Goal: Task Accomplishment & Management: Use online tool/utility

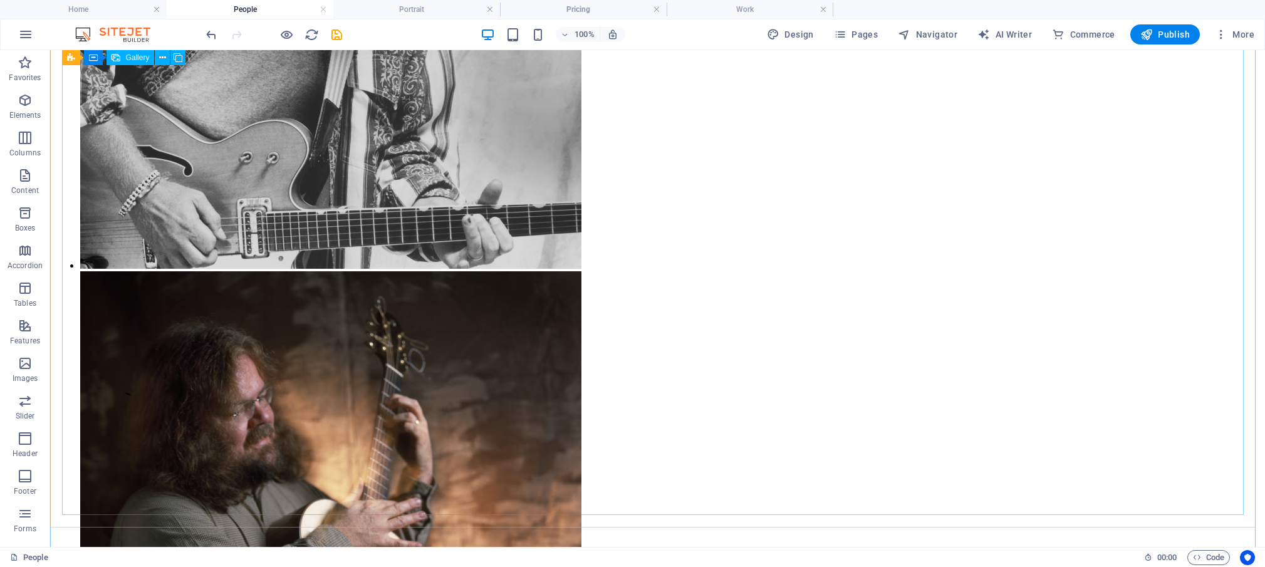
scroll to position [1470, 0]
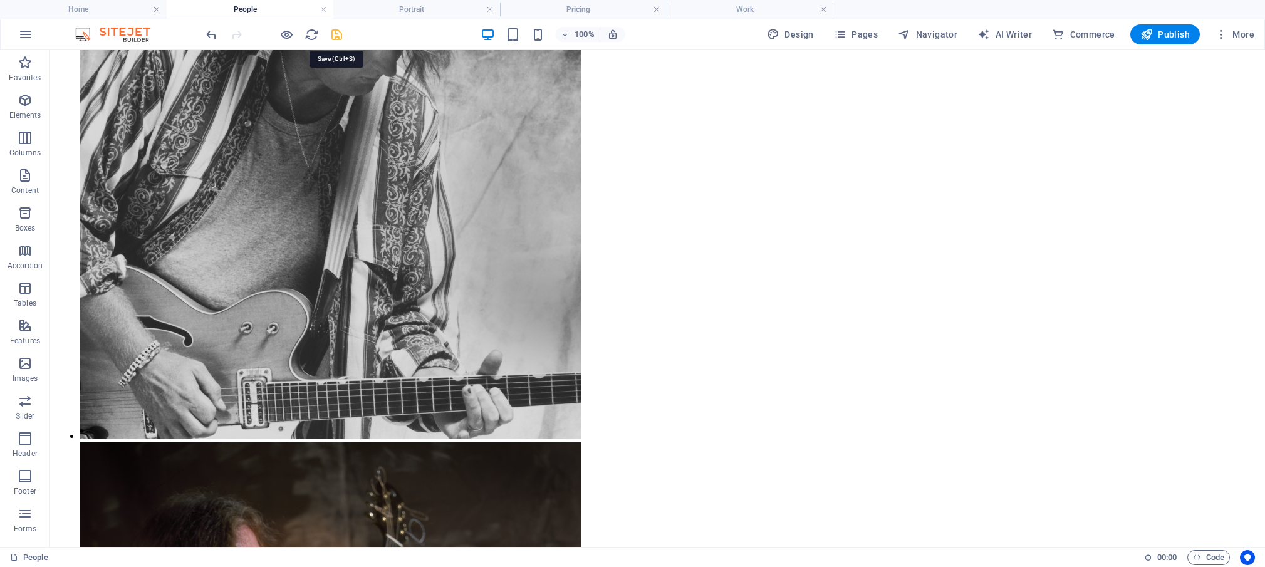
click at [336, 38] on icon "save" at bounding box center [337, 35] width 14 height 14
click at [617, 6] on h4 "Pricing" at bounding box center [583, 10] width 167 height 14
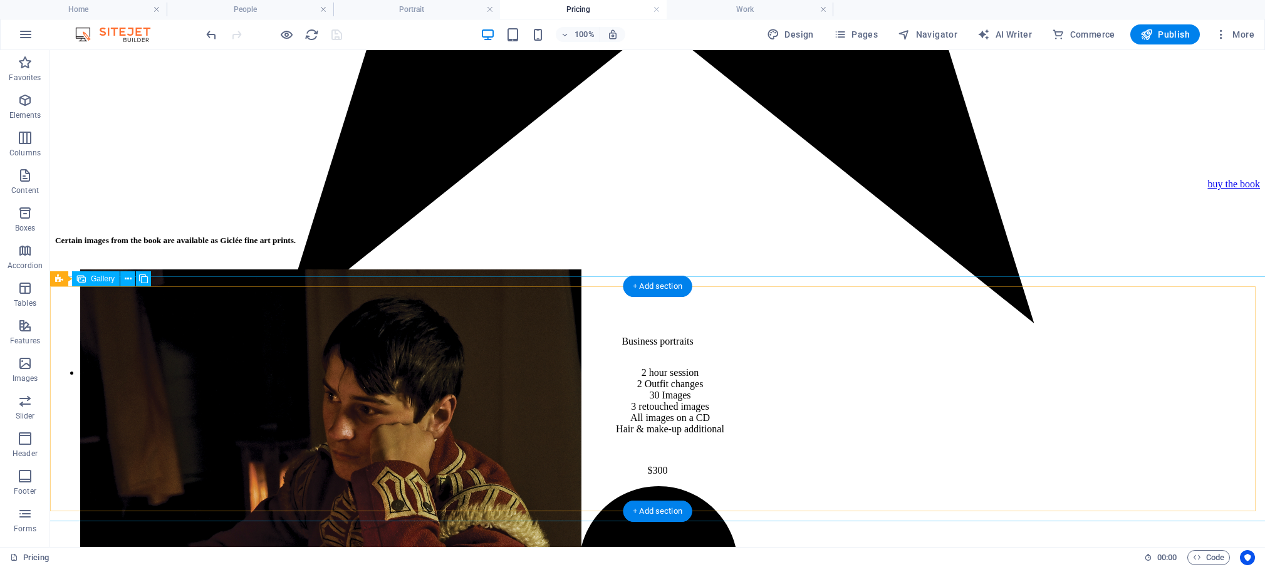
scroll to position [1829, 0]
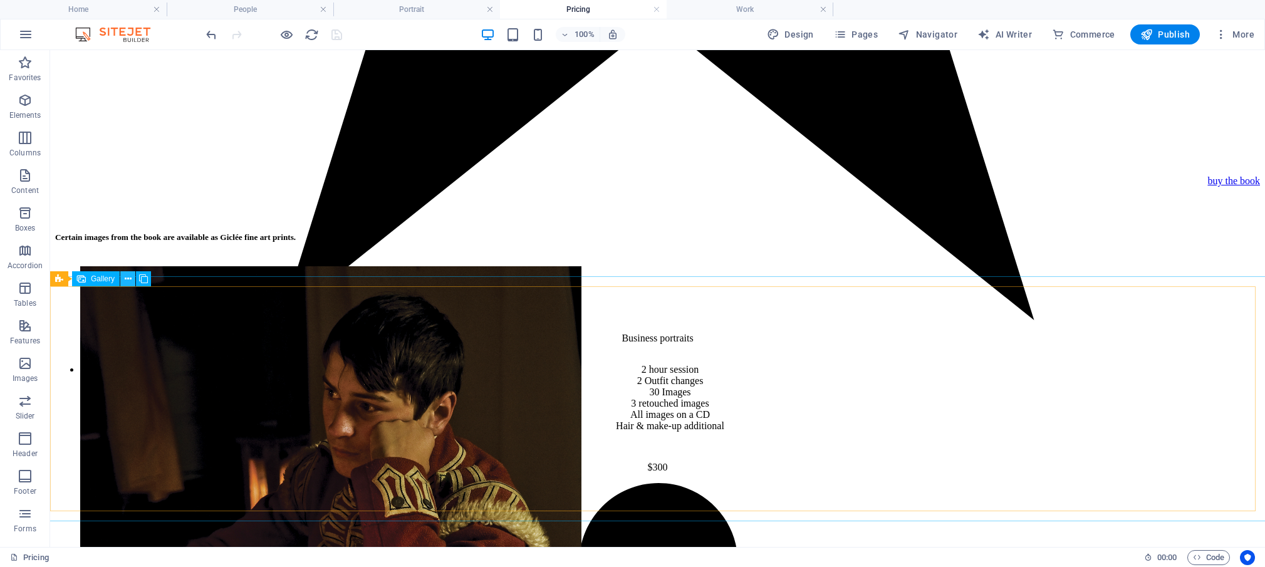
click at [129, 279] on icon at bounding box center [128, 279] width 7 height 13
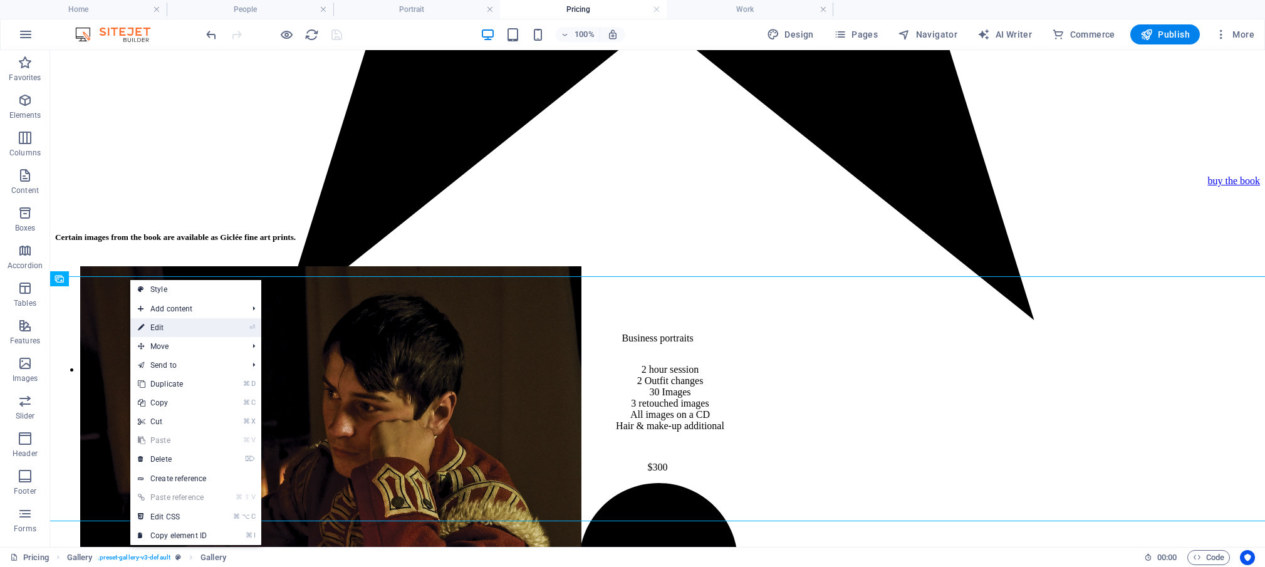
click at [154, 328] on link "⏎ Edit" at bounding box center [172, 327] width 84 height 19
select select "4"
select select "px"
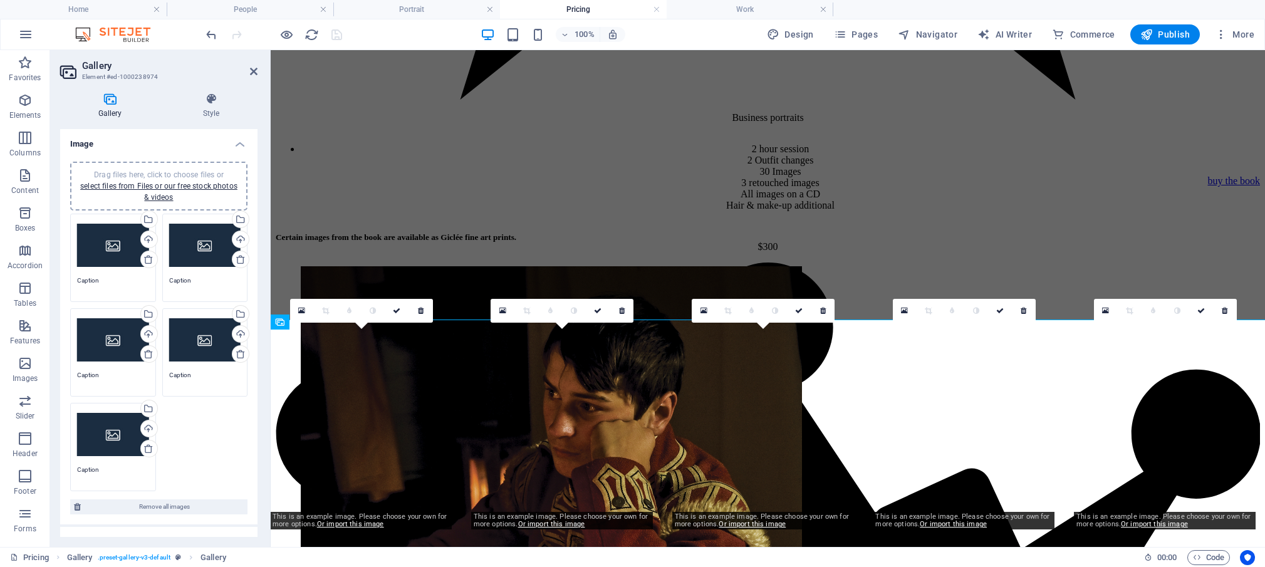
scroll to position [1786, 0]
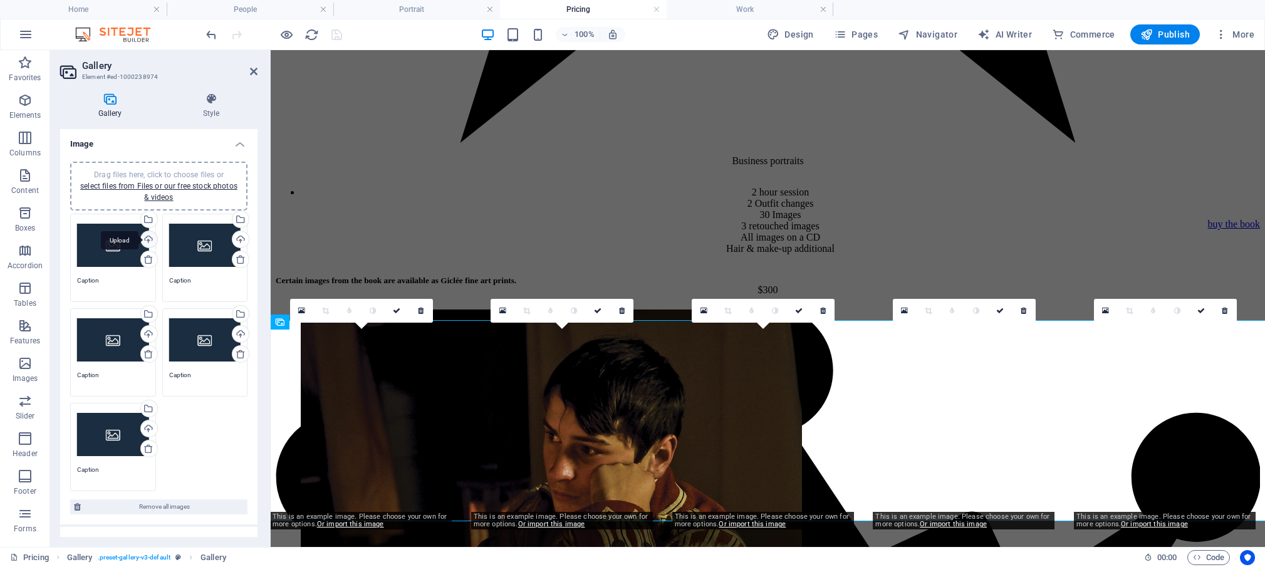
click at [143, 239] on div "Upload" at bounding box center [147, 240] width 19 height 19
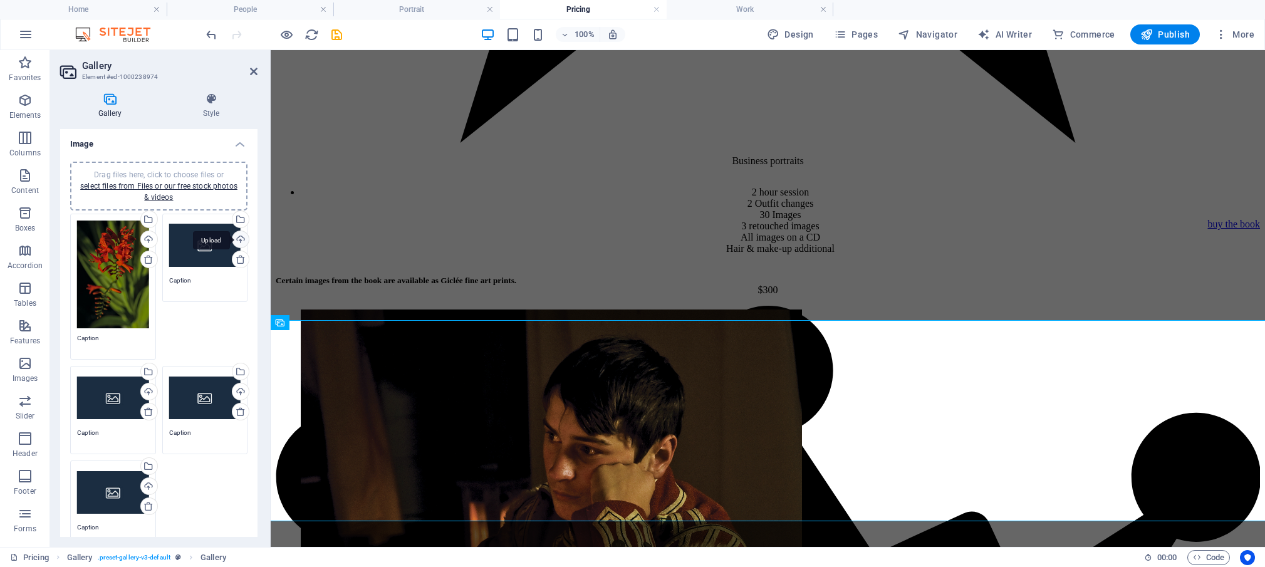
click at [231, 236] on div "Upload" at bounding box center [239, 240] width 19 height 19
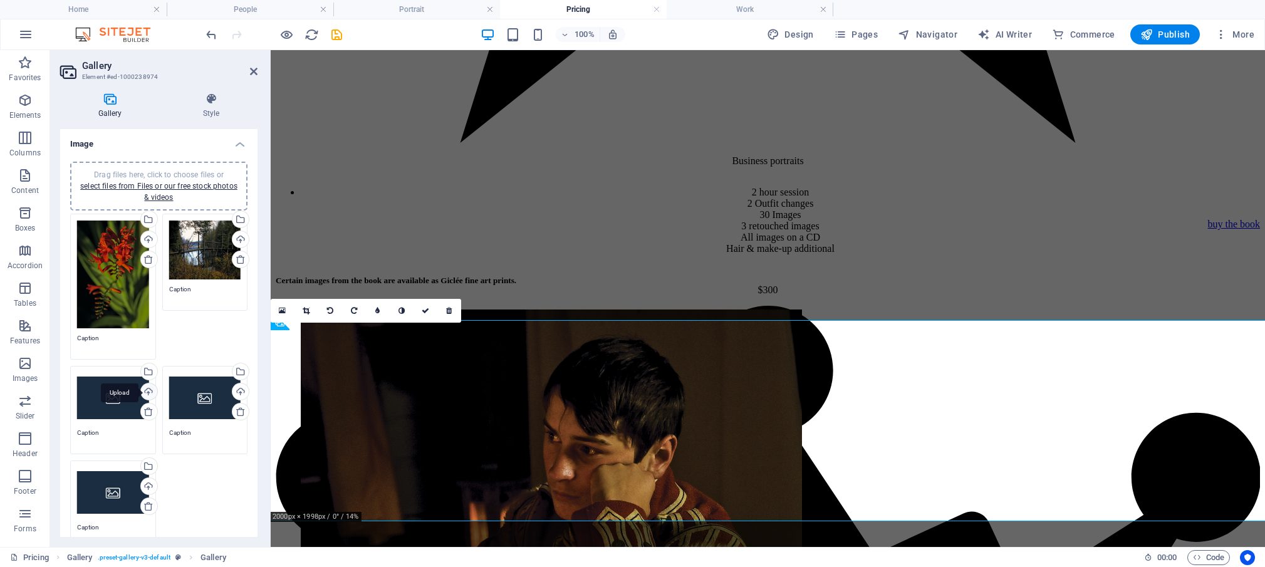
click at [145, 386] on div "Upload" at bounding box center [147, 392] width 19 height 19
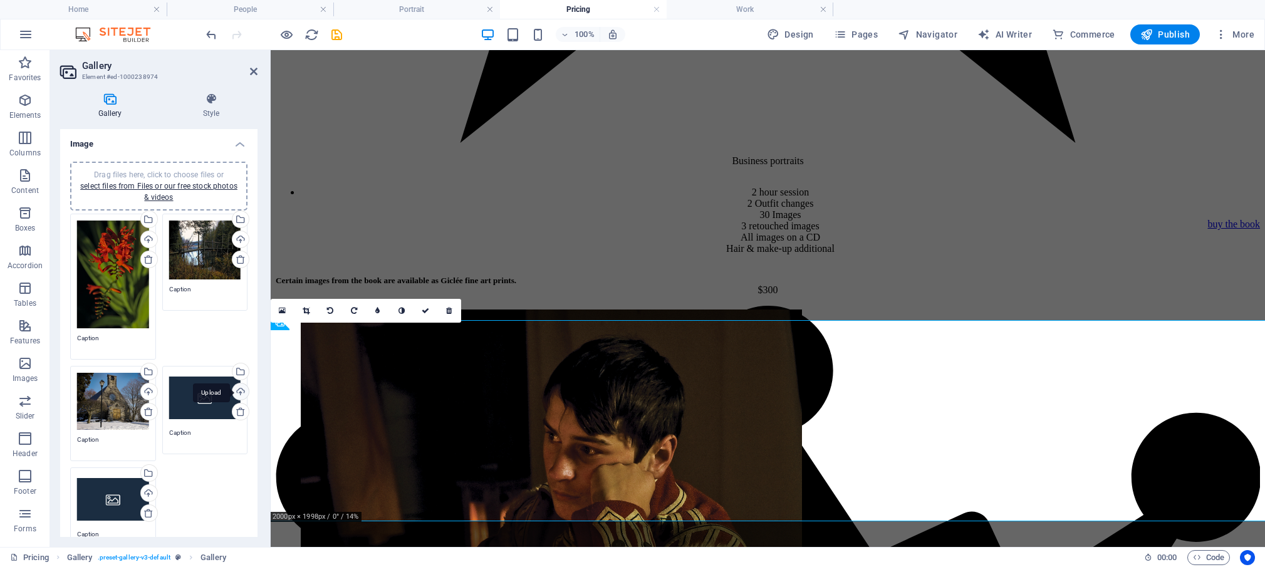
click at [230, 384] on div "Upload" at bounding box center [239, 392] width 19 height 19
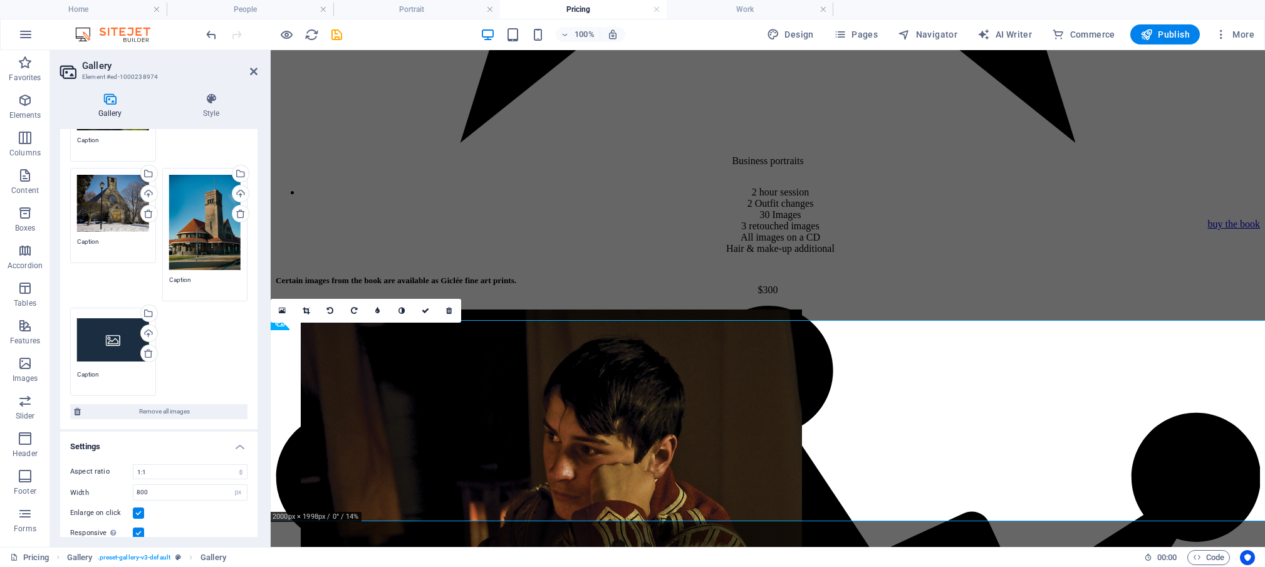
scroll to position [197, 0]
click at [143, 326] on div "Upload" at bounding box center [147, 335] width 19 height 19
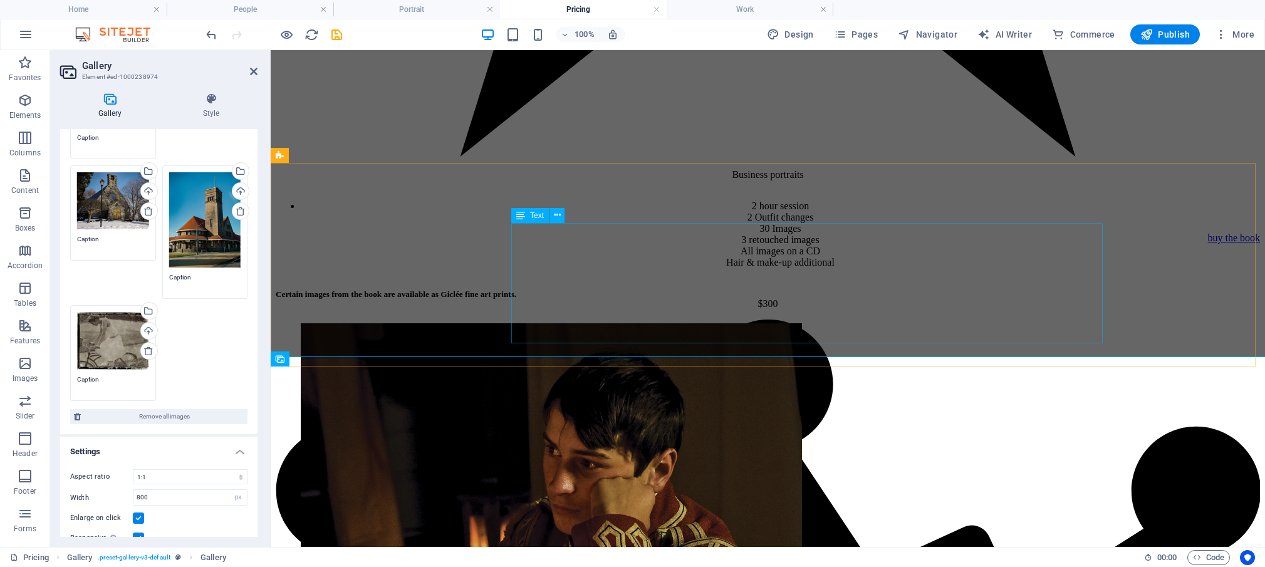
scroll to position [1786, 0]
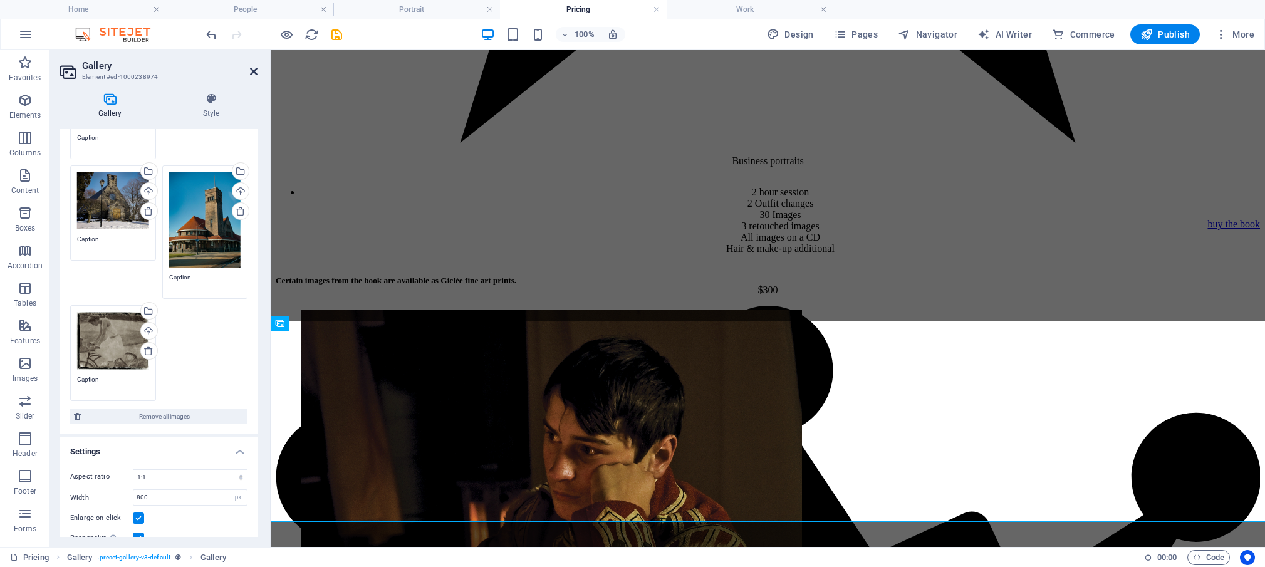
click at [251, 70] on icon at bounding box center [254, 71] width 8 height 10
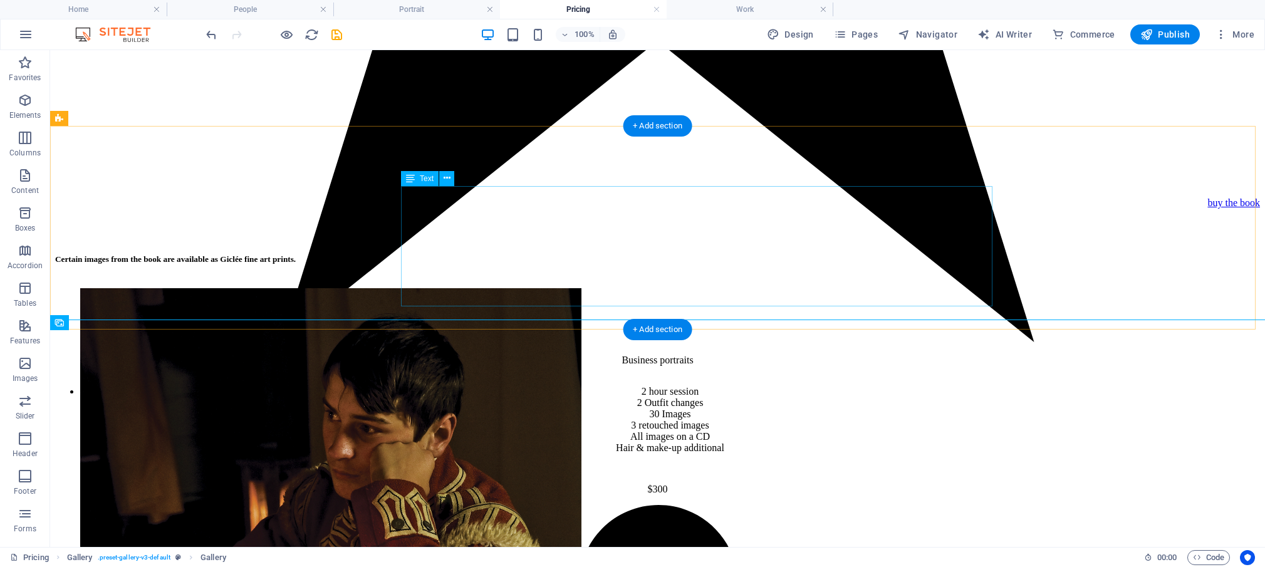
scroll to position [1829, 0]
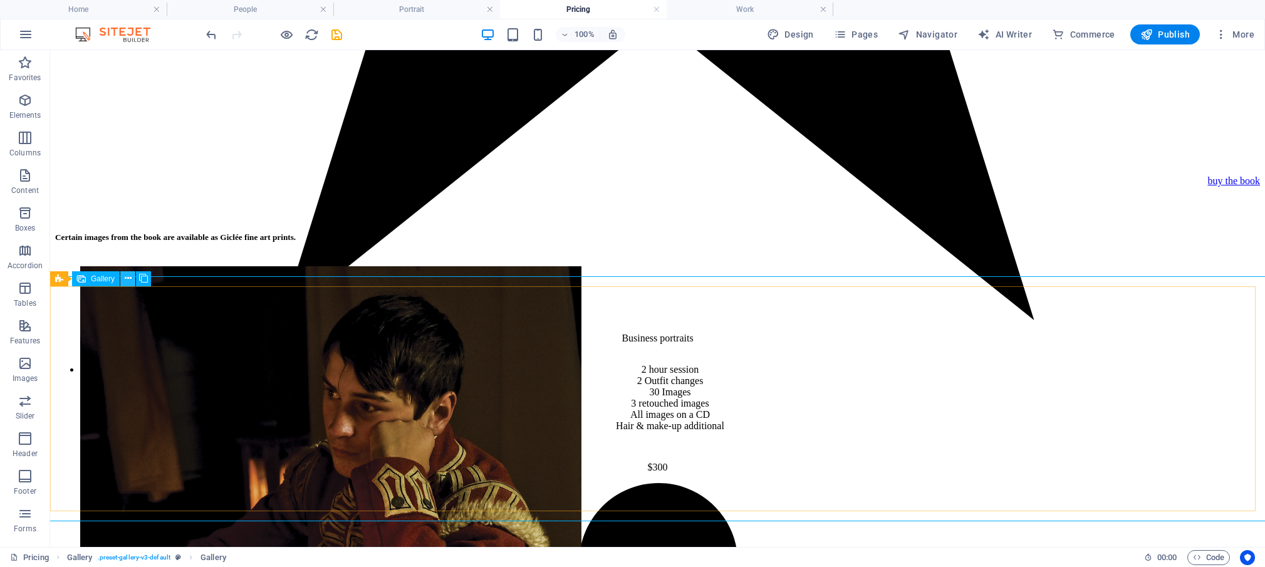
click at [128, 278] on icon at bounding box center [128, 278] width 7 height 13
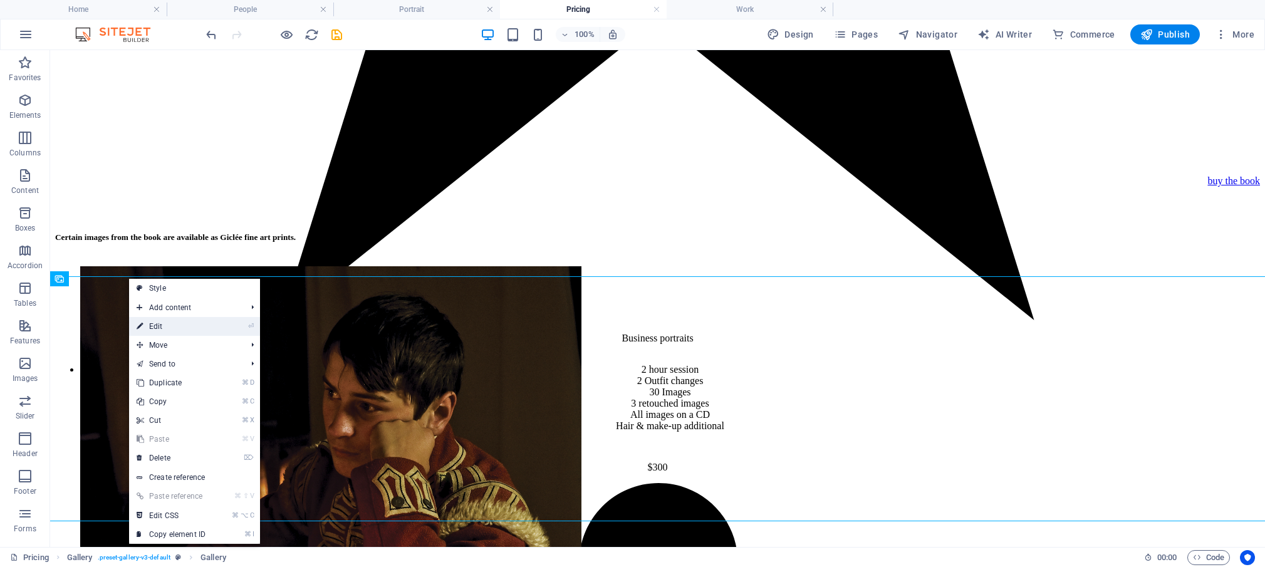
click at [152, 323] on link "⏎ Edit" at bounding box center [171, 326] width 84 height 19
select select "4"
select select "px"
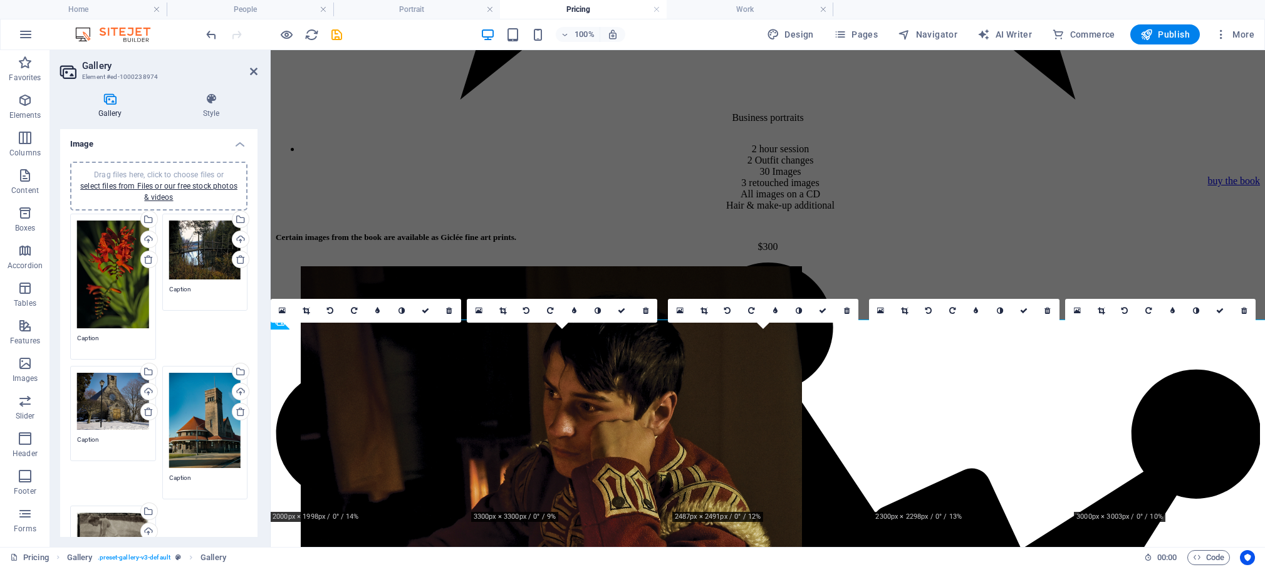
scroll to position [1786, 0]
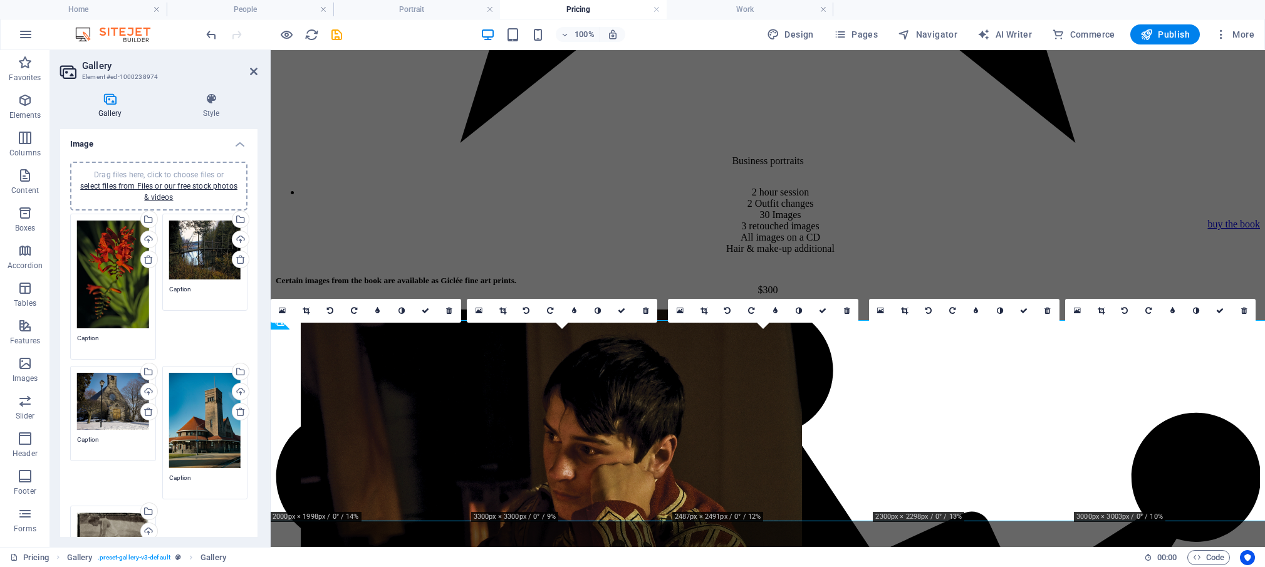
click at [108, 333] on textarea "Caption" at bounding box center [113, 342] width 72 height 19
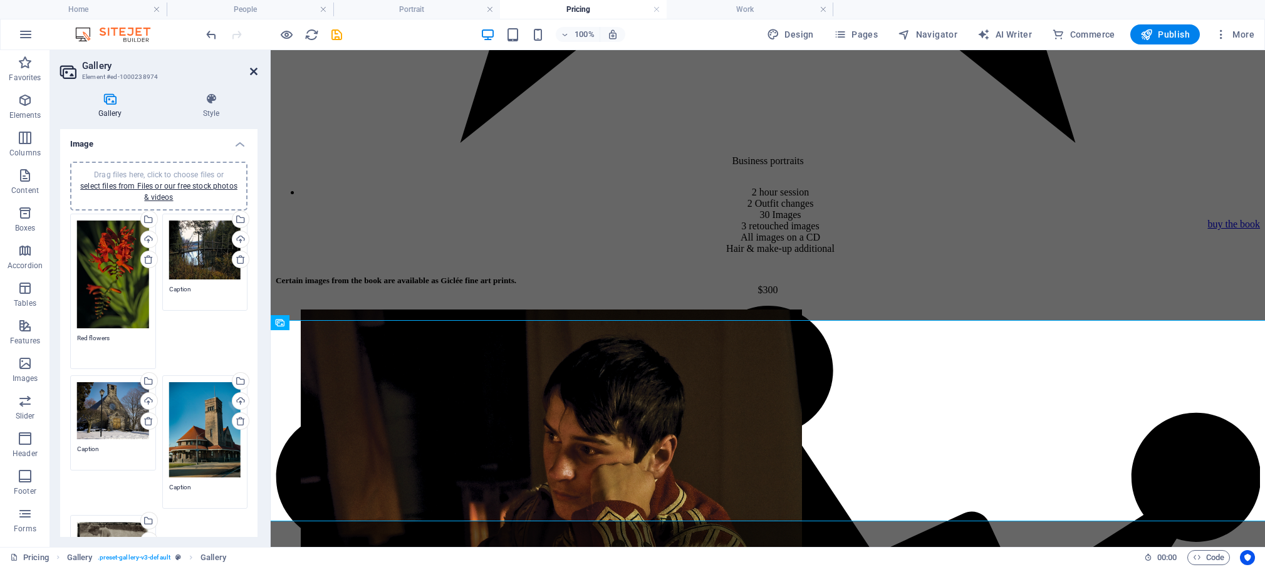
type textarea "Red flowers"
click at [254, 75] on icon at bounding box center [254, 71] width 8 height 10
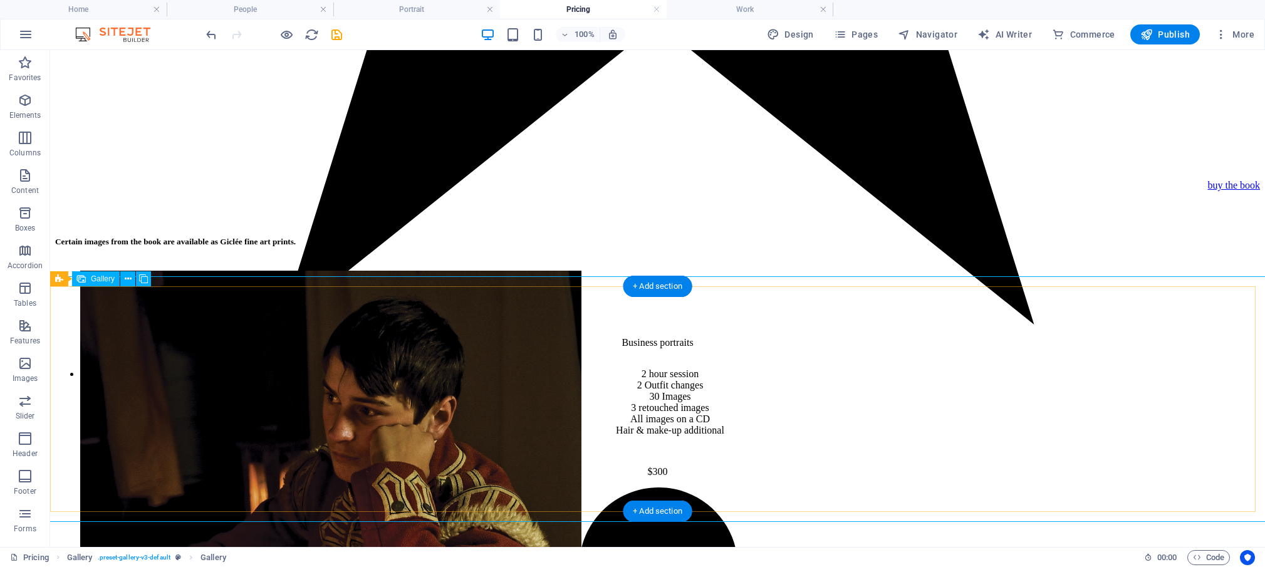
scroll to position [1829, 0]
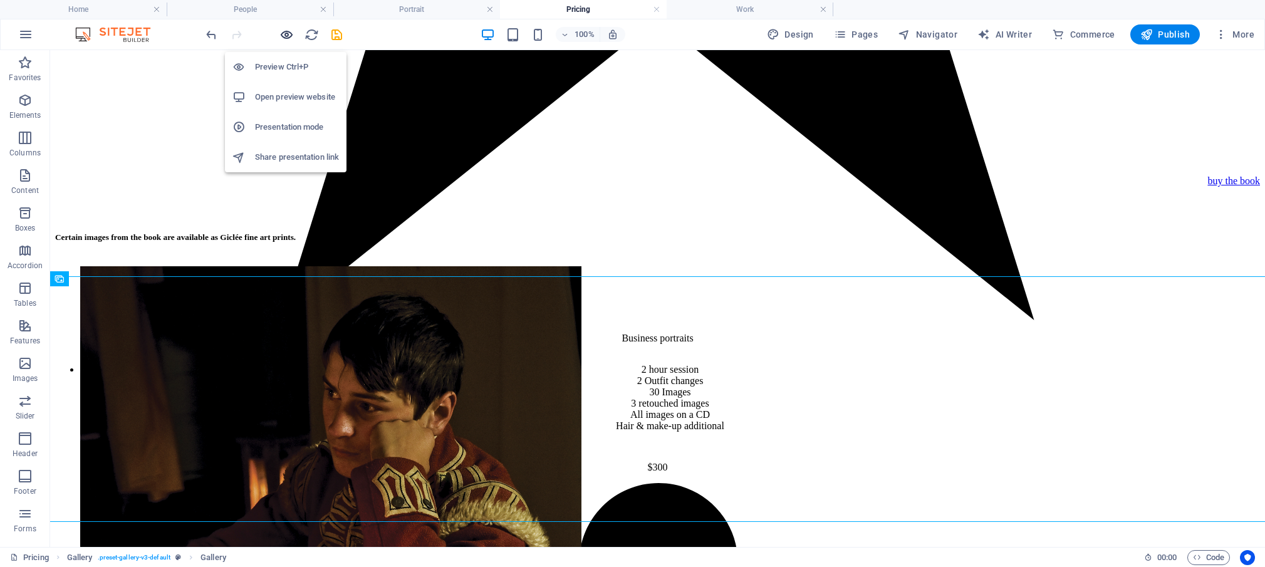
click at [289, 39] on icon "button" at bounding box center [286, 35] width 14 height 14
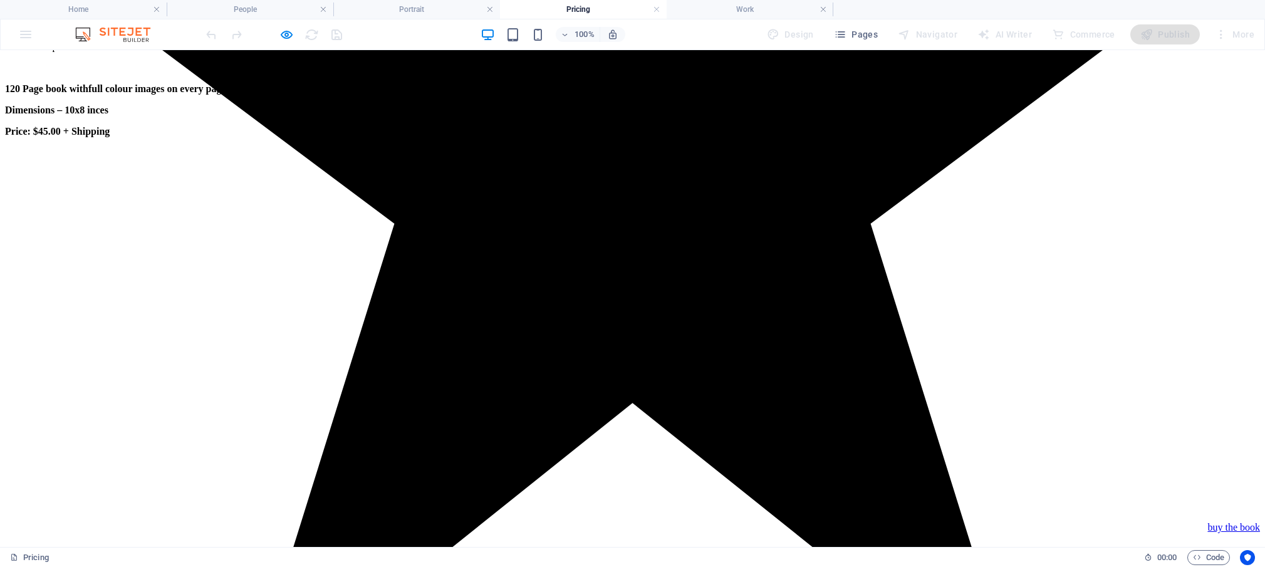
scroll to position [1468, 0]
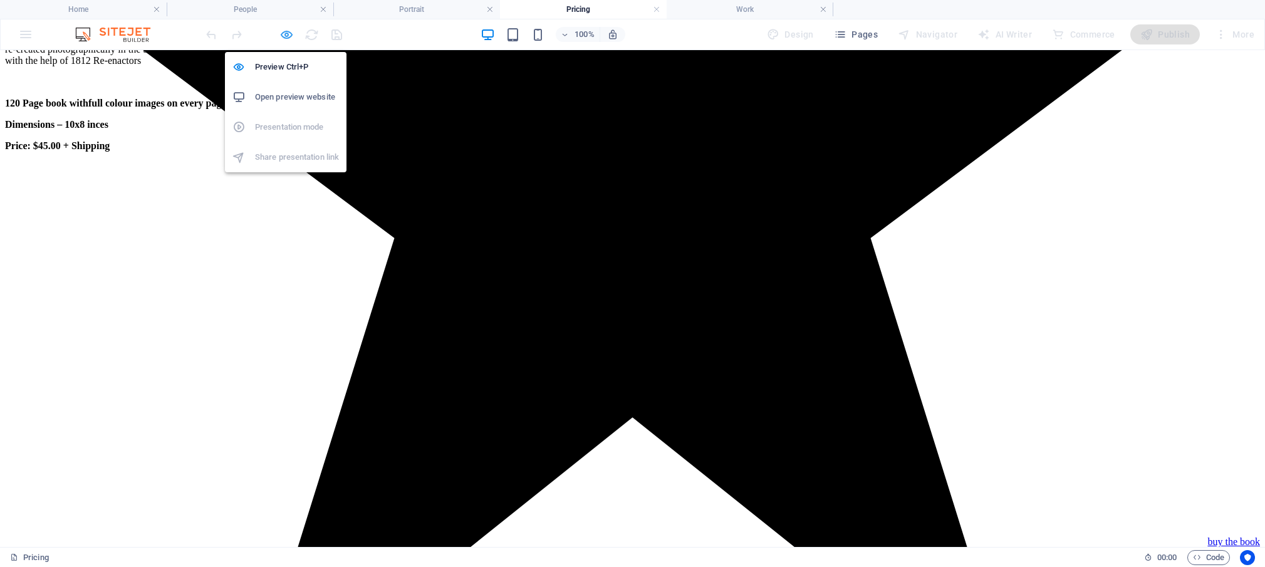
click at [284, 33] on icon "button" at bounding box center [286, 35] width 14 height 14
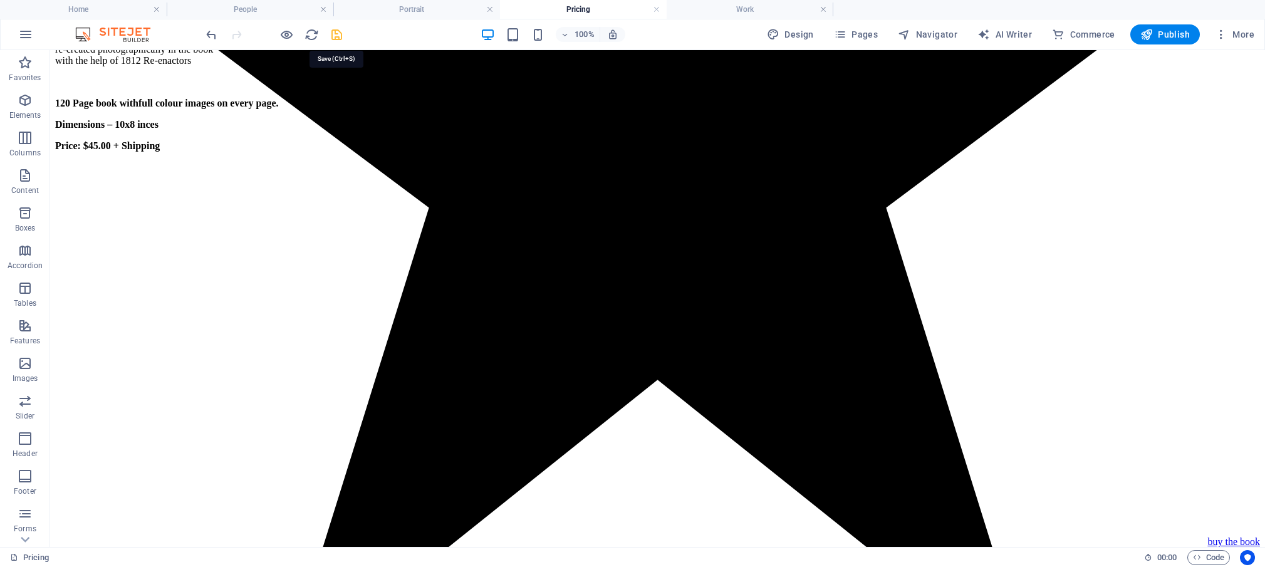
click at [334, 37] on icon "save" at bounding box center [337, 35] width 14 height 14
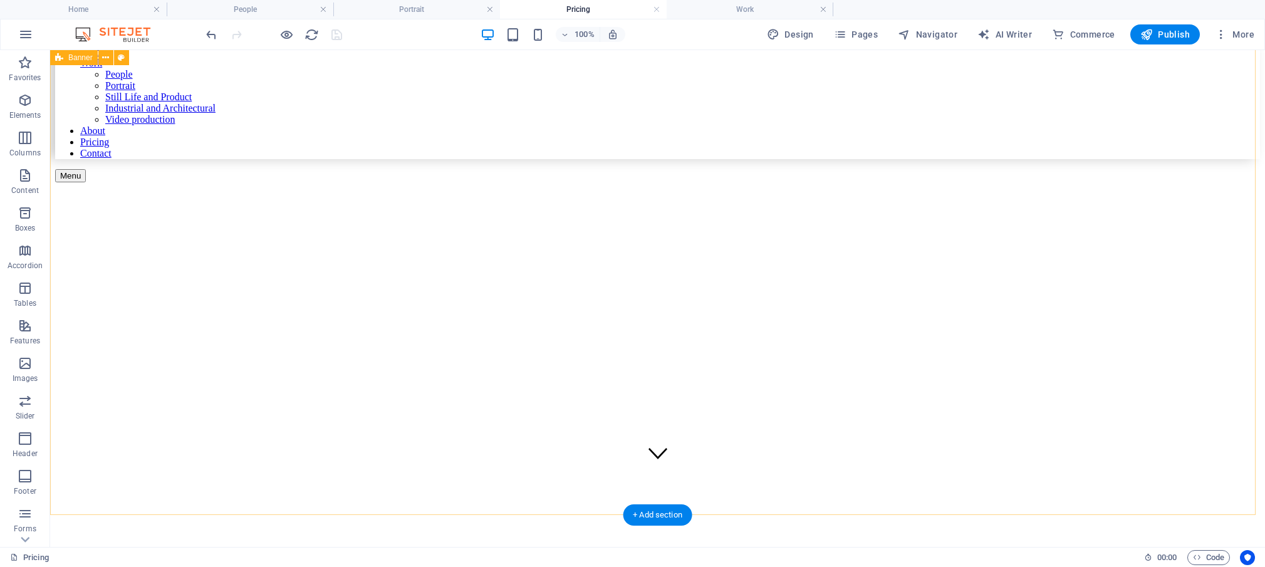
scroll to position [25, 0]
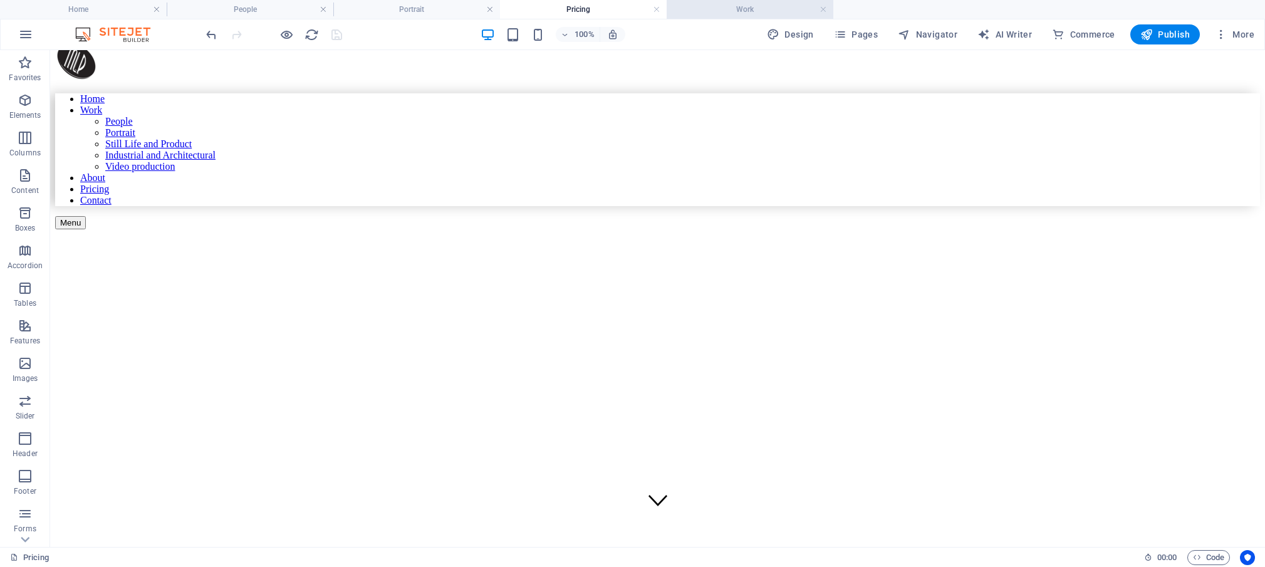
click at [725, 13] on h4 "Work" at bounding box center [750, 10] width 167 height 14
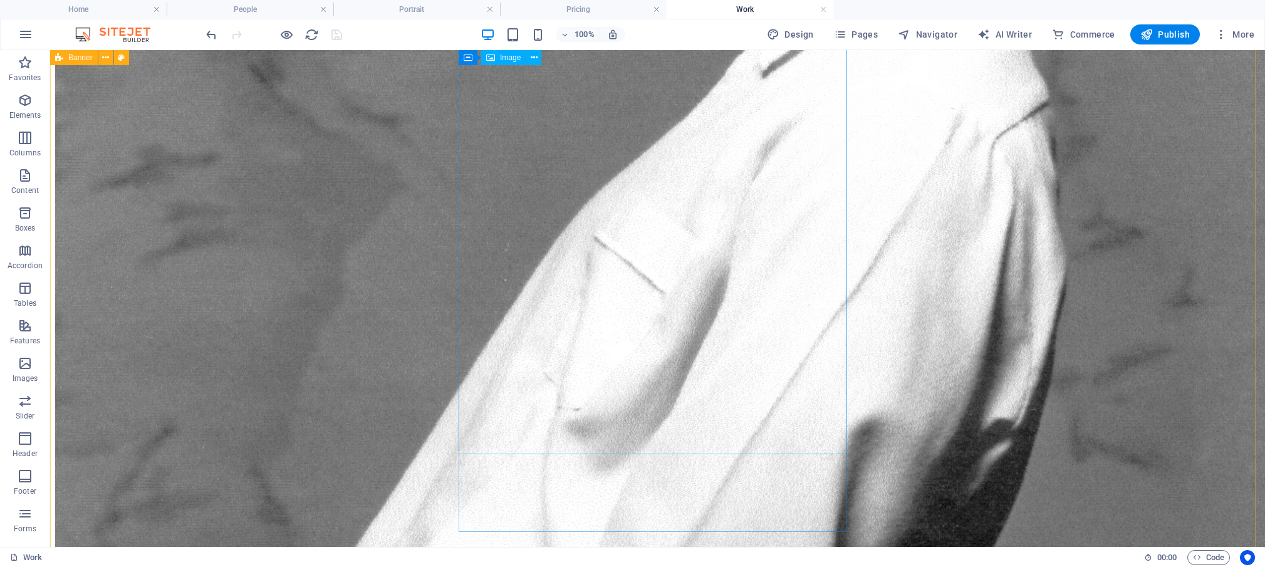
scroll to position [1391, 0]
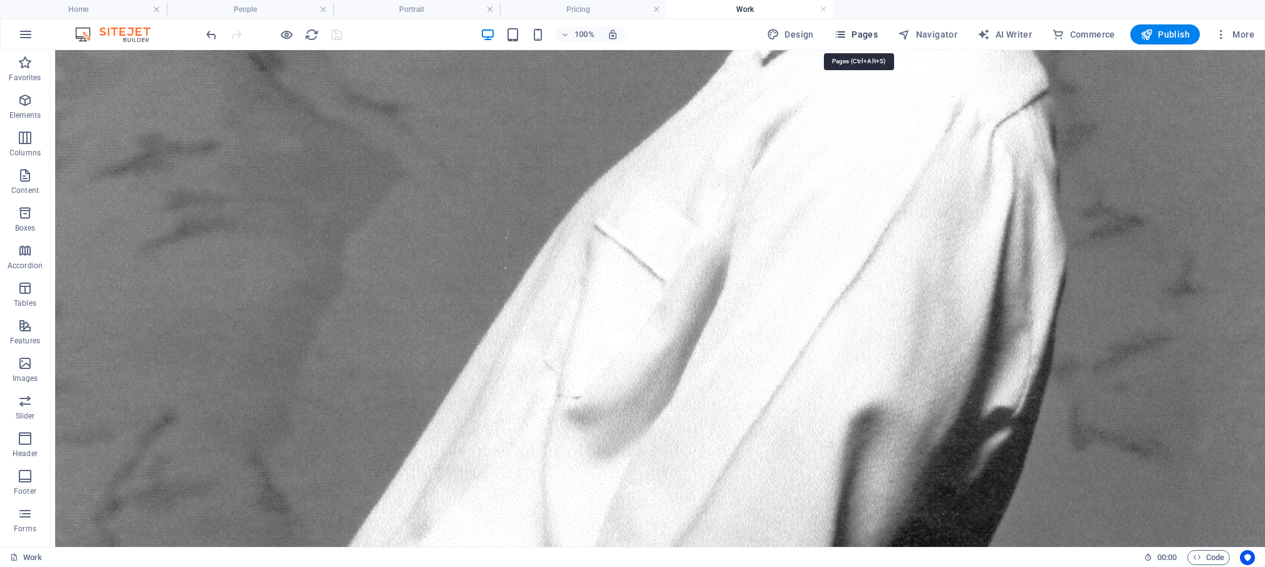
click at [839, 33] on icon "button" at bounding box center [840, 34] width 13 height 13
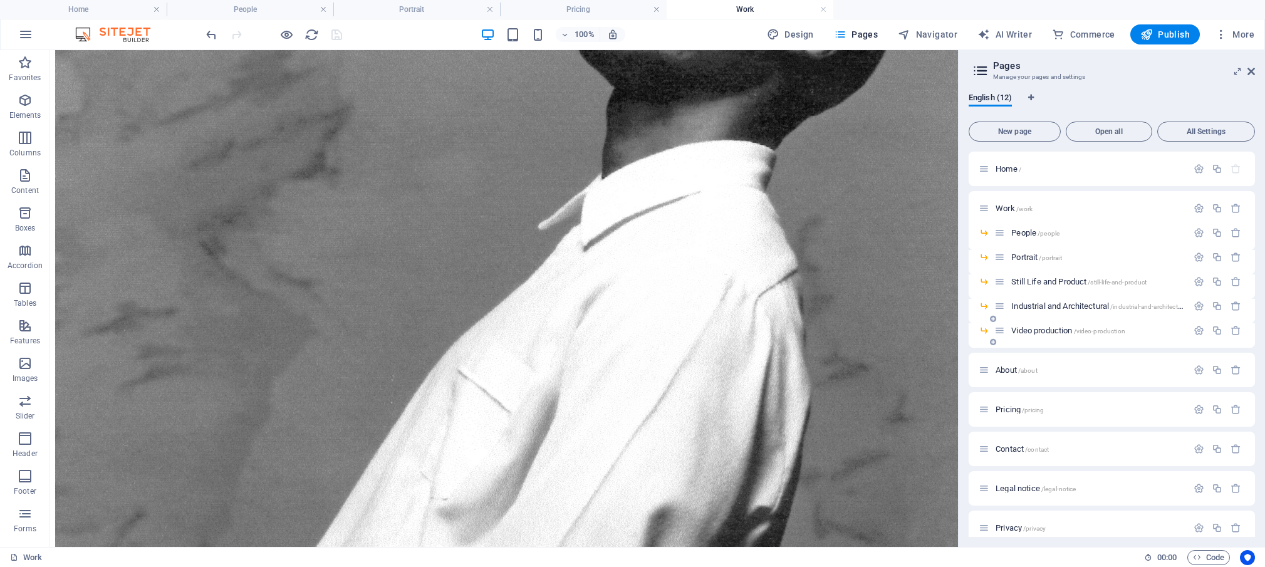
click at [995, 343] on icon at bounding box center [993, 342] width 6 height 8
type input "Fashion"
type input "/fashio"
type input "Fashion"
type input "/fashion"
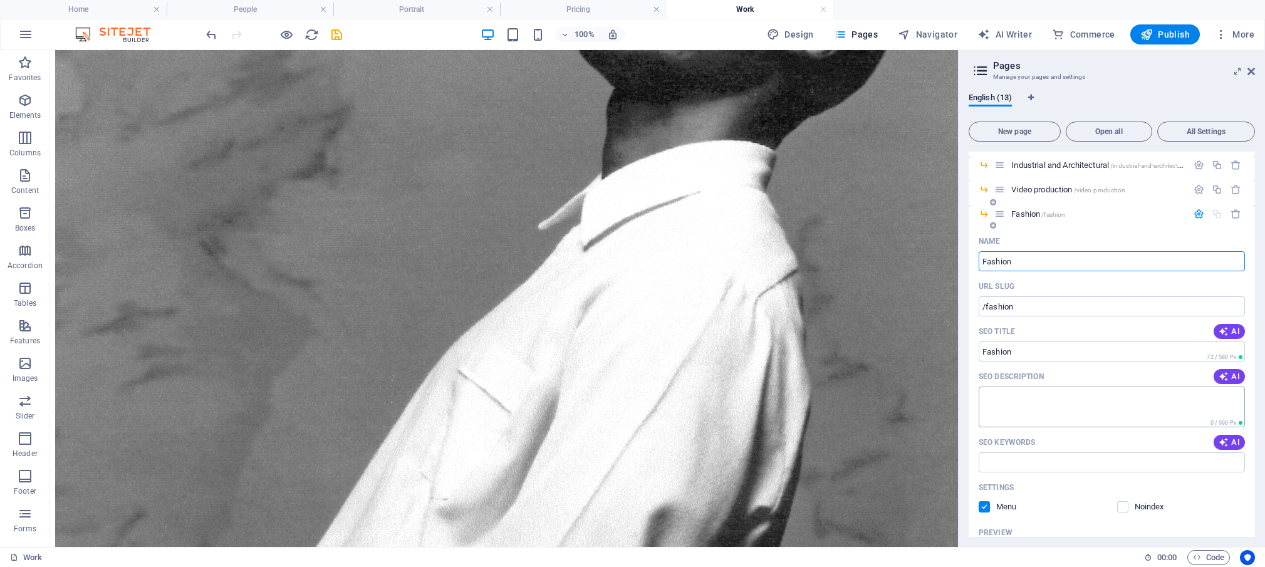
scroll to position [138, 0]
click at [1251, 73] on icon at bounding box center [1251, 71] width 8 height 10
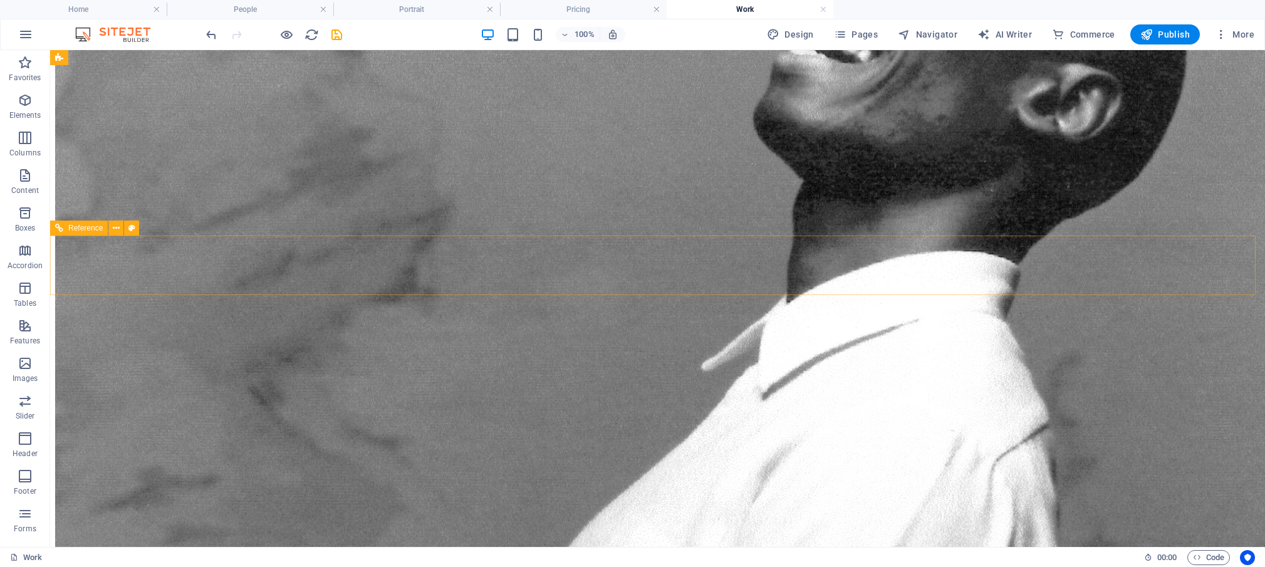
scroll to position [1243, 0]
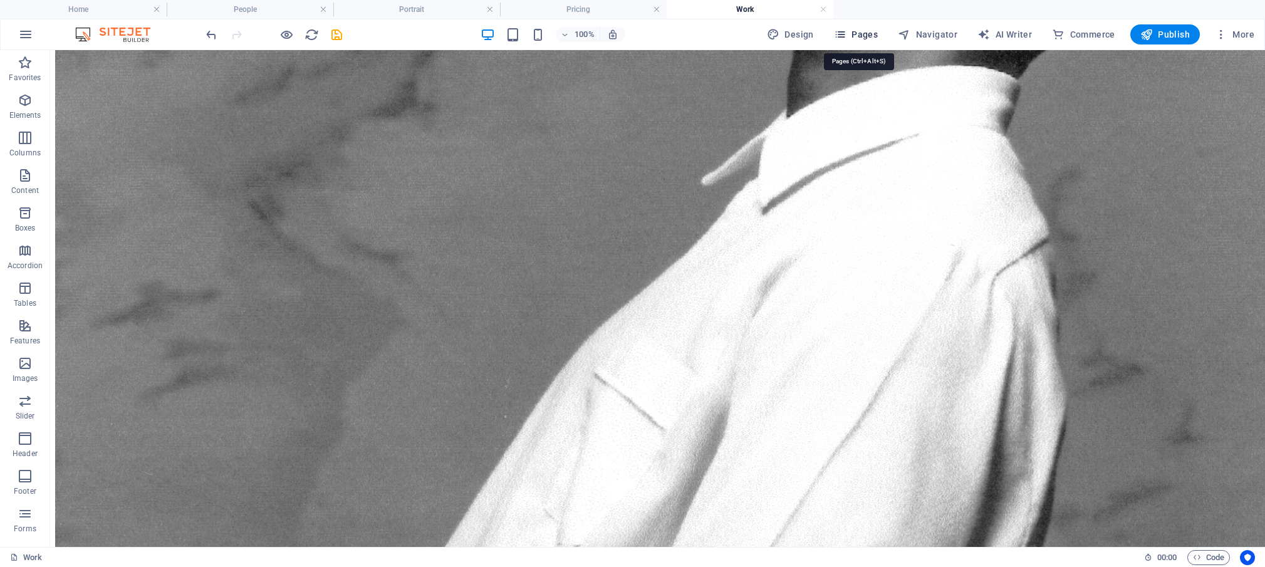
click at [843, 31] on icon "button" at bounding box center [840, 34] width 13 height 13
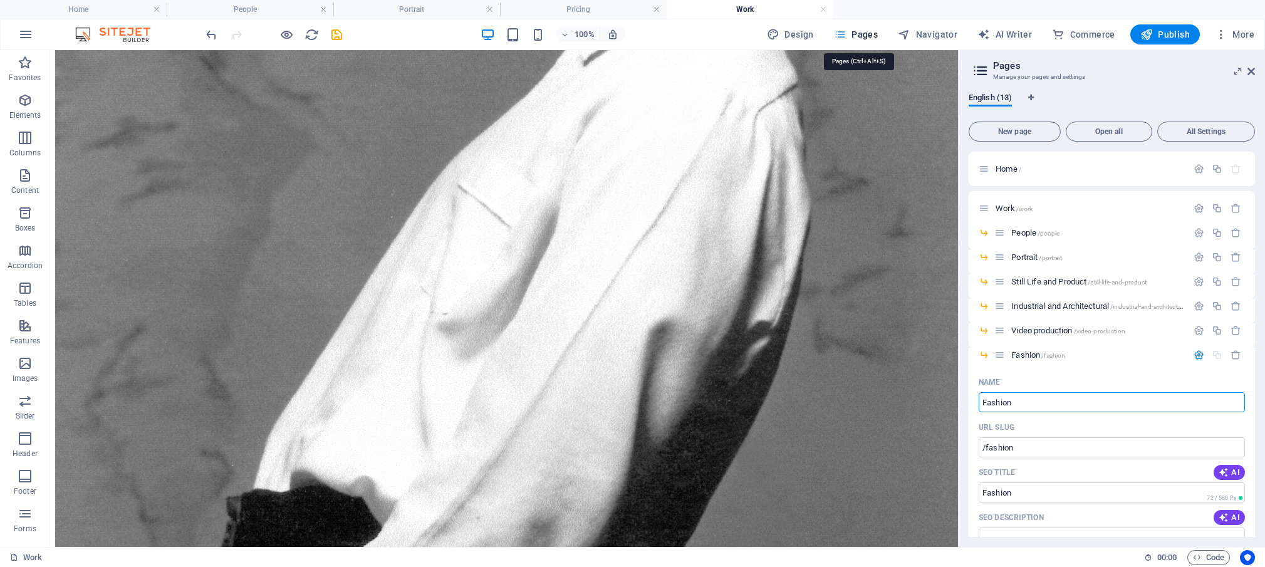
scroll to position [1057, 0]
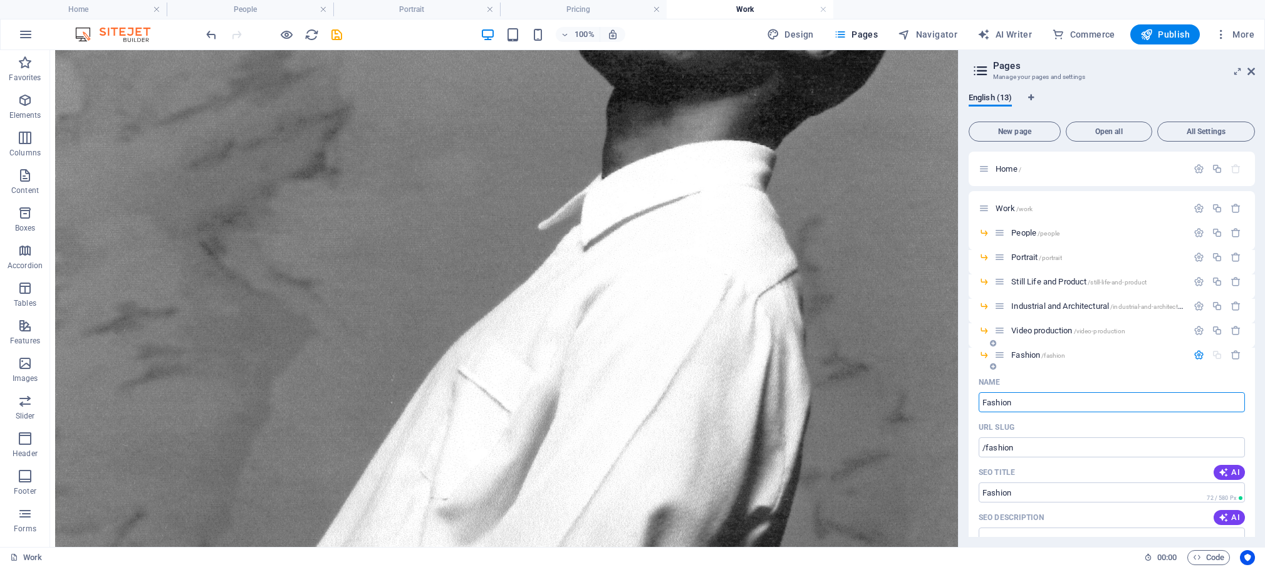
click at [1032, 356] on span "Fashion /fashion" at bounding box center [1038, 354] width 54 height 9
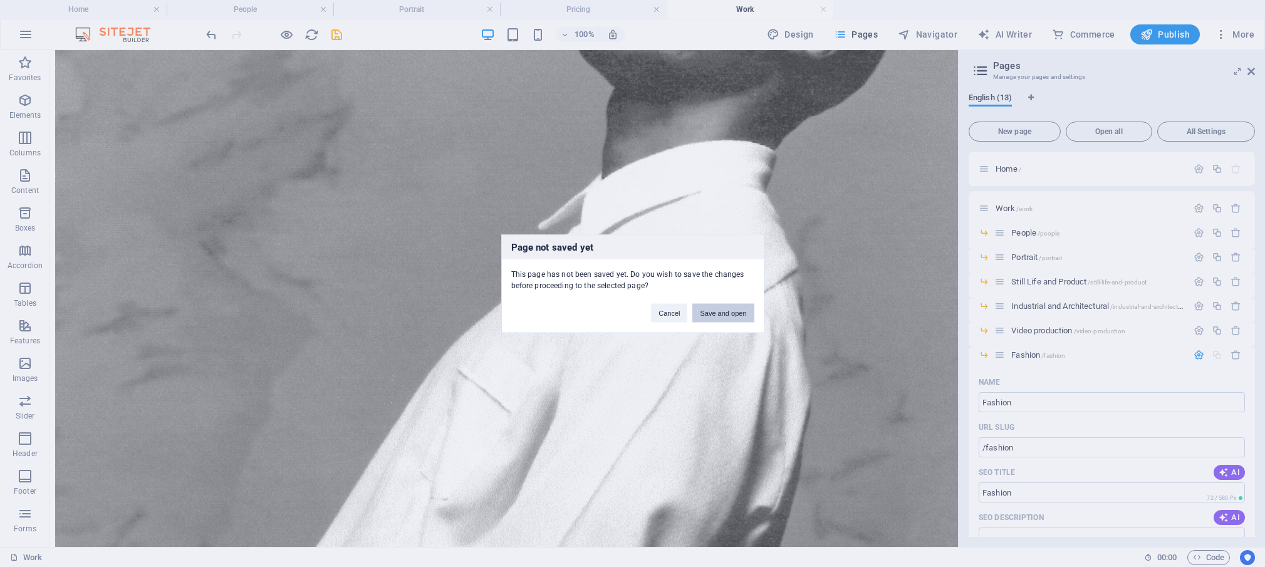
click at [718, 316] on button "Save and open" at bounding box center [722, 312] width 61 height 19
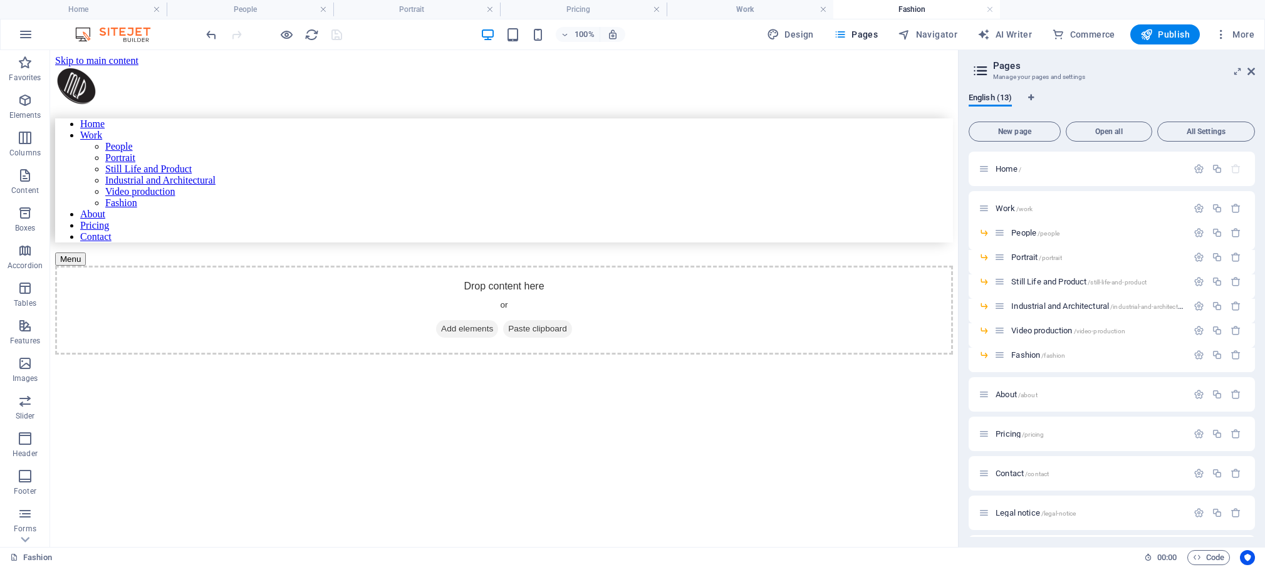
scroll to position [0, 0]
click at [851, 38] on span "Pages" at bounding box center [856, 34] width 44 height 13
click at [1024, 231] on span "People /people" at bounding box center [1035, 232] width 48 height 9
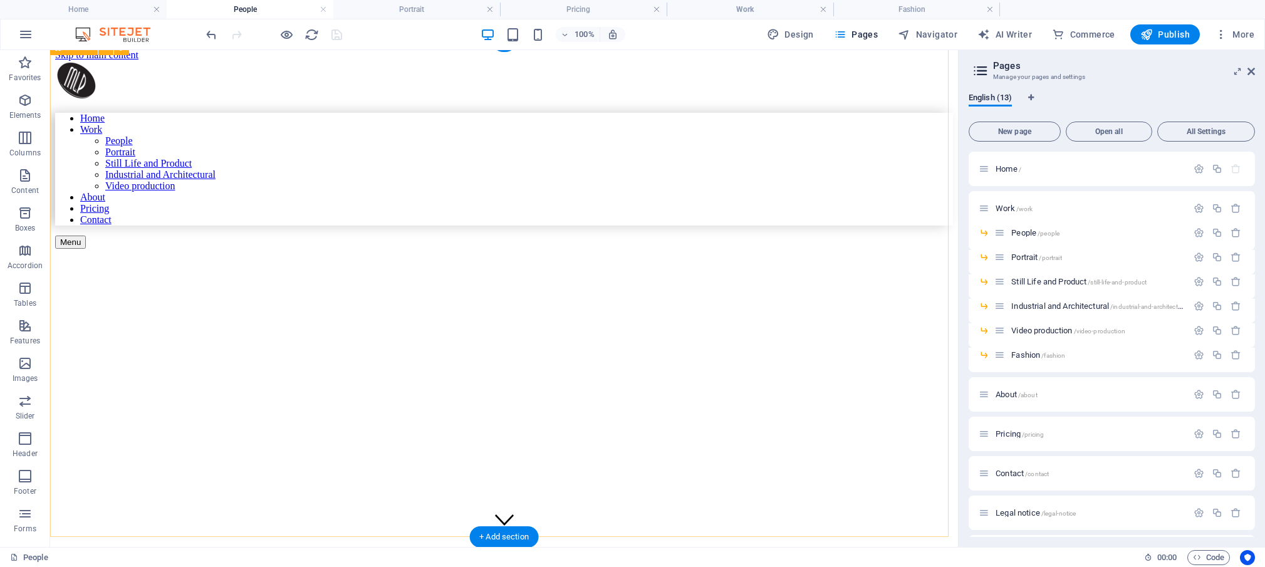
scroll to position [10, 0]
click at [165, 278] on figure at bounding box center [418, 278] width 726 height 0
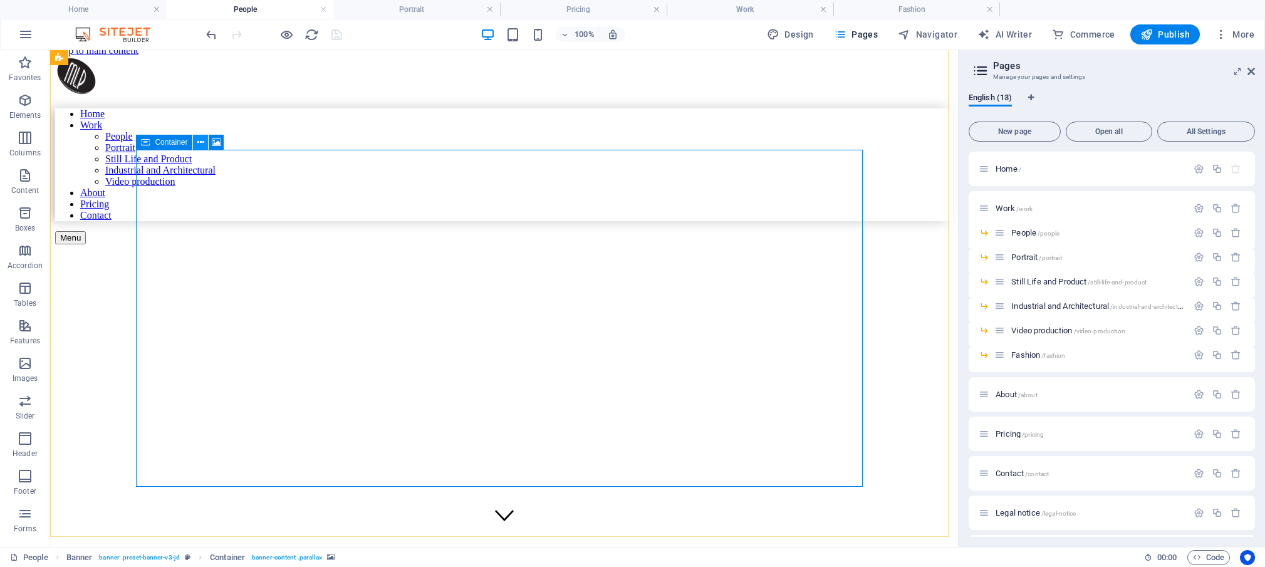
click at [201, 142] on icon at bounding box center [200, 142] width 7 height 13
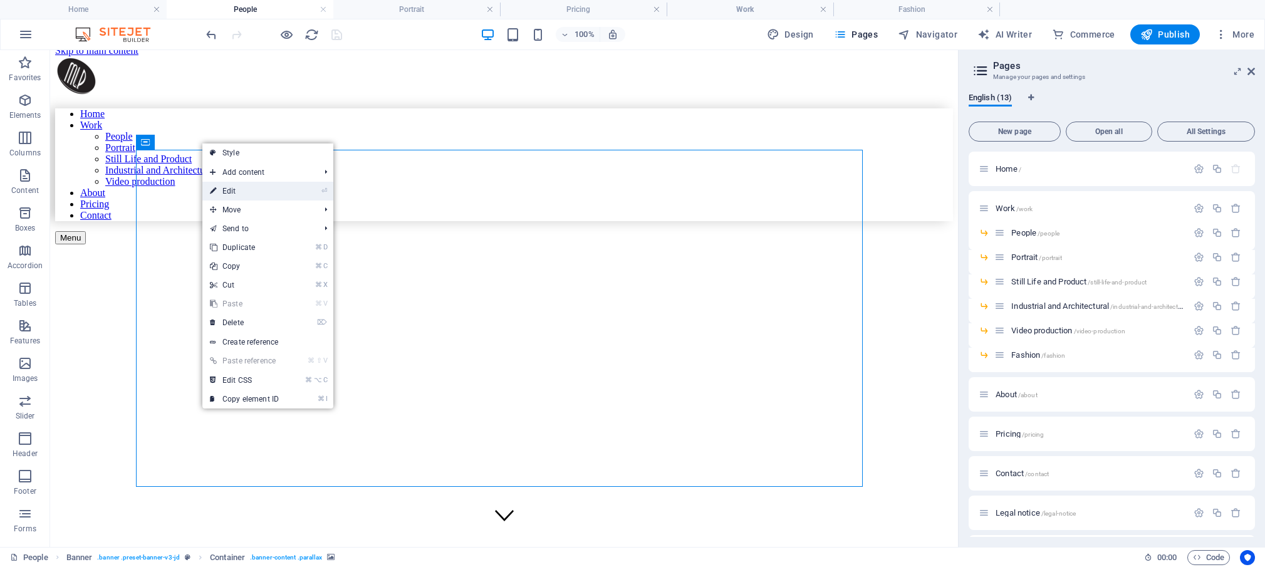
click at [237, 193] on link "⏎ Edit" at bounding box center [244, 191] width 84 height 19
select select "vw"
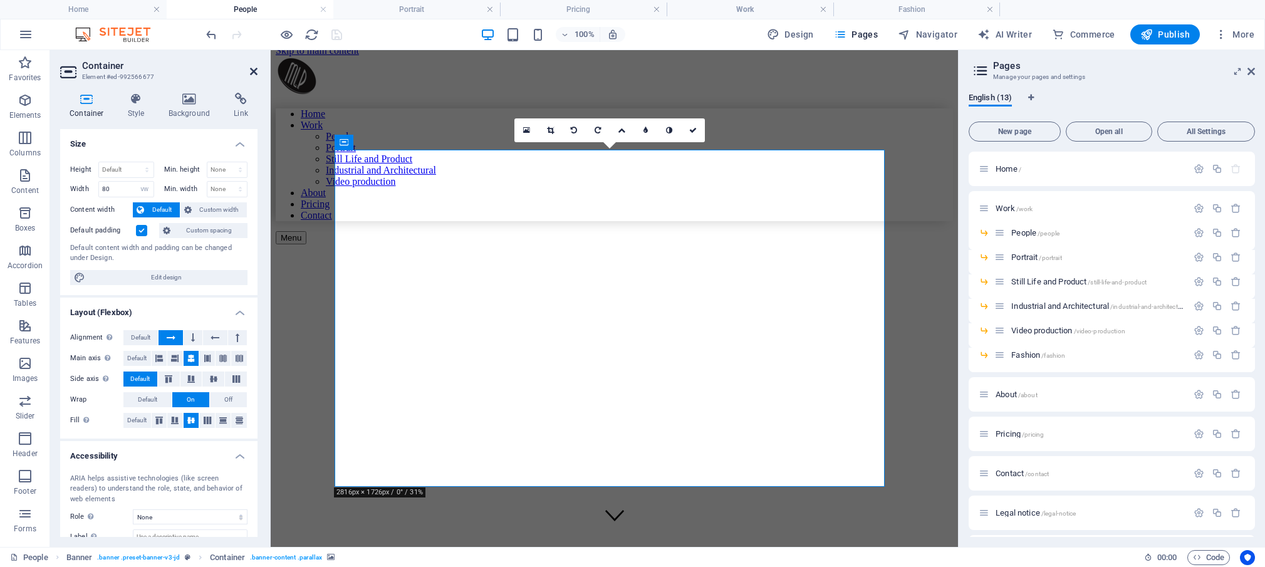
click at [252, 71] on icon at bounding box center [254, 71] width 8 height 10
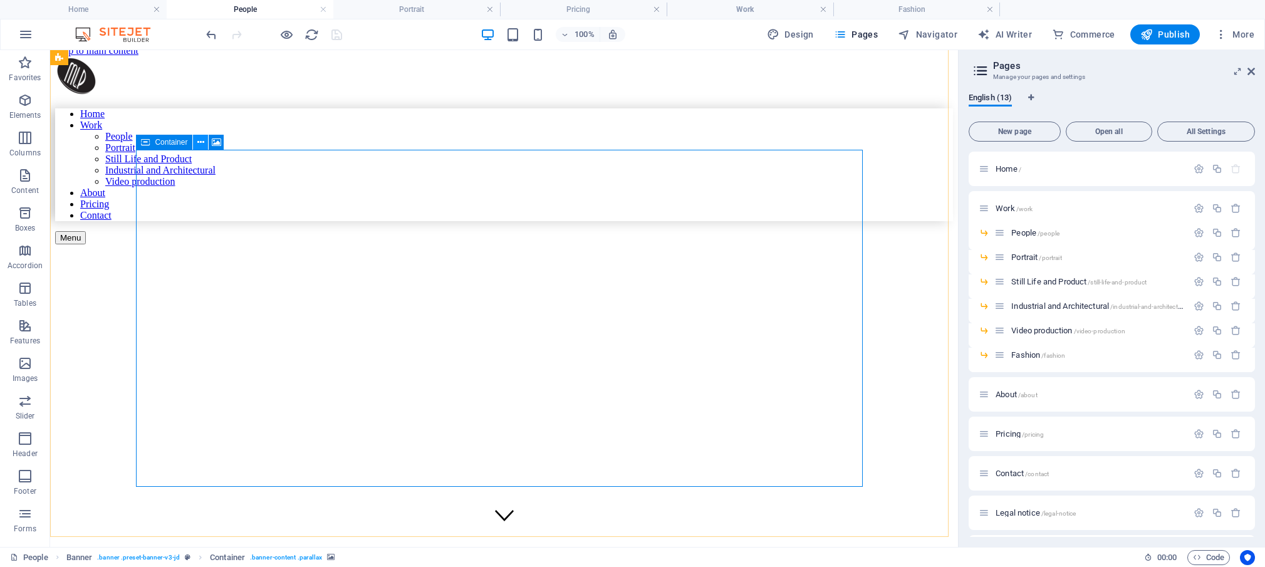
click at [199, 145] on icon at bounding box center [200, 142] width 7 height 13
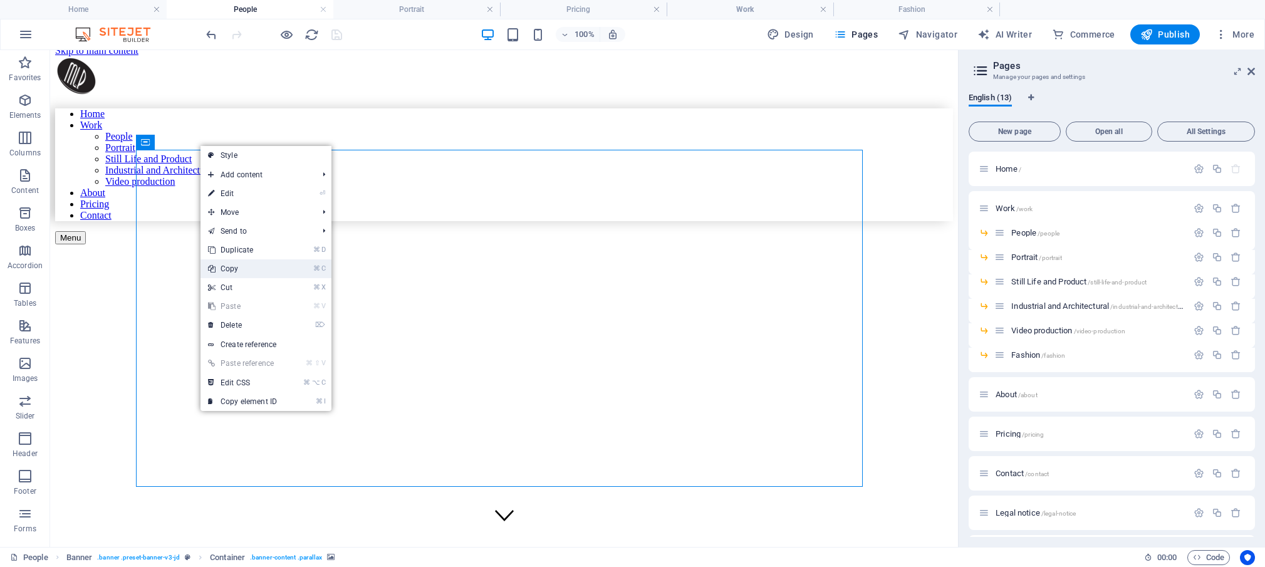
click at [232, 266] on link "⌘ C Copy" at bounding box center [242, 268] width 84 height 19
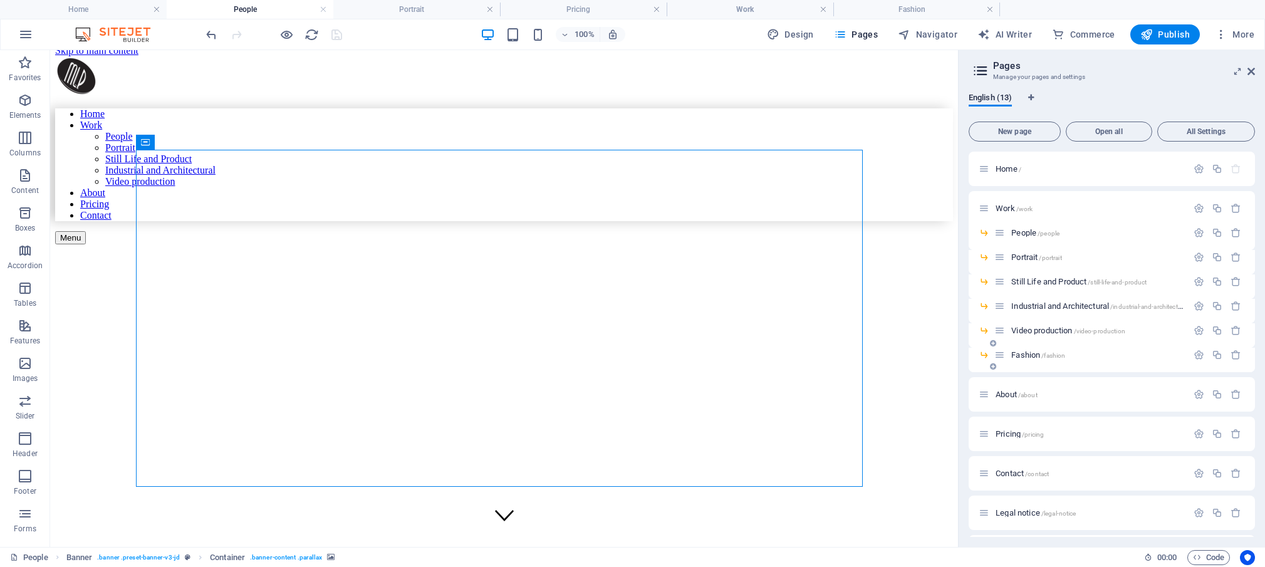
click at [1030, 356] on span "Fashion /fashion" at bounding box center [1038, 354] width 54 height 9
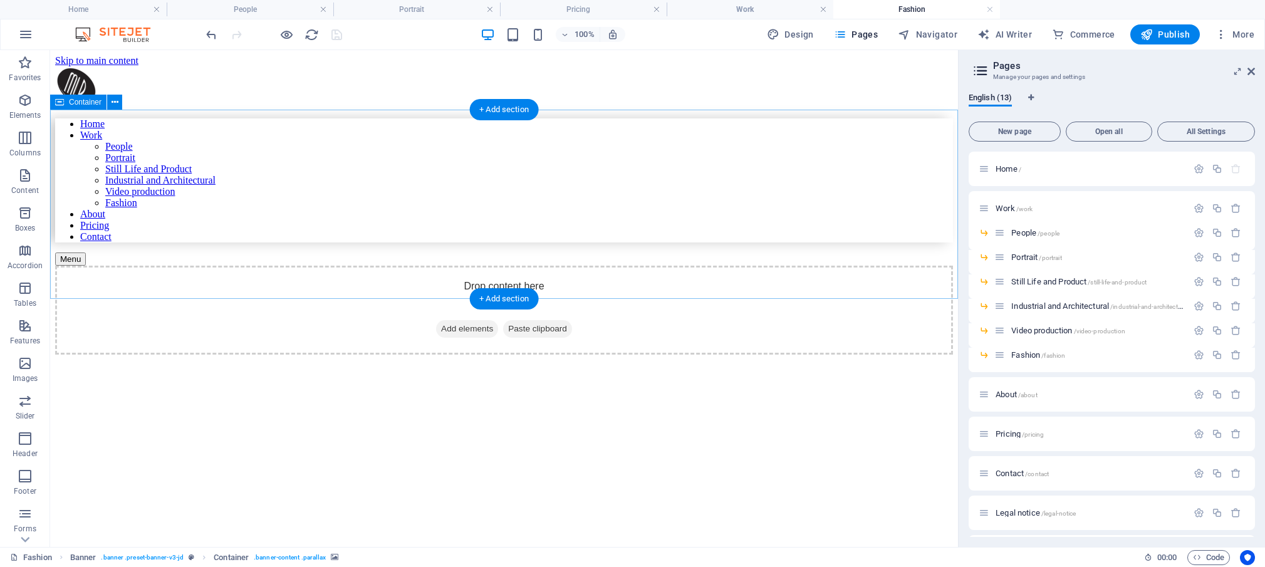
click at [546, 320] on span "Paste clipboard" at bounding box center [537, 329] width 69 height 18
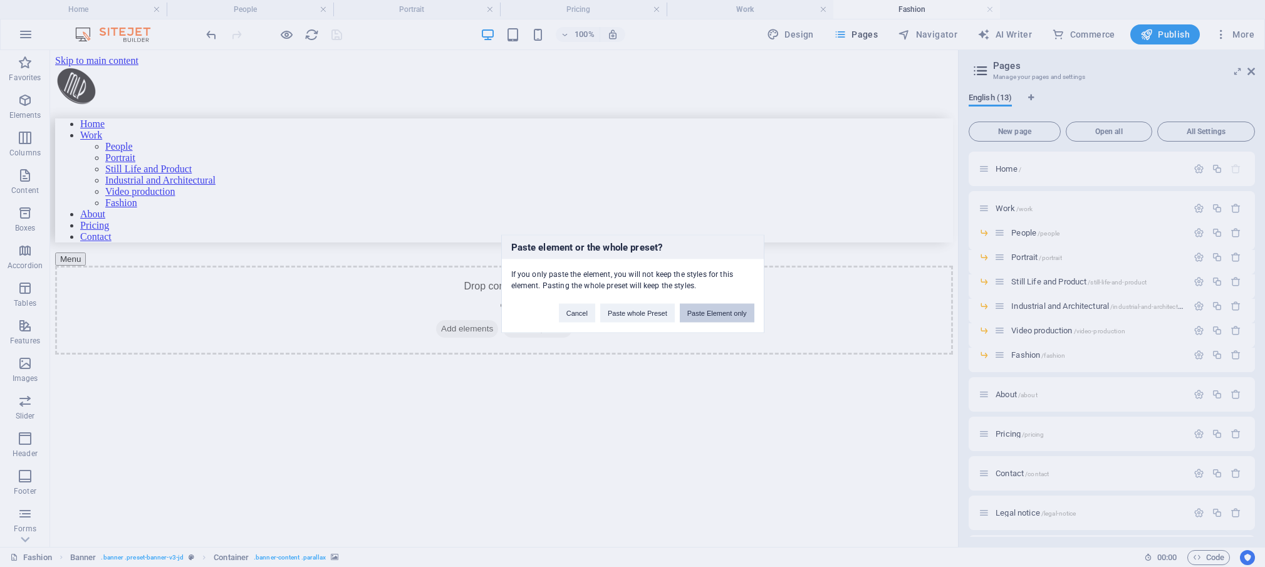
click at [712, 311] on button "Paste Element only" at bounding box center [717, 312] width 75 height 19
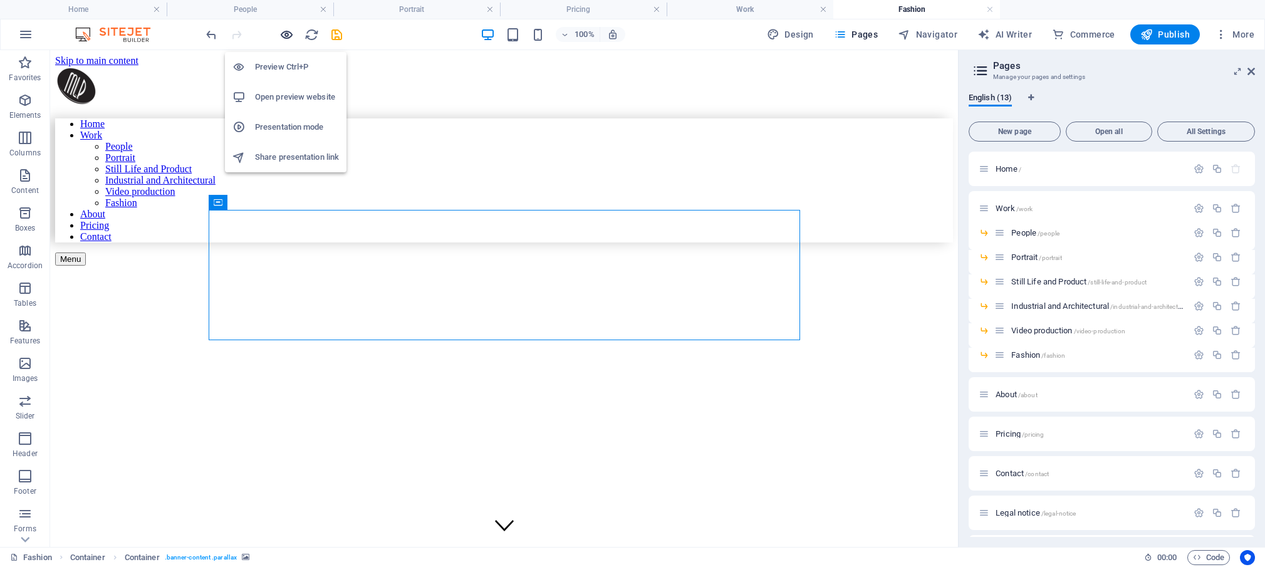
click at [288, 33] on icon "button" at bounding box center [286, 35] width 14 height 14
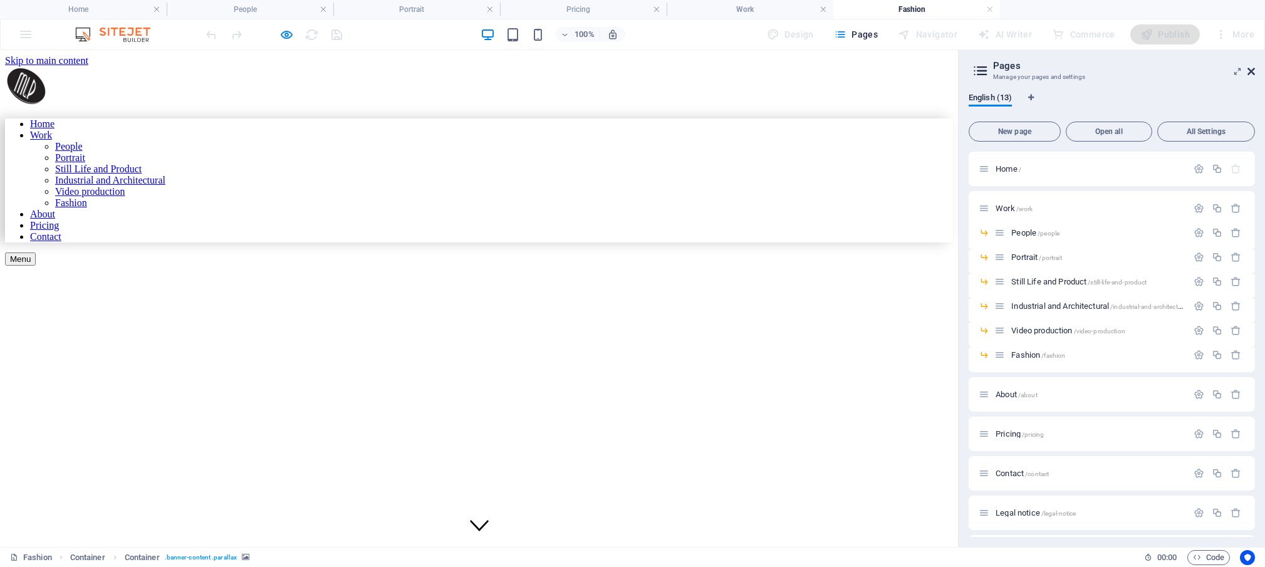
click at [1252, 69] on icon at bounding box center [1251, 71] width 8 height 10
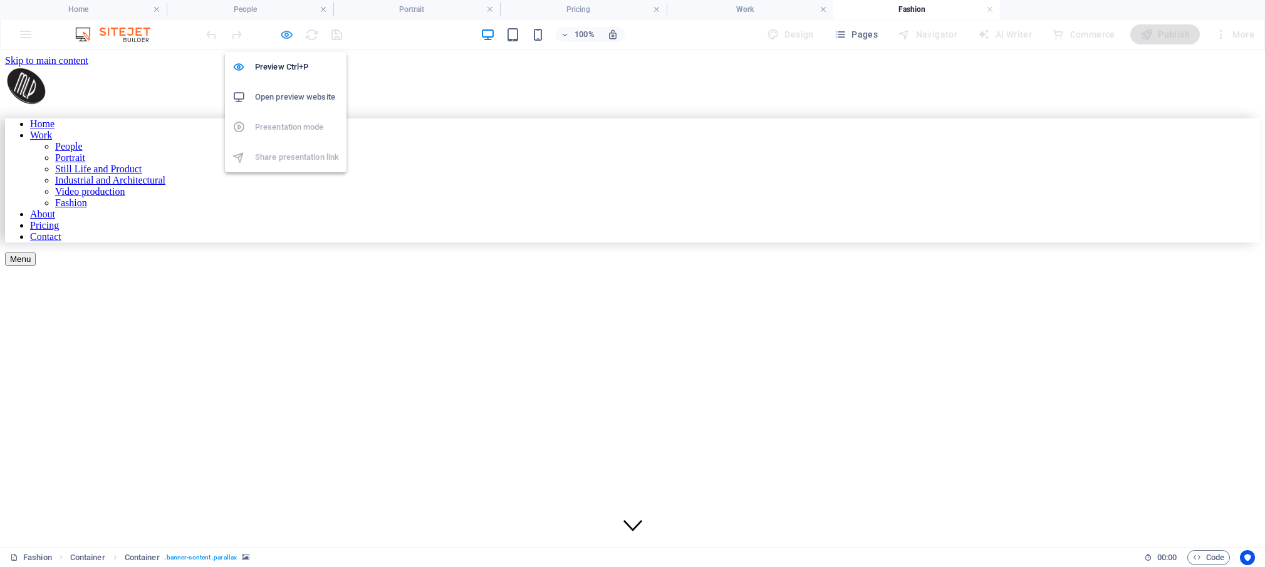
click at [283, 34] on icon "button" at bounding box center [286, 35] width 14 height 14
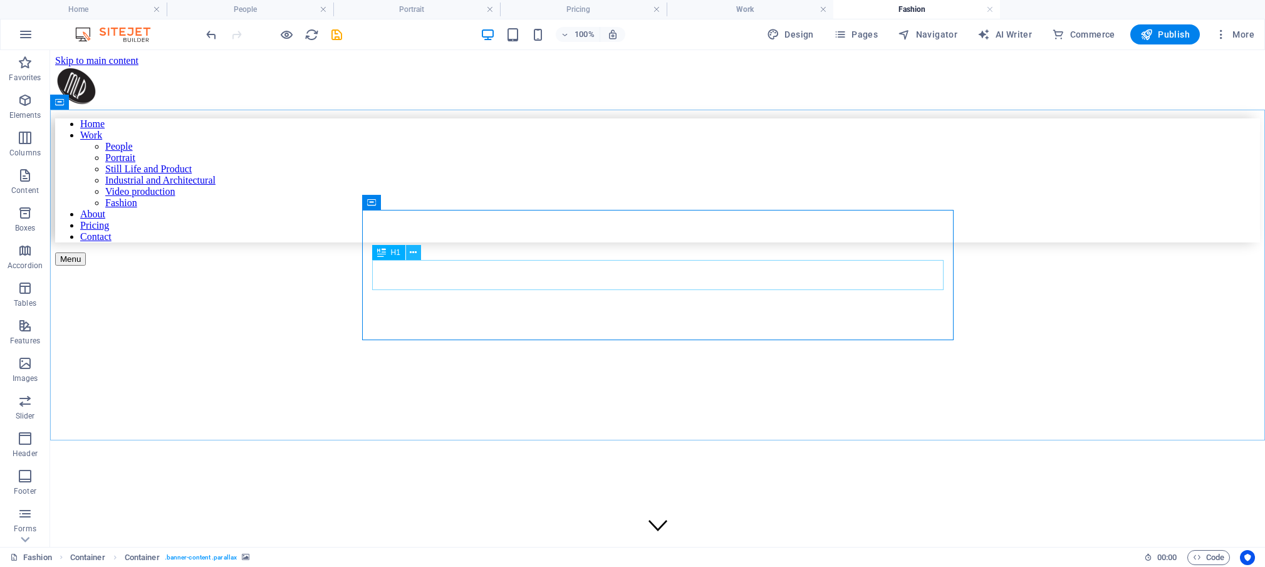
click at [416, 251] on icon at bounding box center [413, 252] width 7 height 13
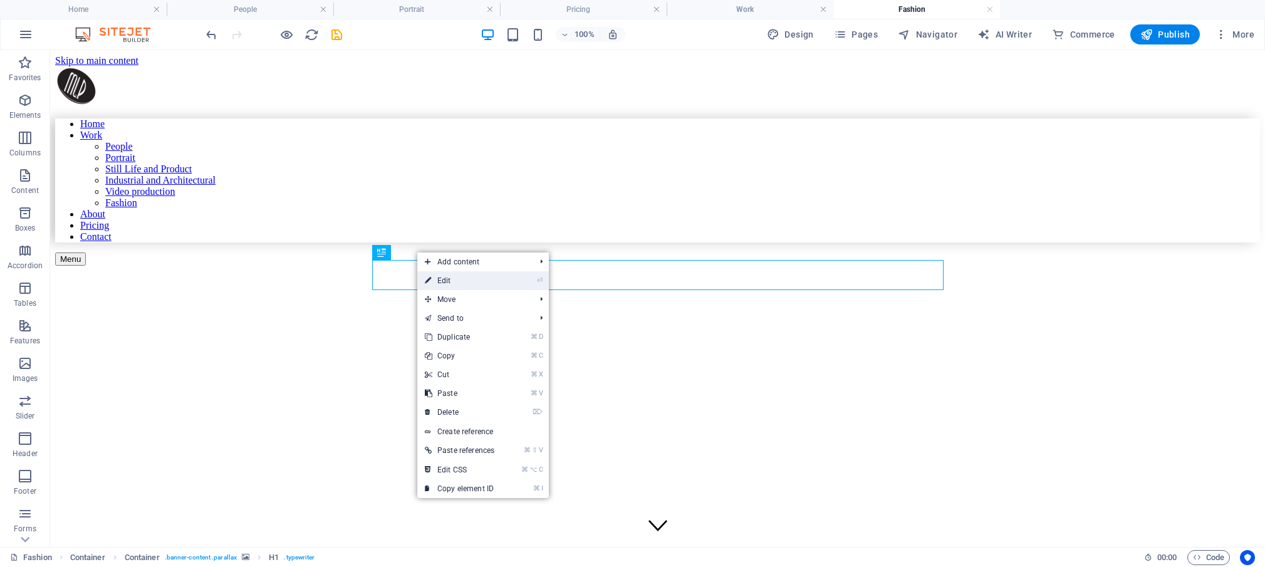
drag, startPoint x: 449, startPoint y: 280, endPoint x: 177, endPoint y: 227, distance: 276.4
click at [449, 280] on link "⏎ Edit" at bounding box center [459, 280] width 85 height 19
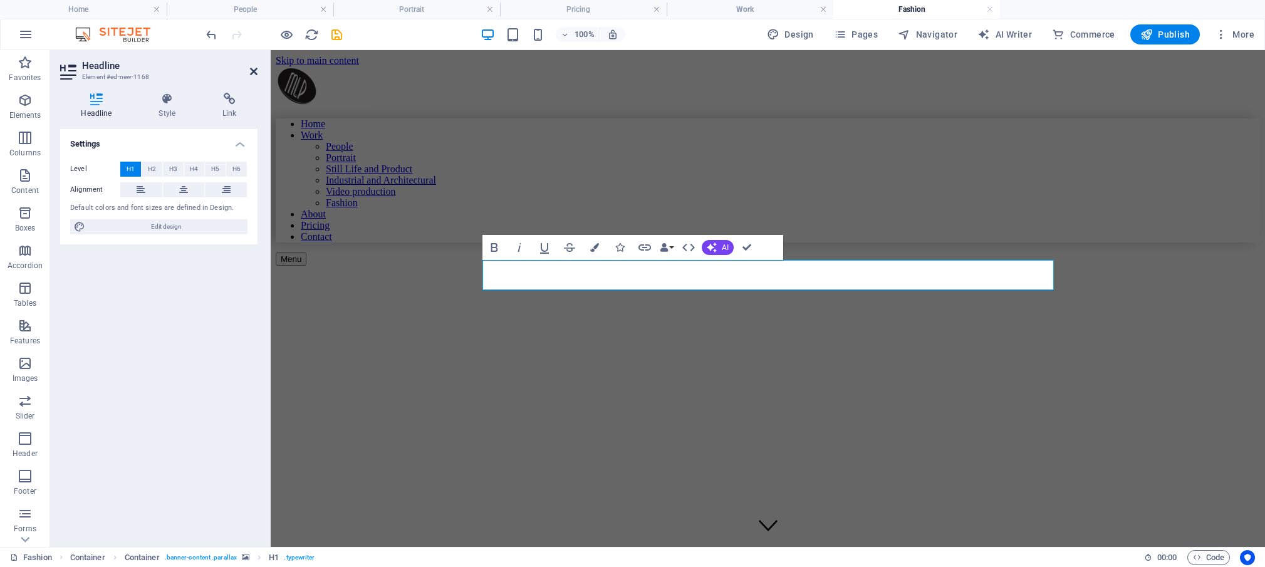
click at [252, 68] on icon at bounding box center [254, 71] width 8 height 10
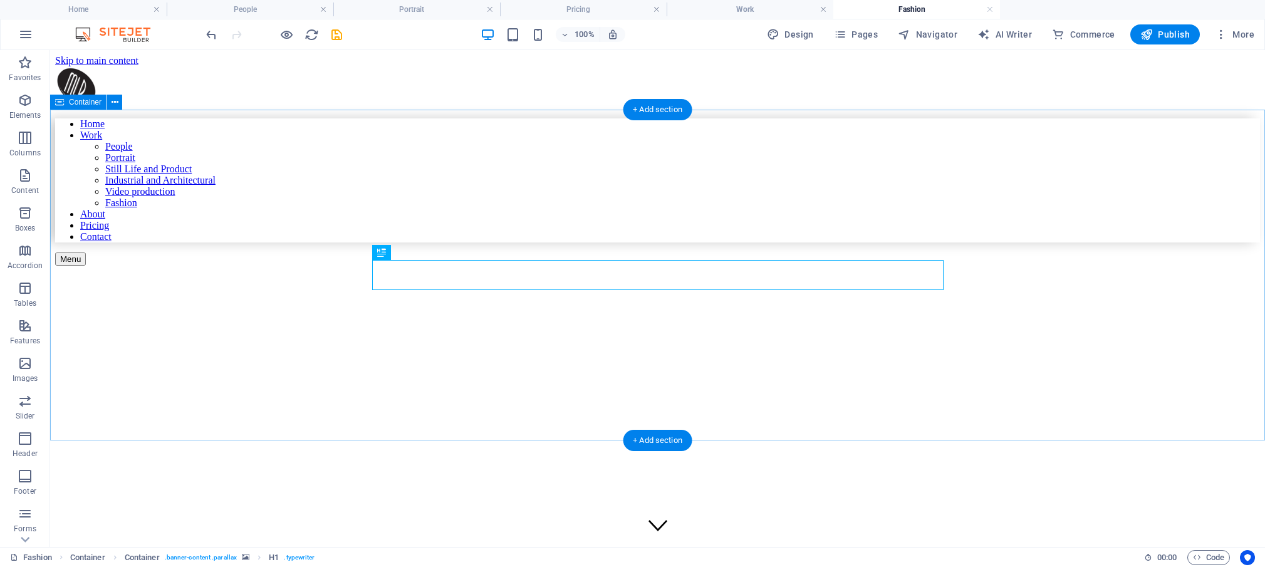
click at [378, 316] on div "Fashion" at bounding box center [657, 479] width 1205 height 327
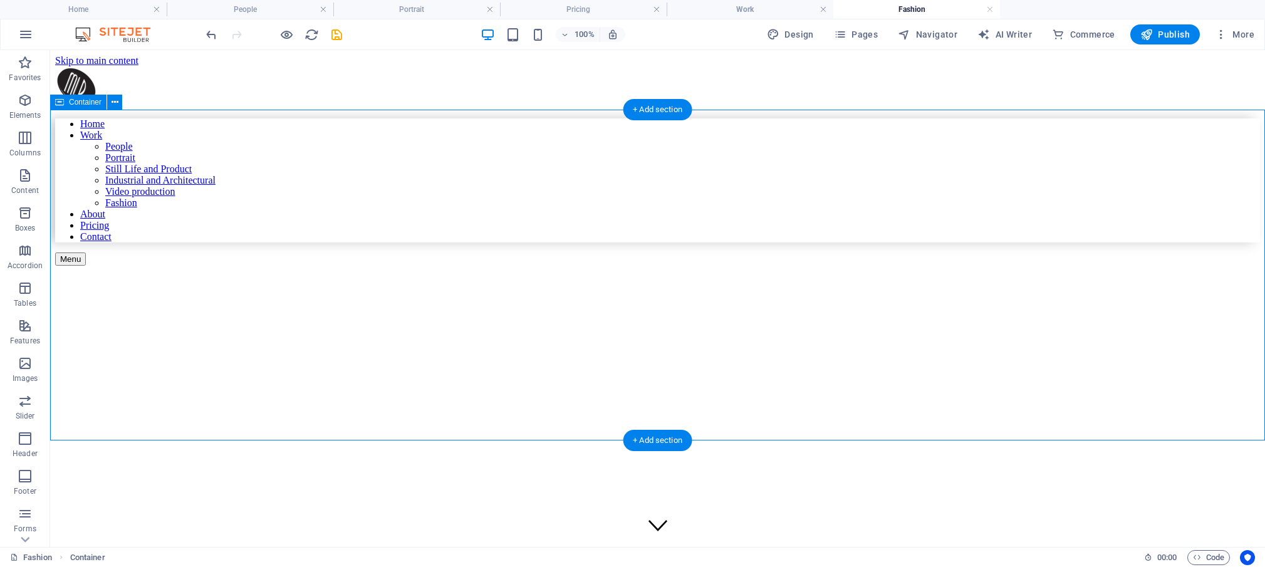
click at [366, 252] on figure at bounding box center [541, 252] width 972 height 0
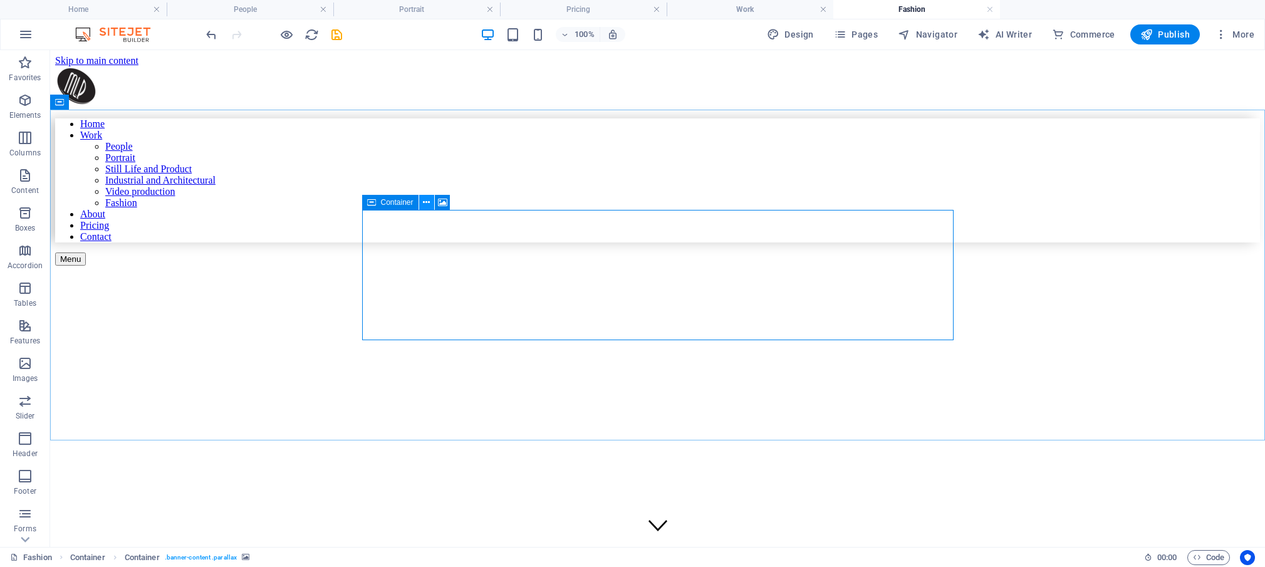
click at [427, 199] on icon at bounding box center [426, 202] width 7 height 13
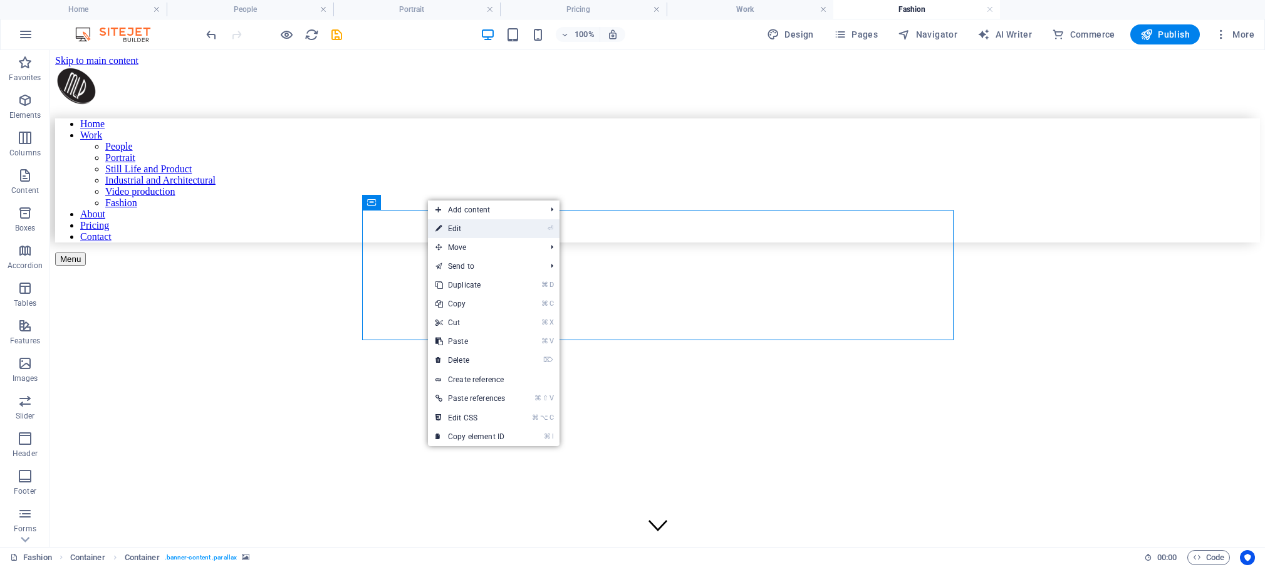
click at [459, 231] on link "⏎ Edit" at bounding box center [470, 228] width 85 height 19
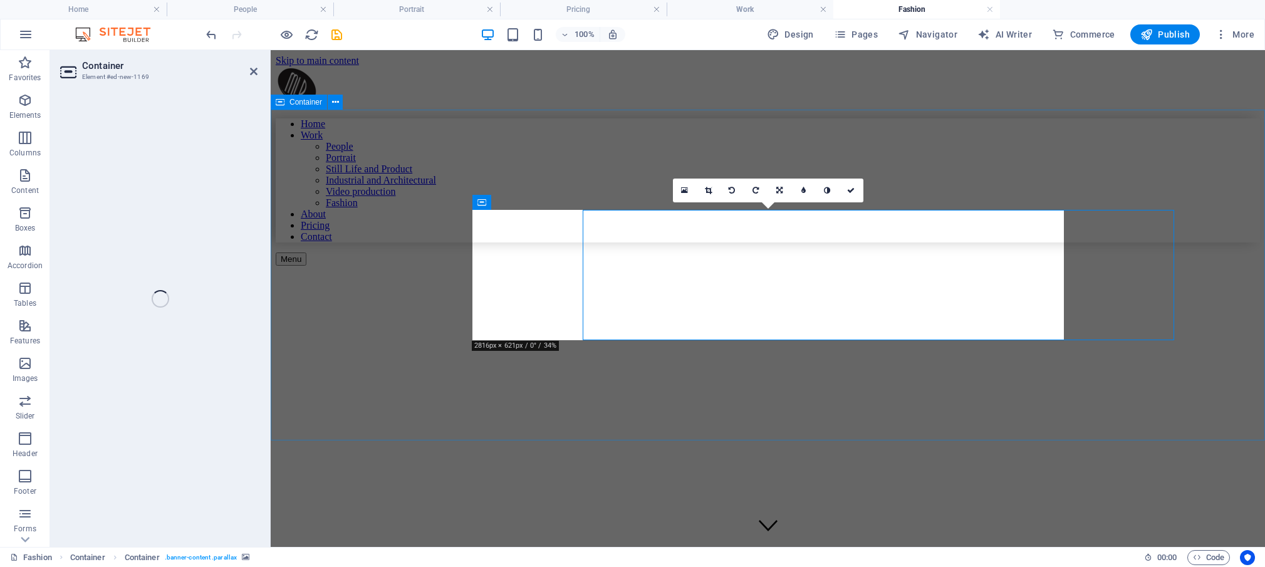
select select "vw"
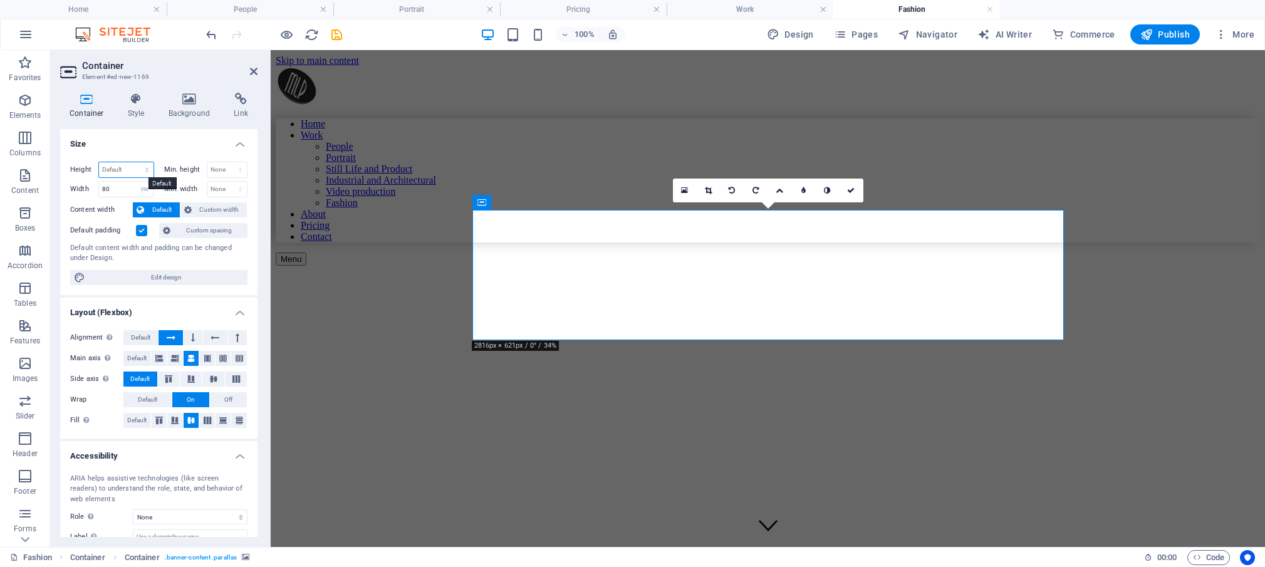
click at [99, 162] on select "Default px rem % vh vw" at bounding box center [126, 169] width 55 height 15
select select "px"
click option "px" at bounding box center [0, 0] width 0 height 0
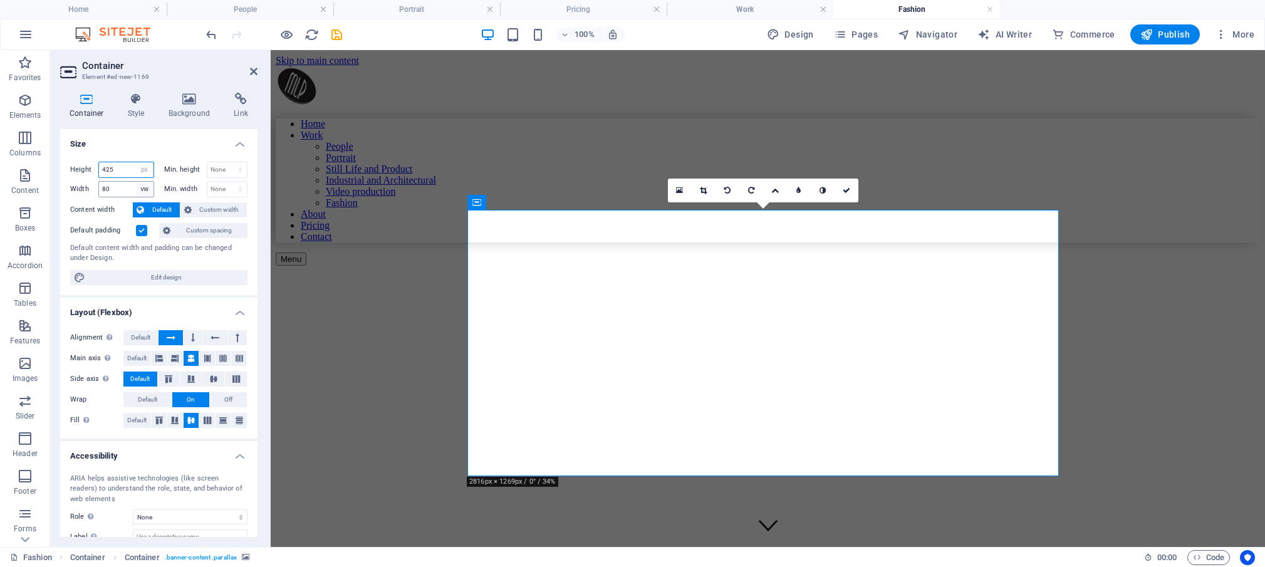
type input "425"
select select "default"
click option "Default" at bounding box center [0, 0] width 0 height 0
select select "DISABLED_OPTION_VALUE"
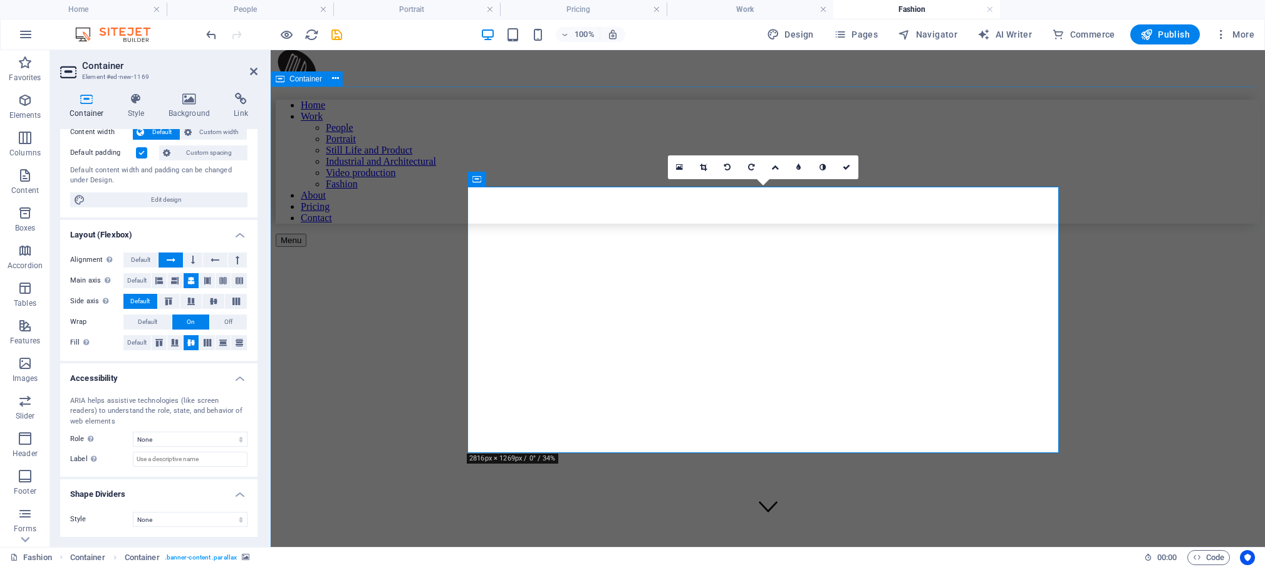
scroll to position [29, 0]
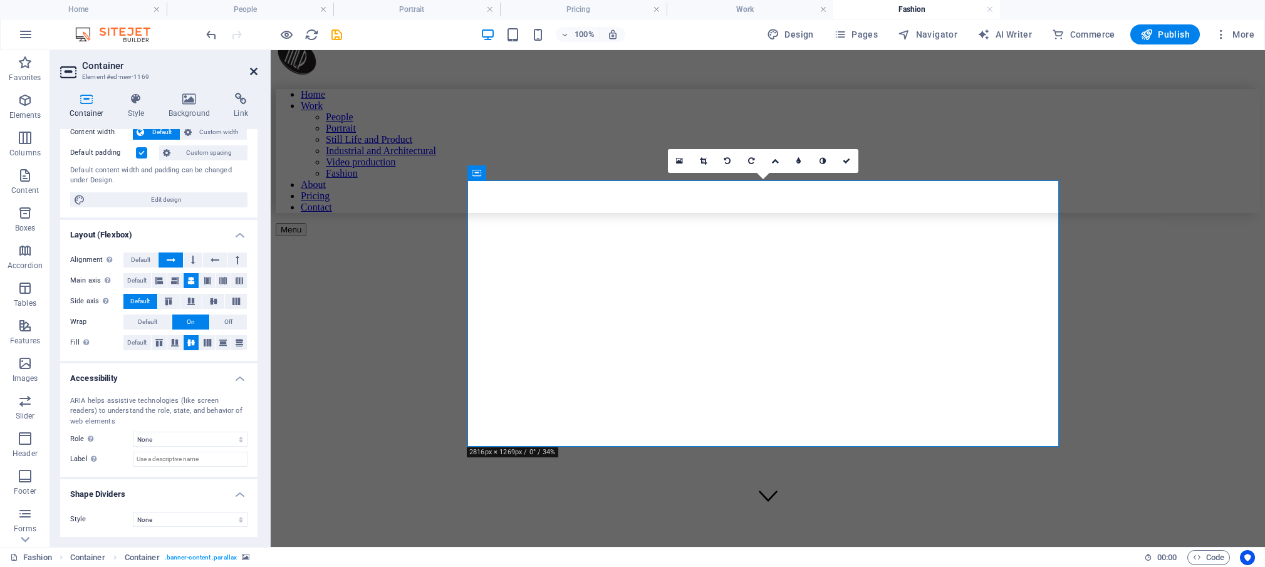
drag, startPoint x: 256, startPoint y: 73, endPoint x: 205, endPoint y: 23, distance: 70.9
click at [256, 73] on icon at bounding box center [254, 71] width 8 height 10
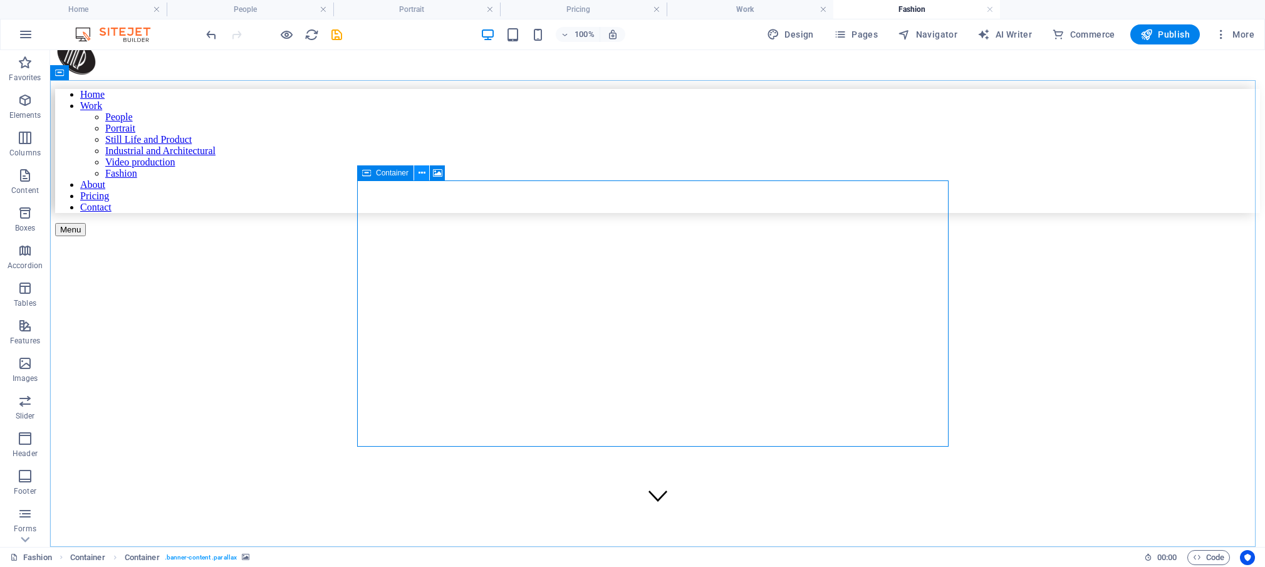
click at [418, 174] on icon at bounding box center [421, 173] width 7 height 13
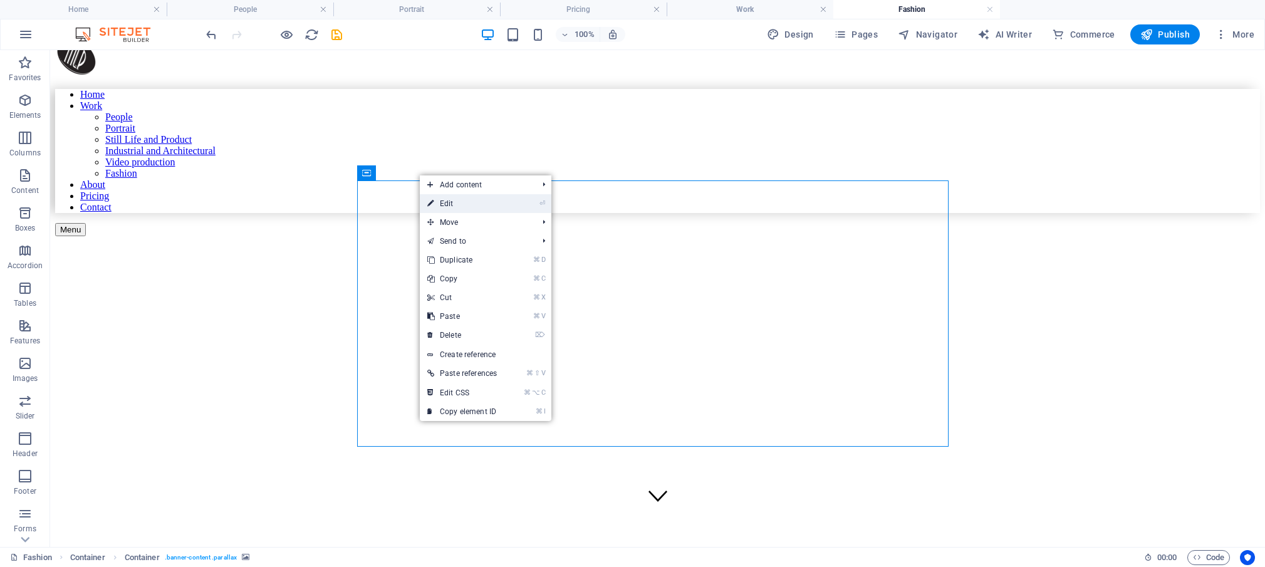
click at [441, 205] on link "⏎ Edit" at bounding box center [462, 203] width 85 height 19
select select "px"
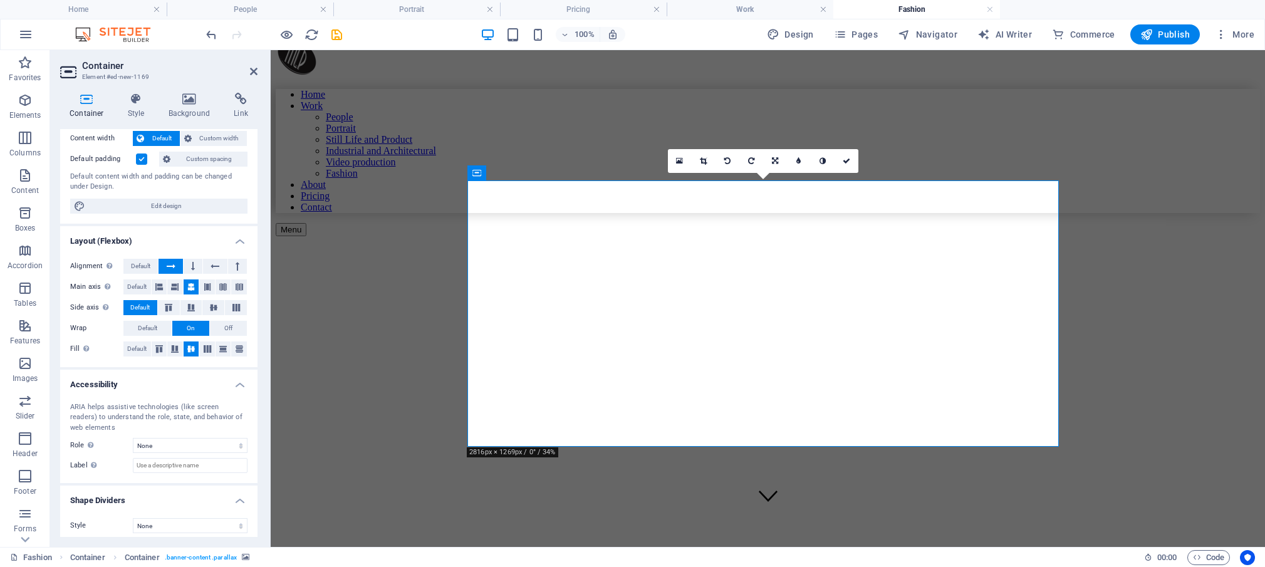
scroll to position [78, 0]
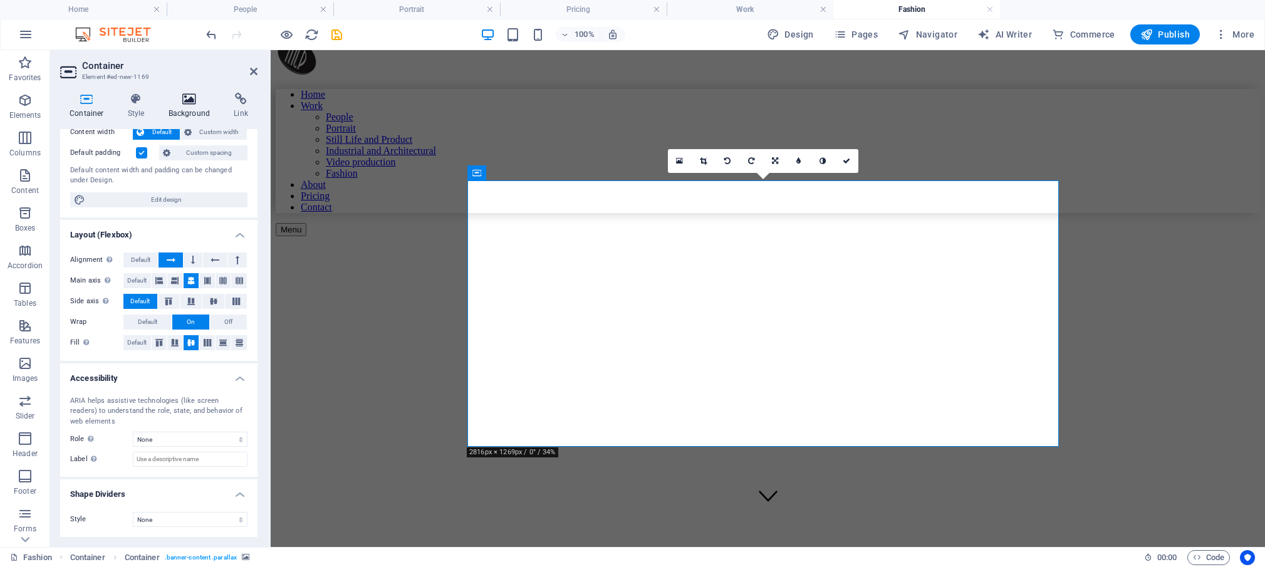
click at [185, 106] on h4 "Background" at bounding box center [192, 106] width 66 height 26
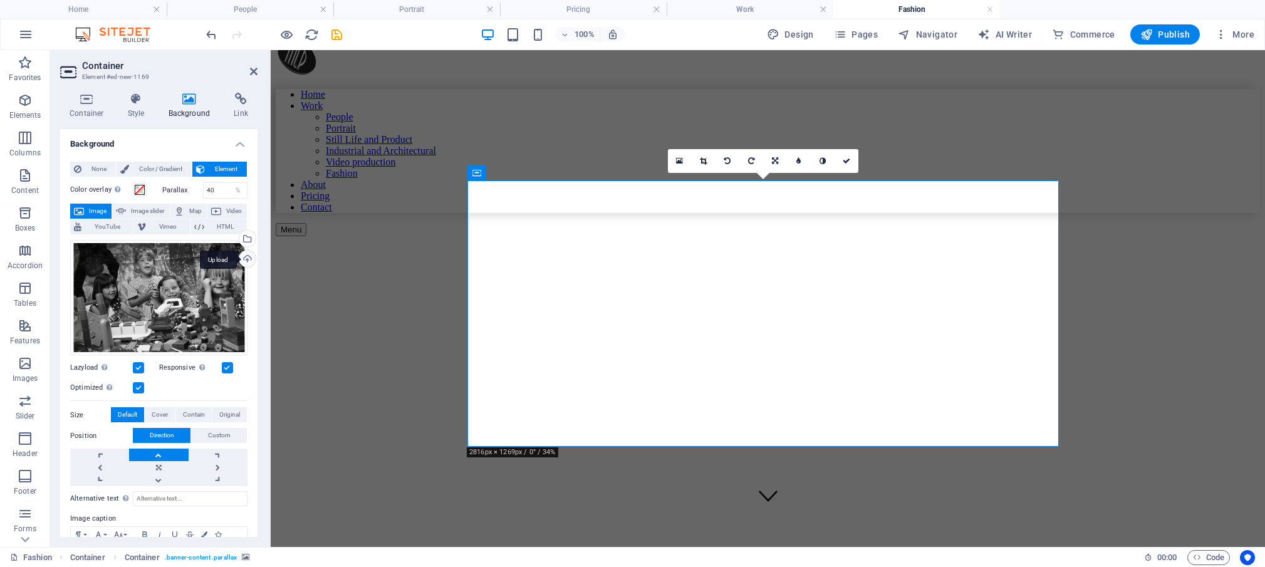
click at [237, 258] on div "Upload" at bounding box center [246, 260] width 19 height 19
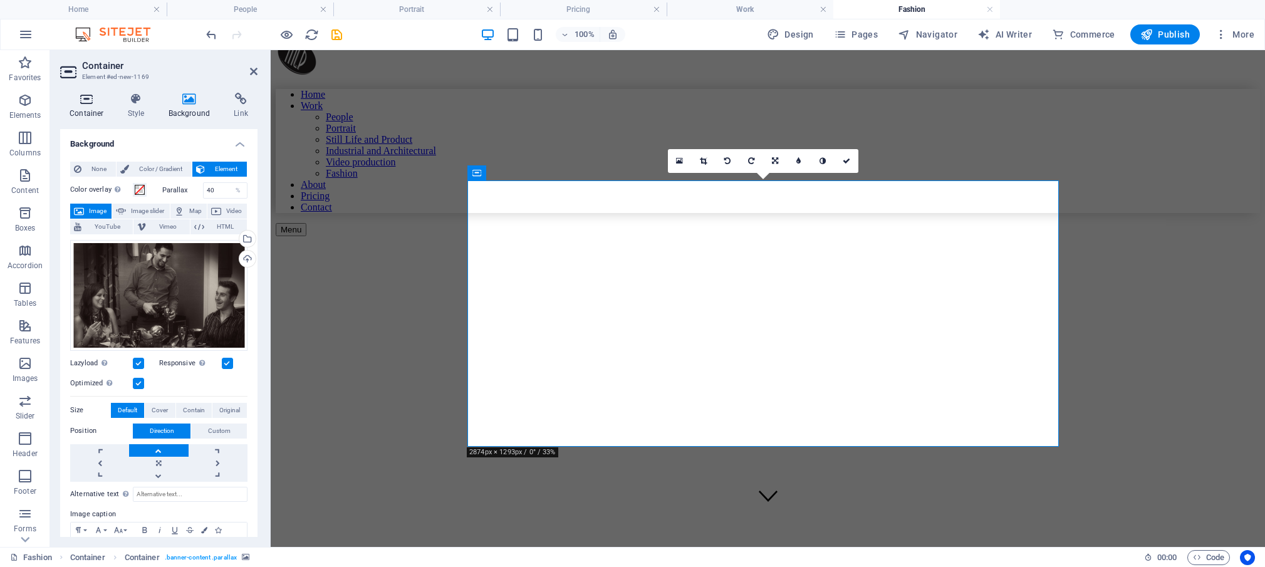
click at [90, 109] on h4 "Container" at bounding box center [89, 106] width 58 height 26
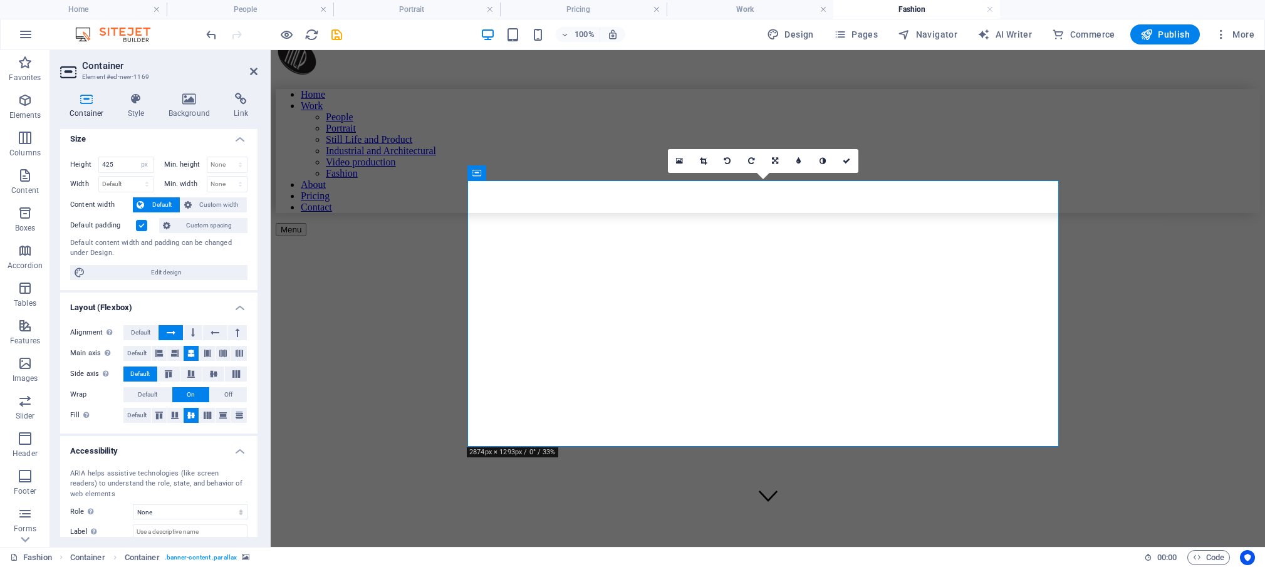
scroll to position [0, 0]
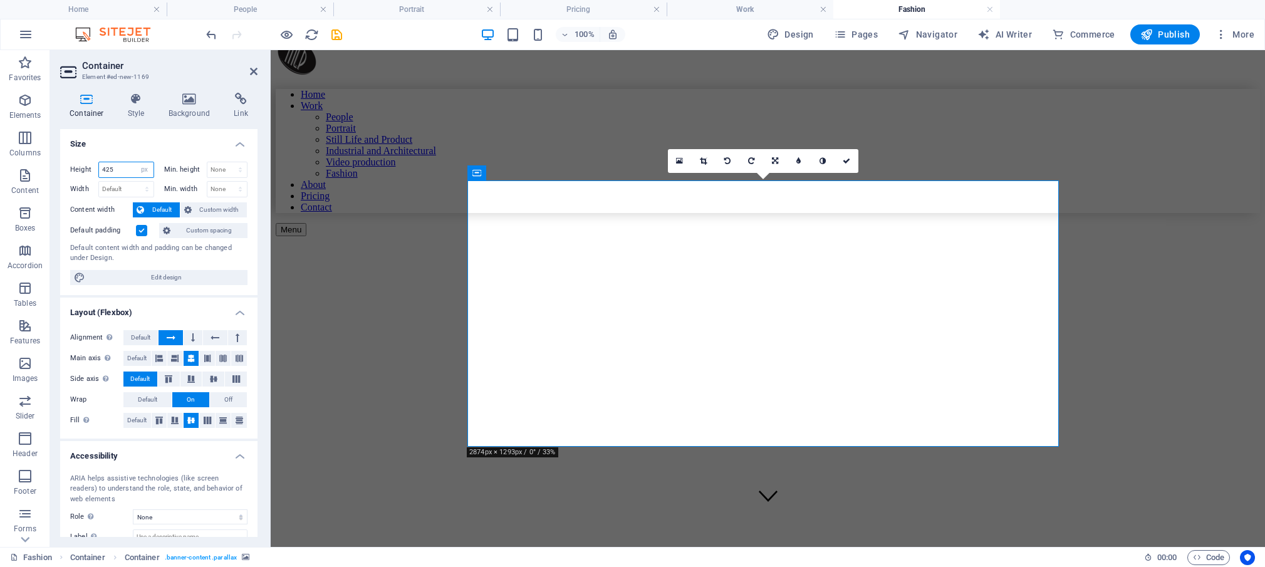
drag, startPoint x: 116, startPoint y: 172, endPoint x: 101, endPoint y: 170, distance: 14.5
click at [101, 170] on input "425" at bounding box center [126, 169] width 55 height 15
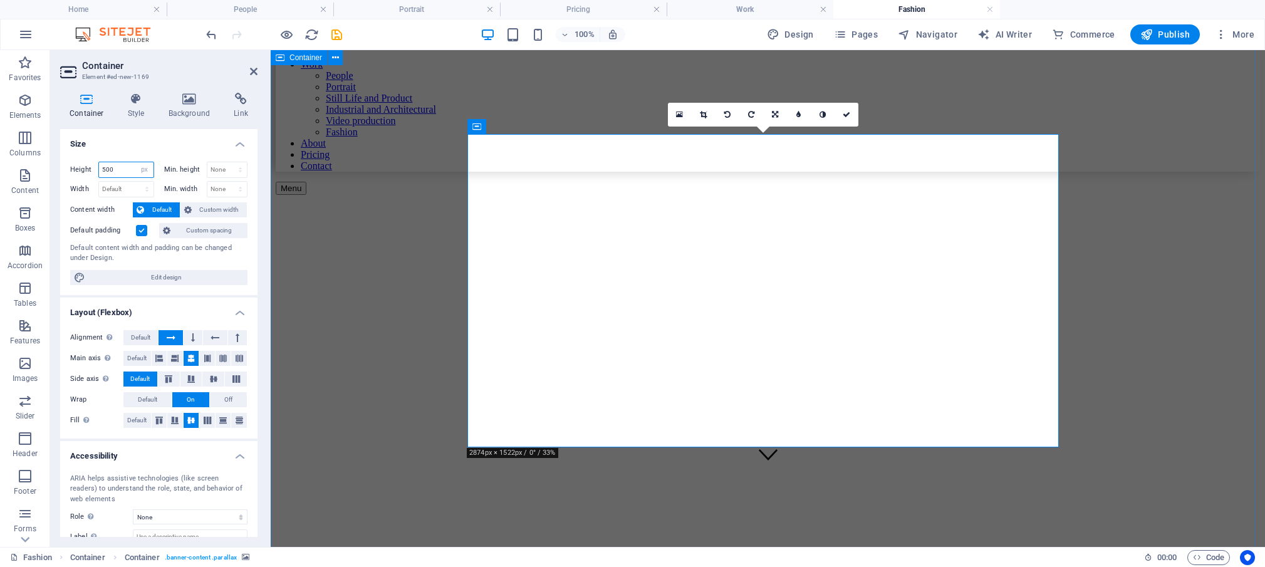
scroll to position [76, 0]
type input "5"
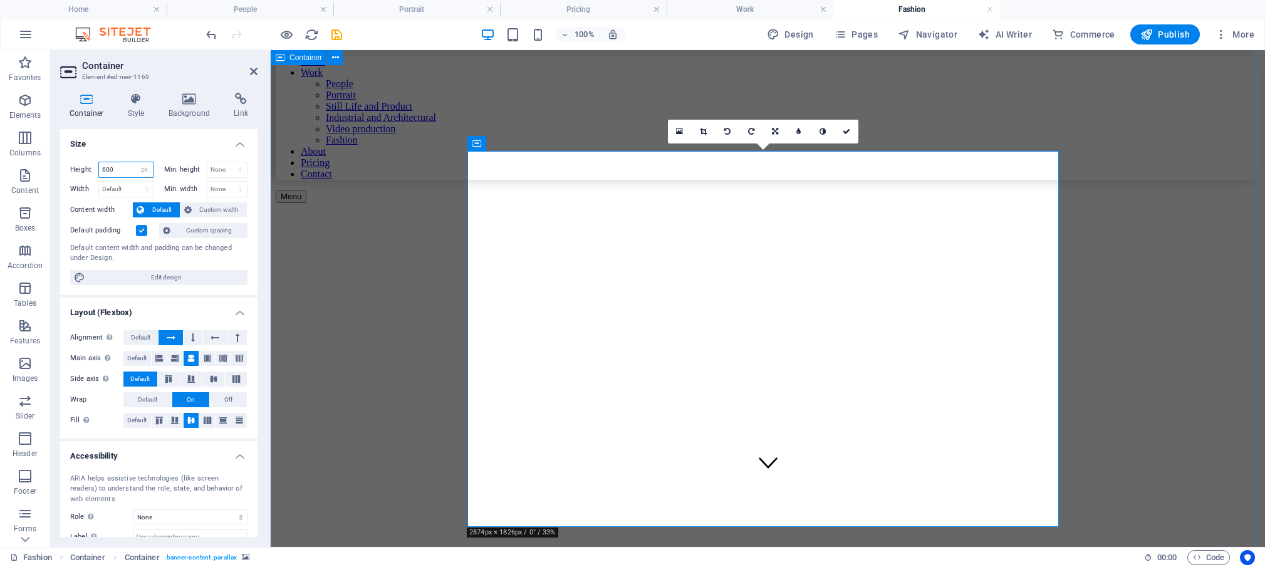
scroll to position [59, 0]
drag, startPoint x: 115, startPoint y: 169, endPoint x: 89, endPoint y: 166, distance: 25.9
click at [99, 166] on input "600" at bounding box center [126, 169] width 55 height 15
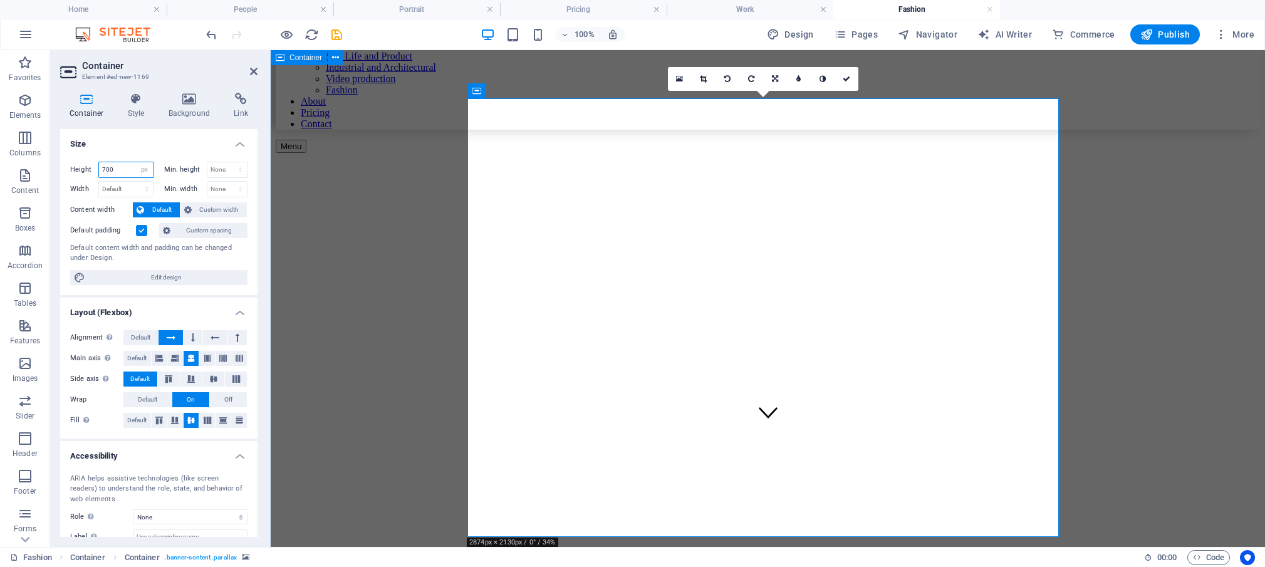
scroll to position [110, 0]
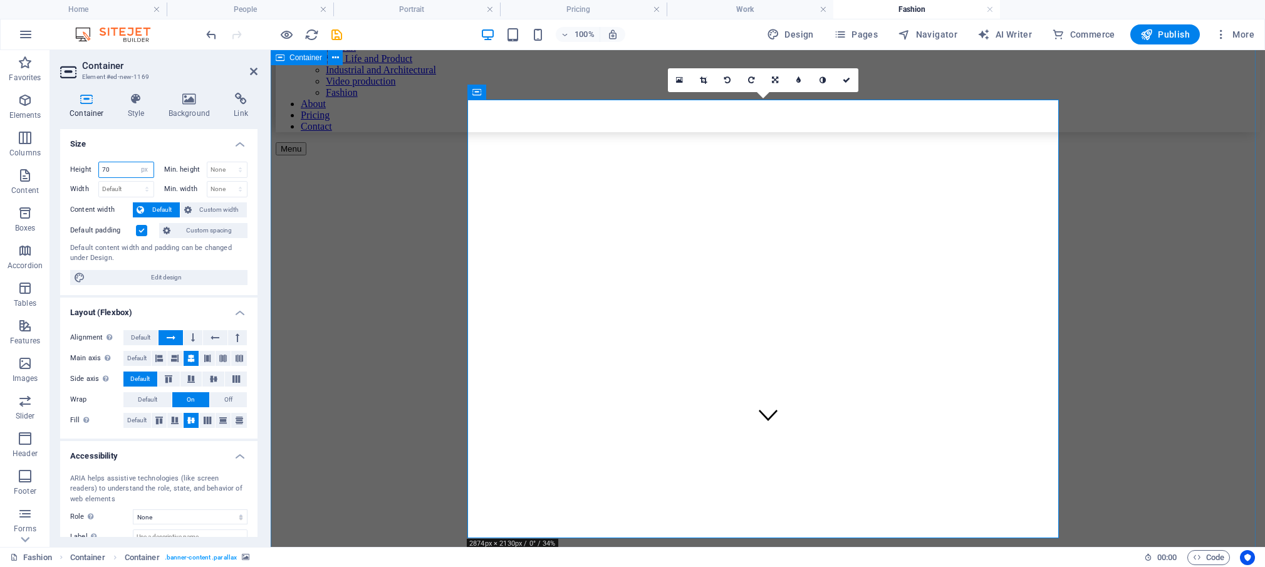
type input "7"
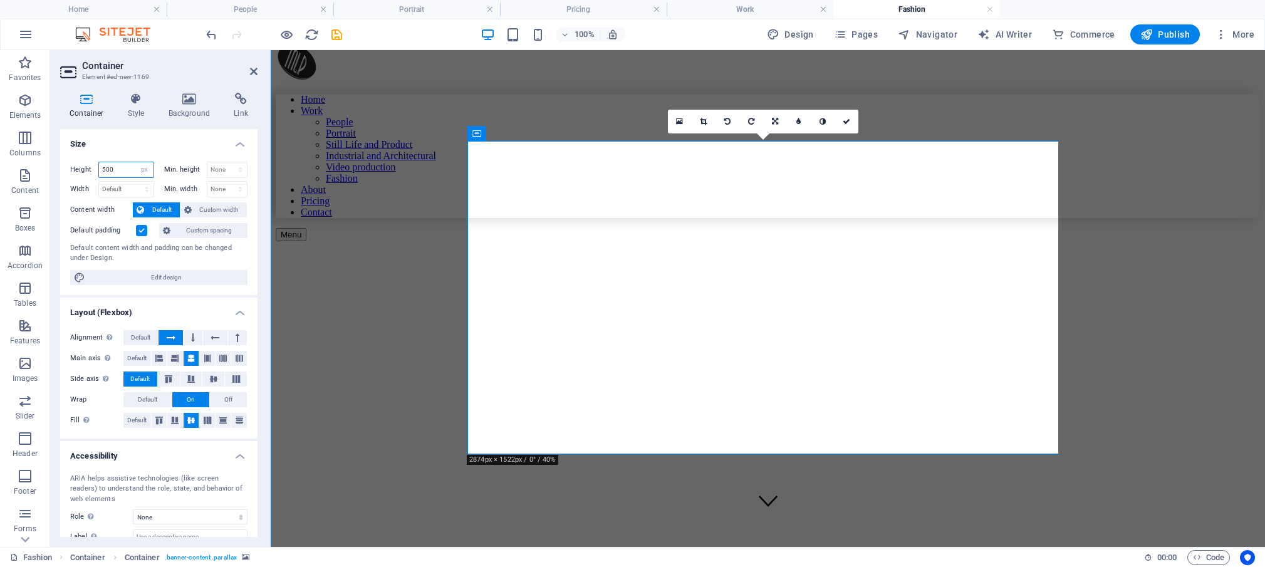
scroll to position [76, 0]
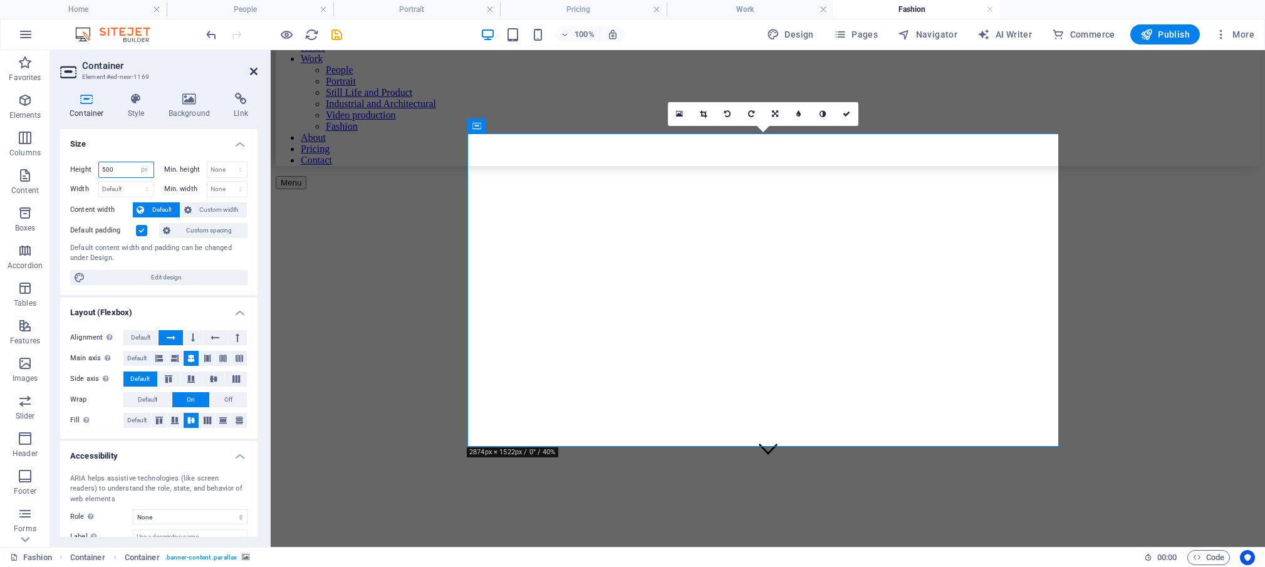
type input "500"
click at [254, 70] on icon at bounding box center [254, 71] width 8 height 10
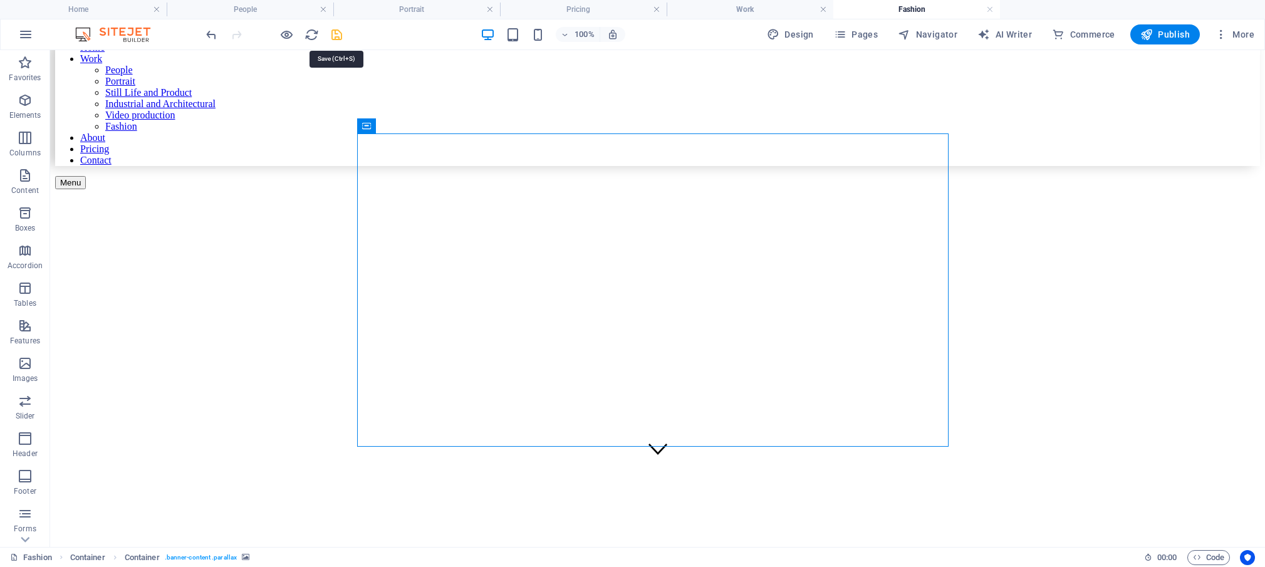
click at [336, 30] on icon "save" at bounding box center [337, 35] width 14 height 14
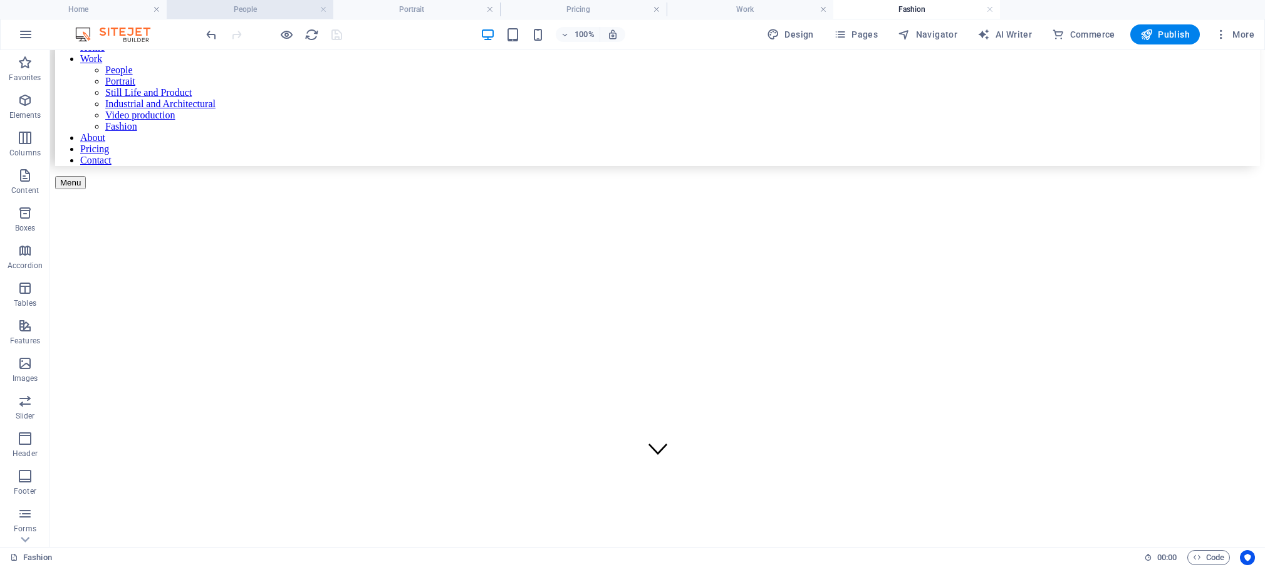
click at [214, 9] on h4 "People" at bounding box center [250, 10] width 167 height 14
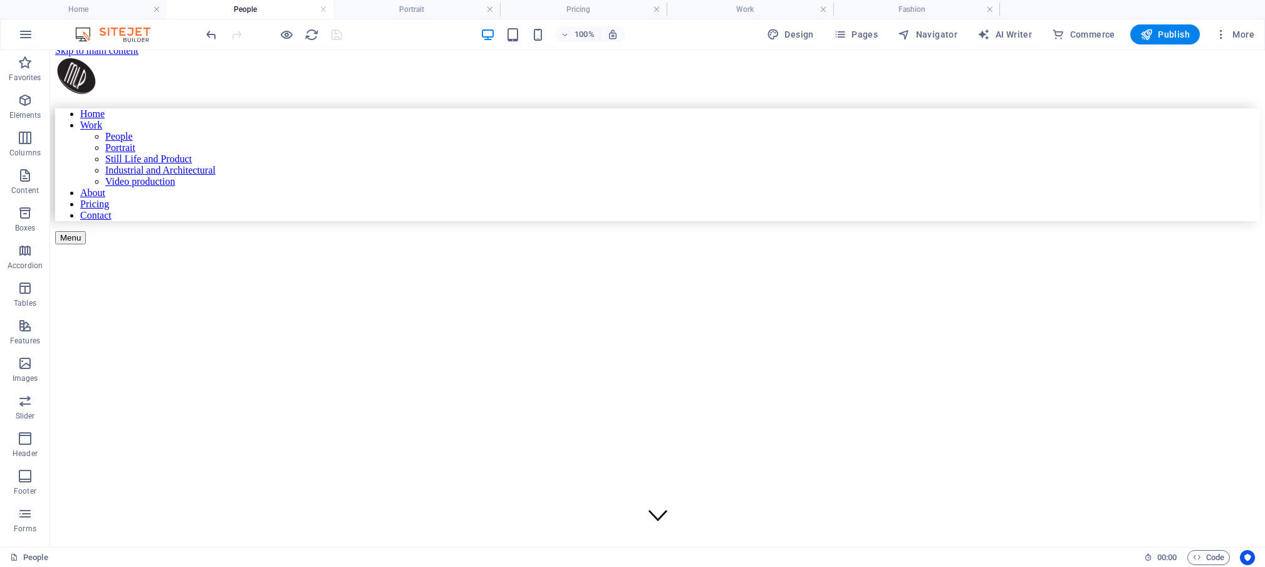
scroll to position [6, 0]
click at [432, 10] on h4 "Portrait" at bounding box center [416, 10] width 167 height 14
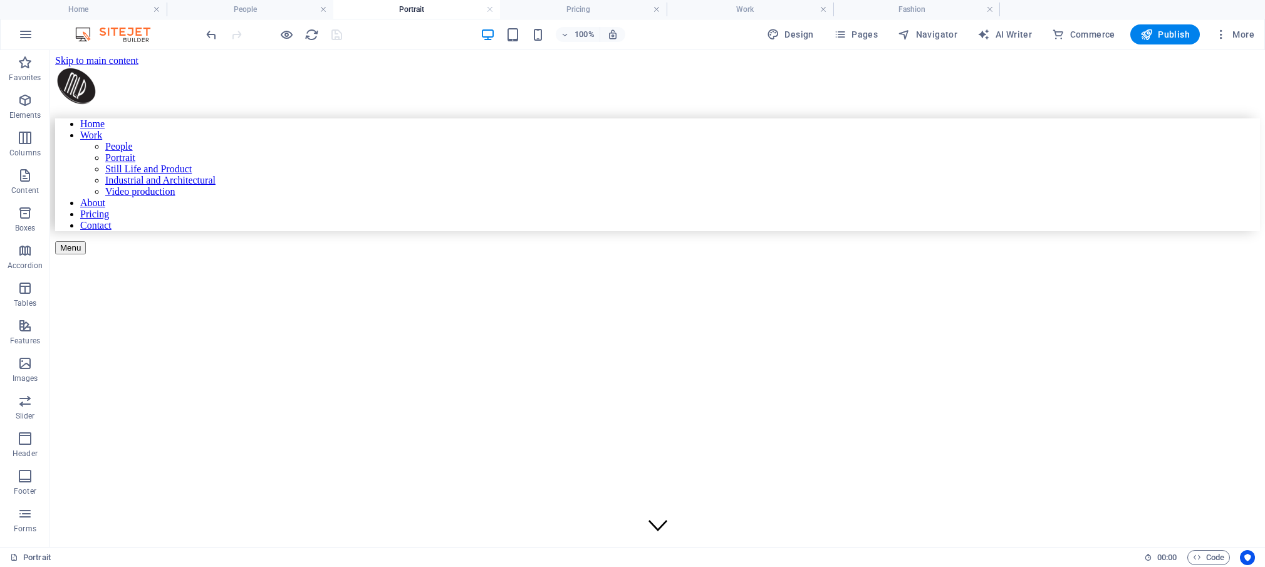
scroll to position [0, 0]
click at [607, 7] on h4 "Pricing" at bounding box center [583, 10] width 167 height 14
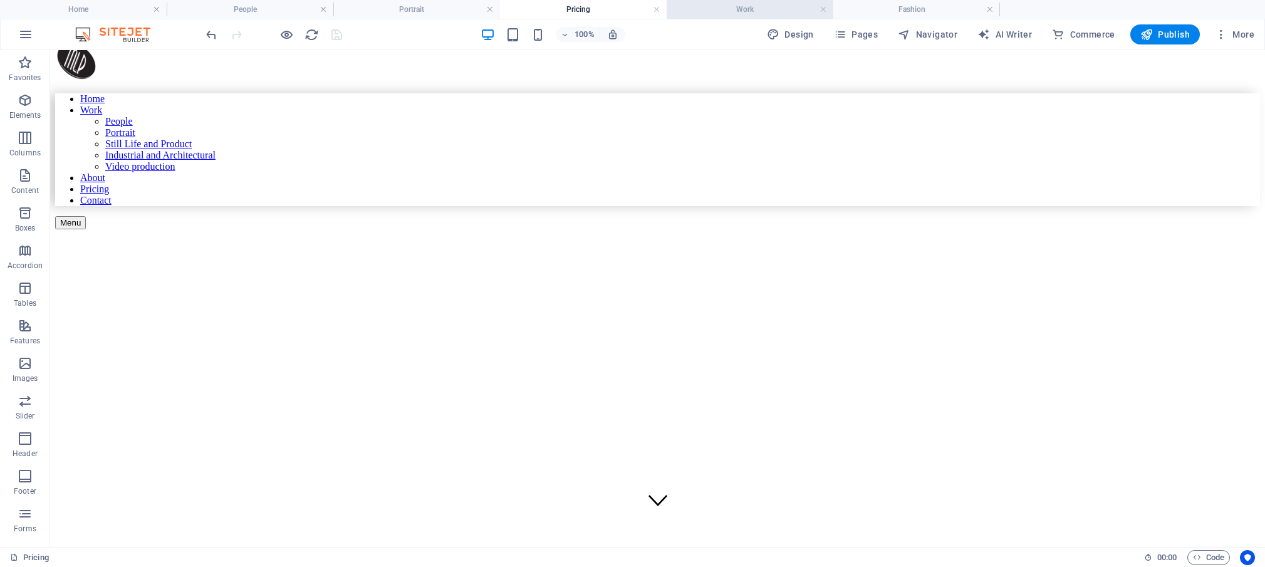
click at [766, 13] on h4 "Work" at bounding box center [750, 10] width 167 height 14
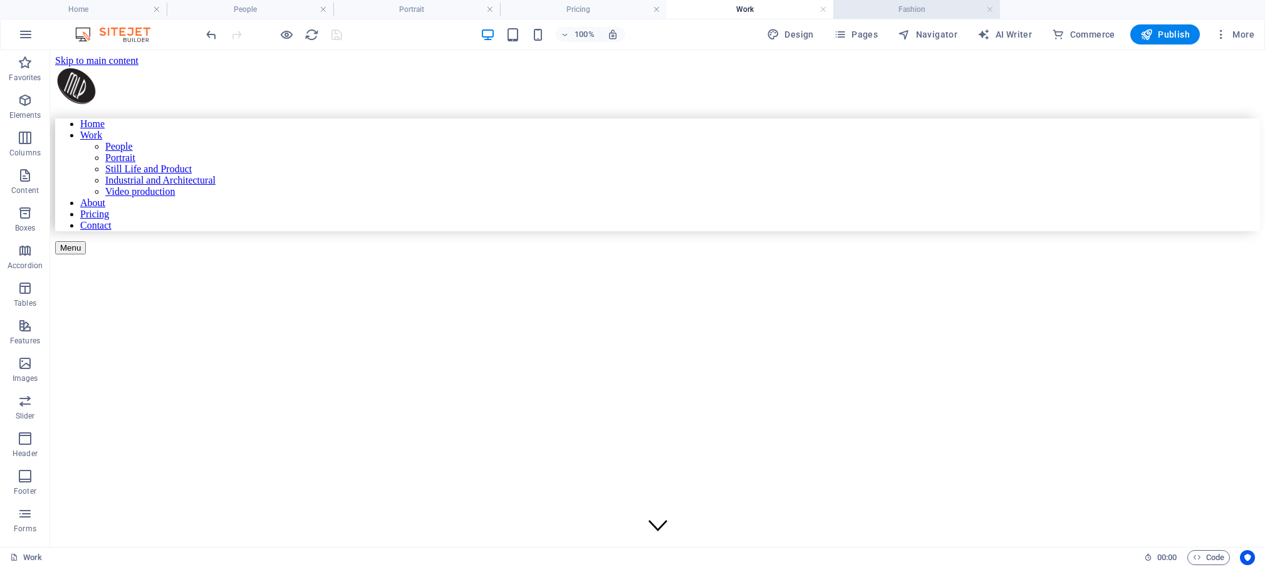
click at [924, 11] on h4 "Fashion" at bounding box center [916, 10] width 167 height 14
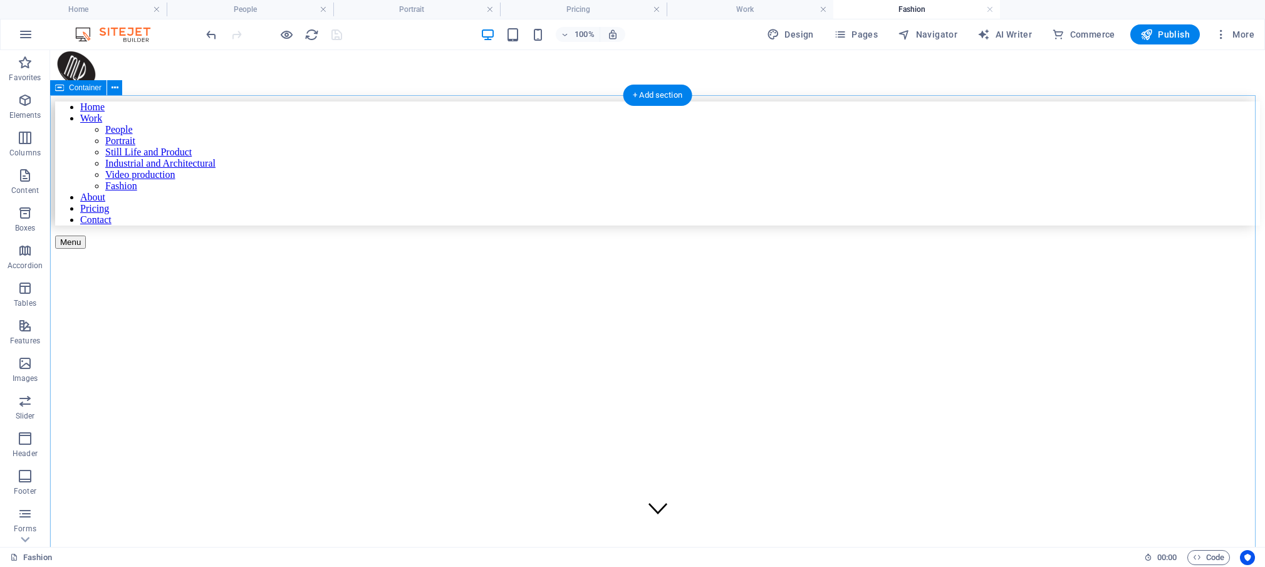
scroll to position [13, 0]
click at [366, 303] on div "Fashion" at bounding box center [657, 459] width 1205 height 313
click at [112, 86] on icon at bounding box center [115, 88] width 7 height 13
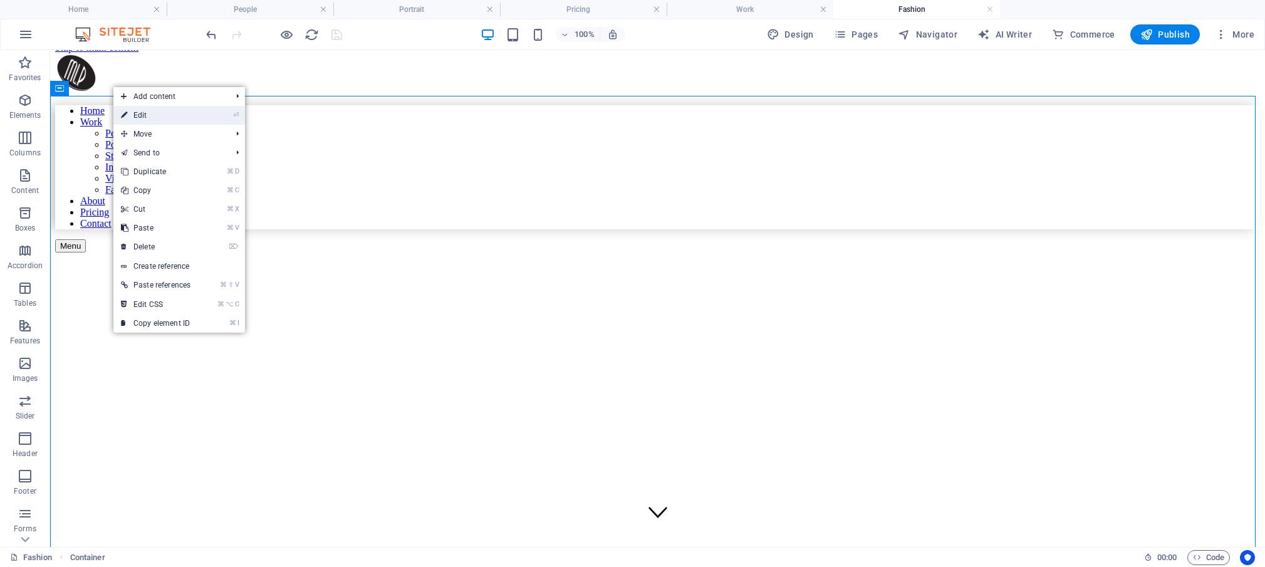
click at [148, 119] on link "⏎ Edit" at bounding box center [155, 115] width 85 height 19
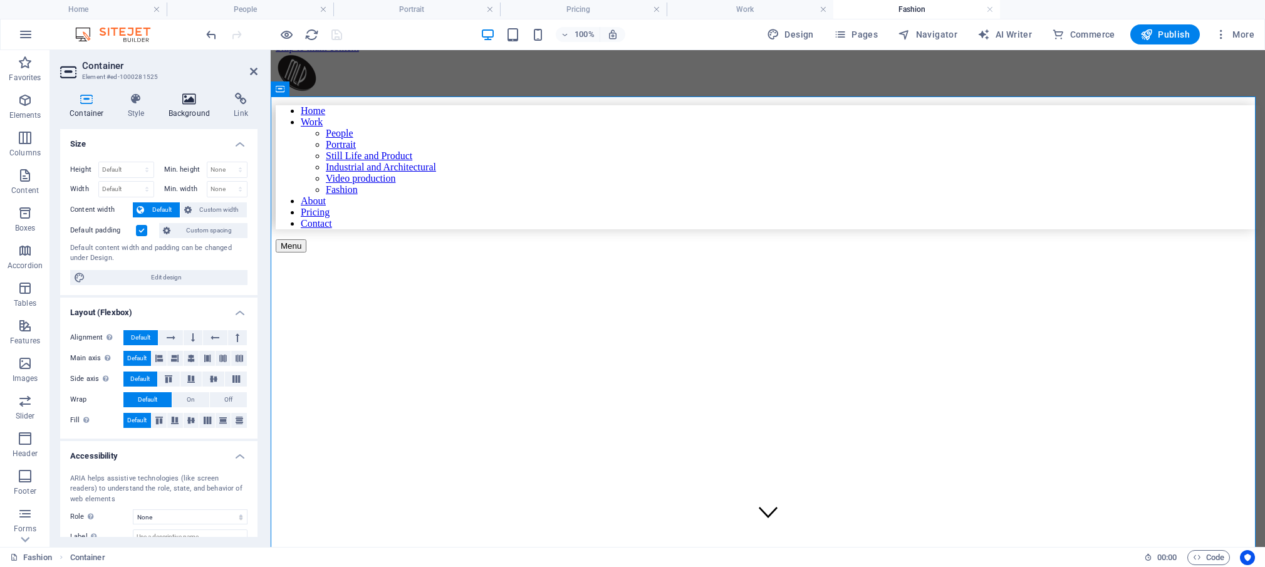
click at [188, 103] on icon at bounding box center [189, 99] width 61 height 13
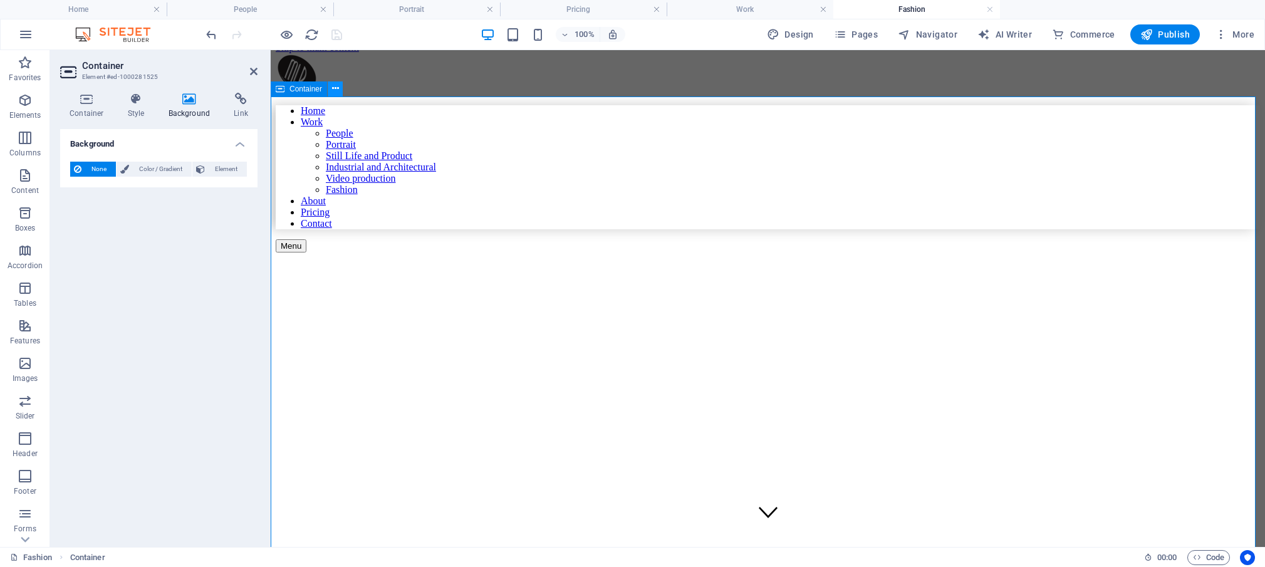
click at [336, 90] on icon at bounding box center [335, 88] width 7 height 13
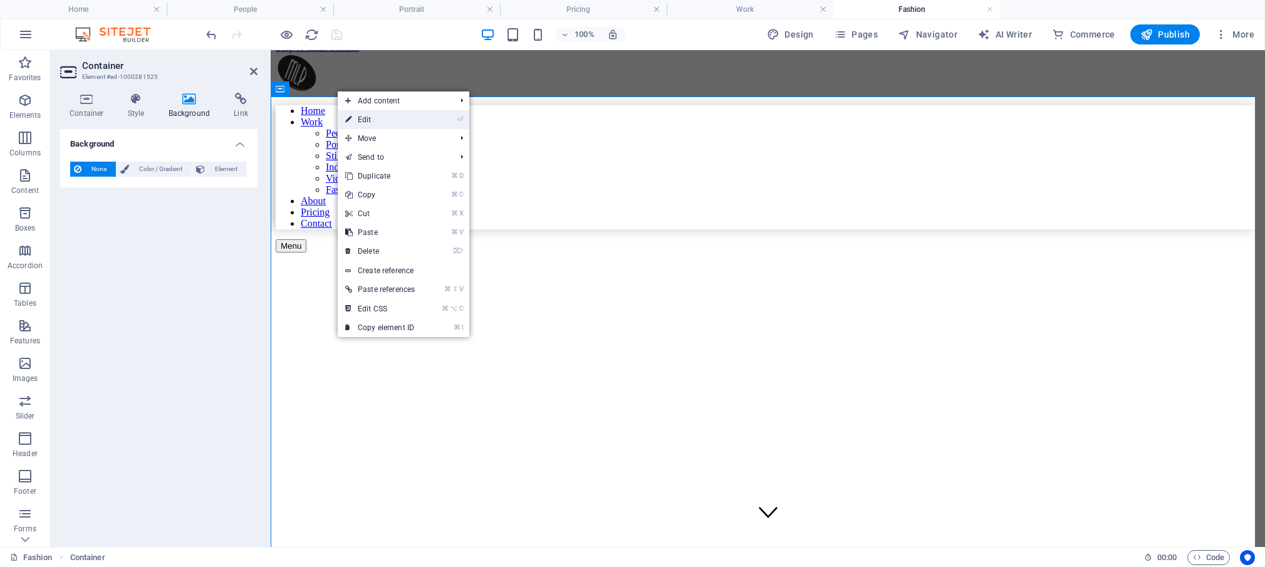
click at [358, 120] on link "⏎ Edit" at bounding box center [380, 119] width 85 height 19
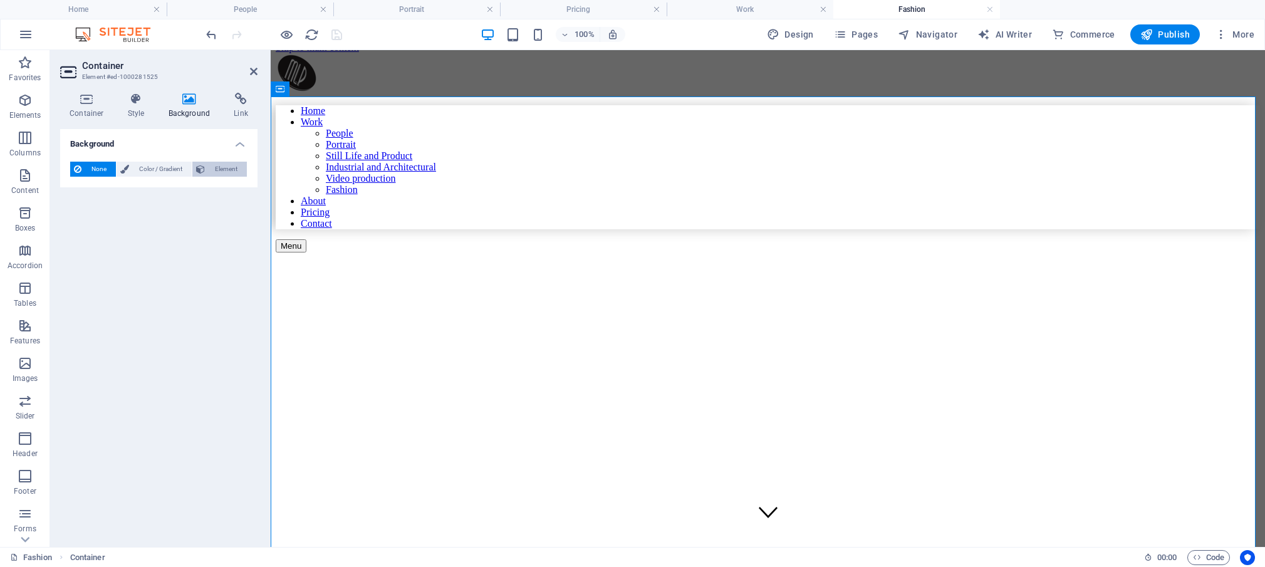
click at [226, 169] on span "Element" at bounding box center [226, 169] width 34 height 15
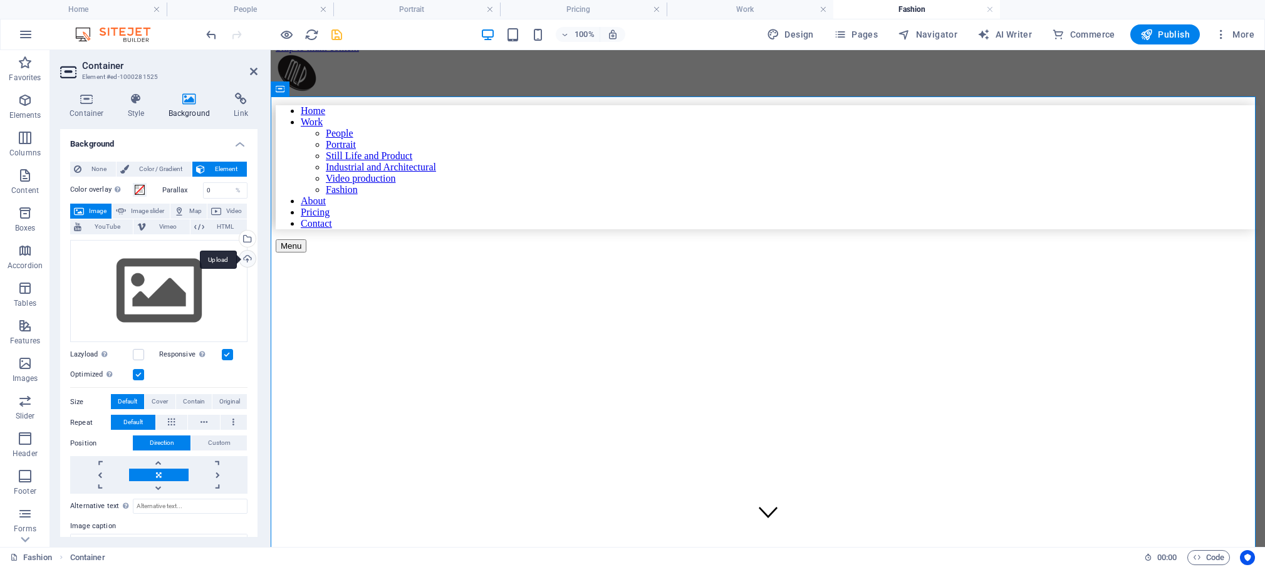
click at [238, 257] on div "Upload" at bounding box center [246, 260] width 19 height 19
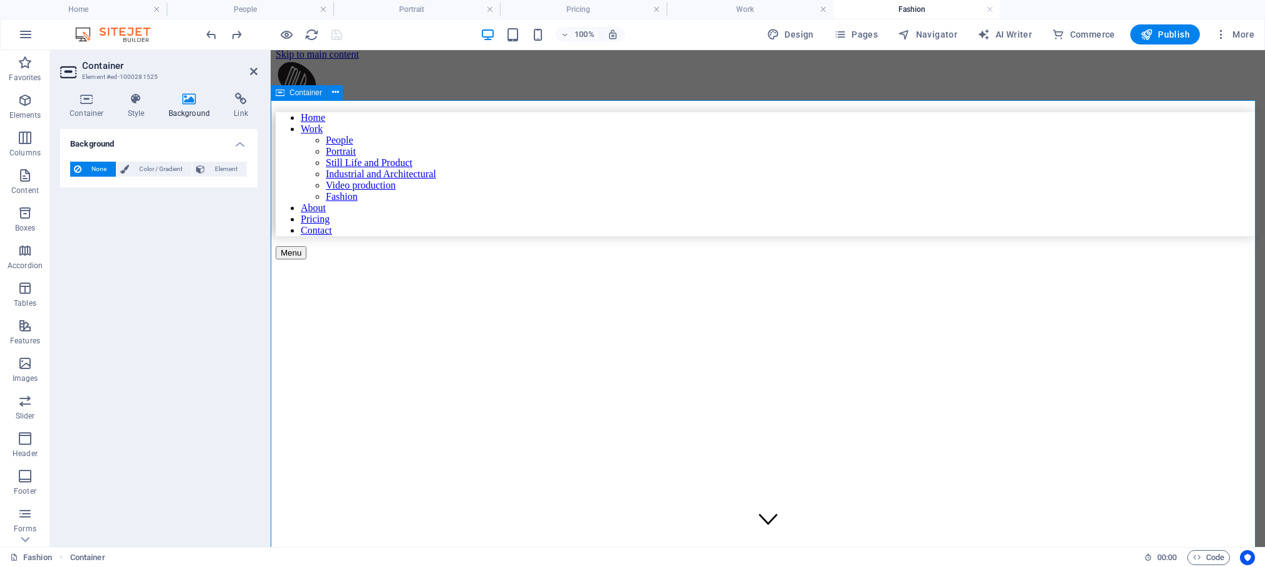
scroll to position [10, 0]
click at [494, 246] on figure at bounding box center [768, 246] width 984 height 0
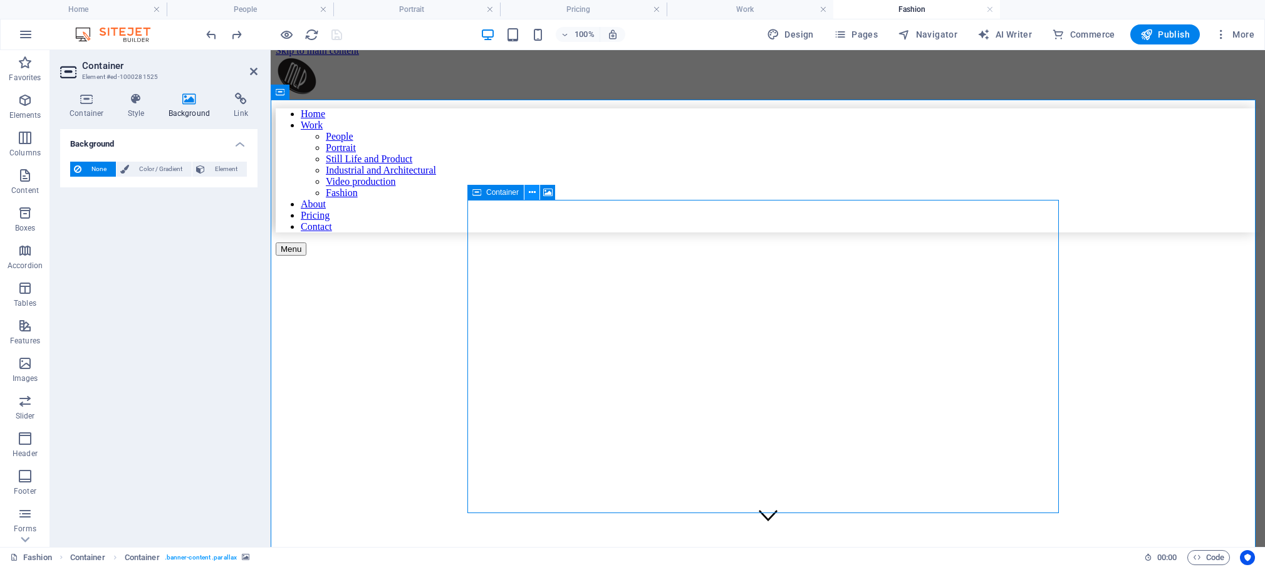
click at [531, 191] on icon at bounding box center [532, 192] width 7 height 13
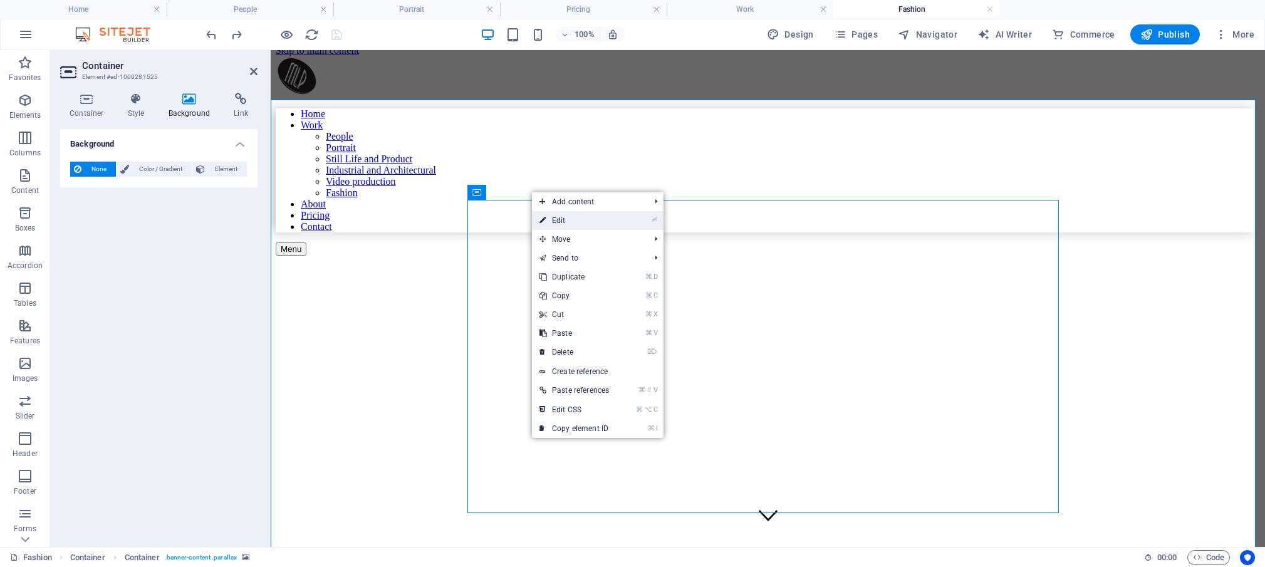
click at [580, 220] on link "⏎ Edit" at bounding box center [574, 220] width 85 height 19
select select "px"
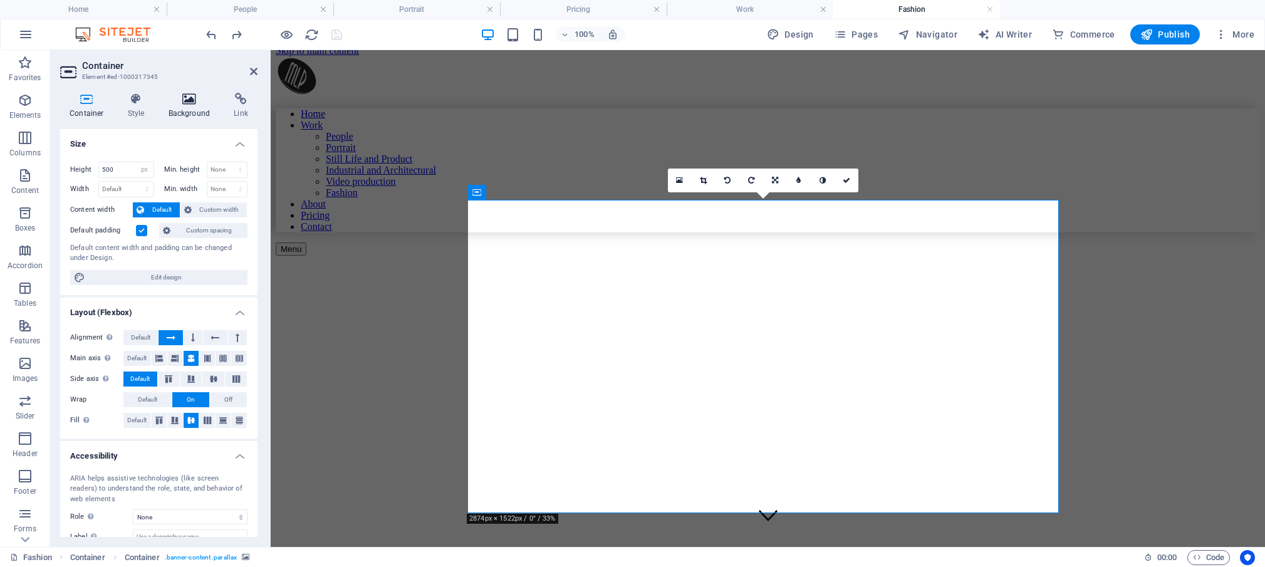
click at [190, 108] on h4 "Background" at bounding box center [192, 106] width 66 height 26
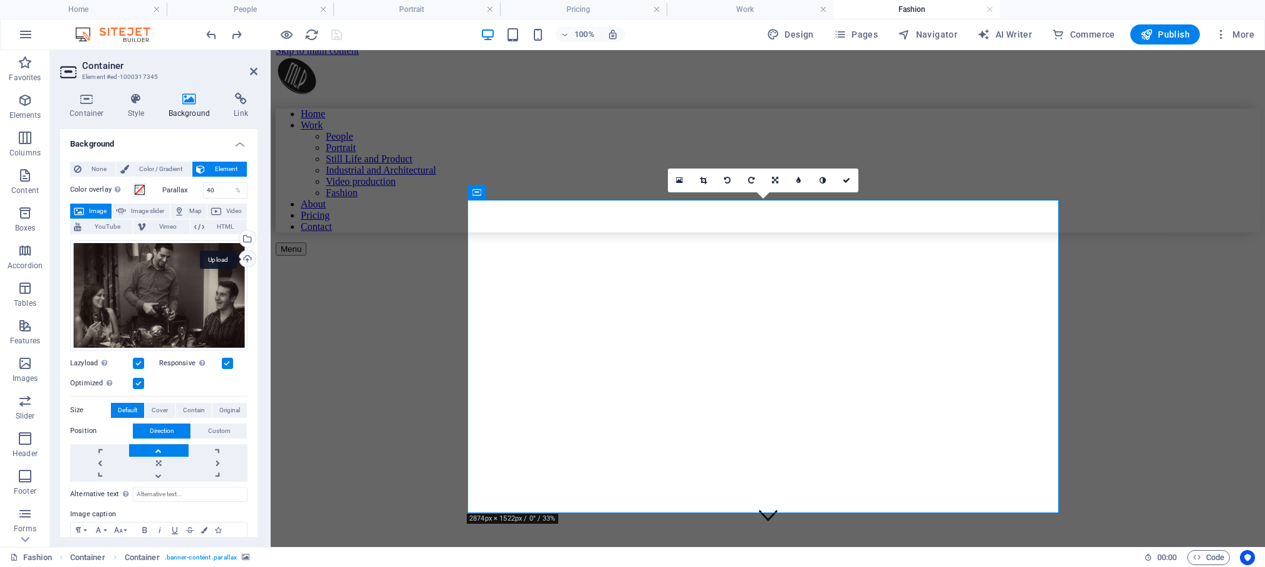
click at [237, 257] on div "Upload" at bounding box center [246, 260] width 19 height 19
click at [240, 239] on div "Select files from the file manager, stock photos, or upload file(s)" at bounding box center [246, 240] width 19 height 19
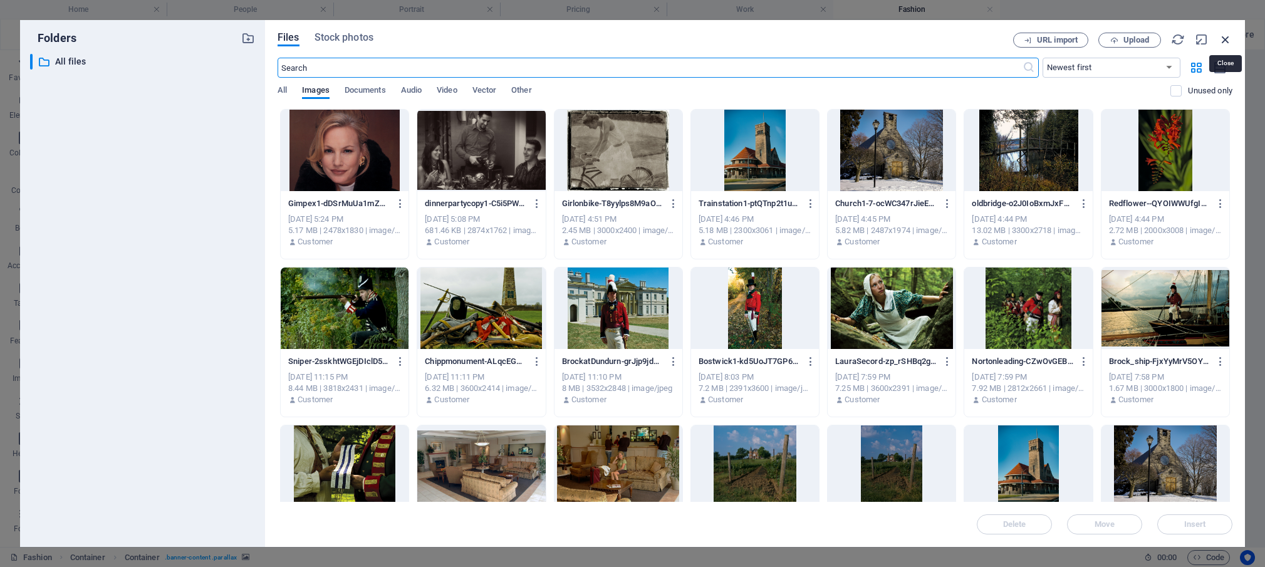
click at [1225, 36] on icon "button" at bounding box center [1225, 40] width 14 height 14
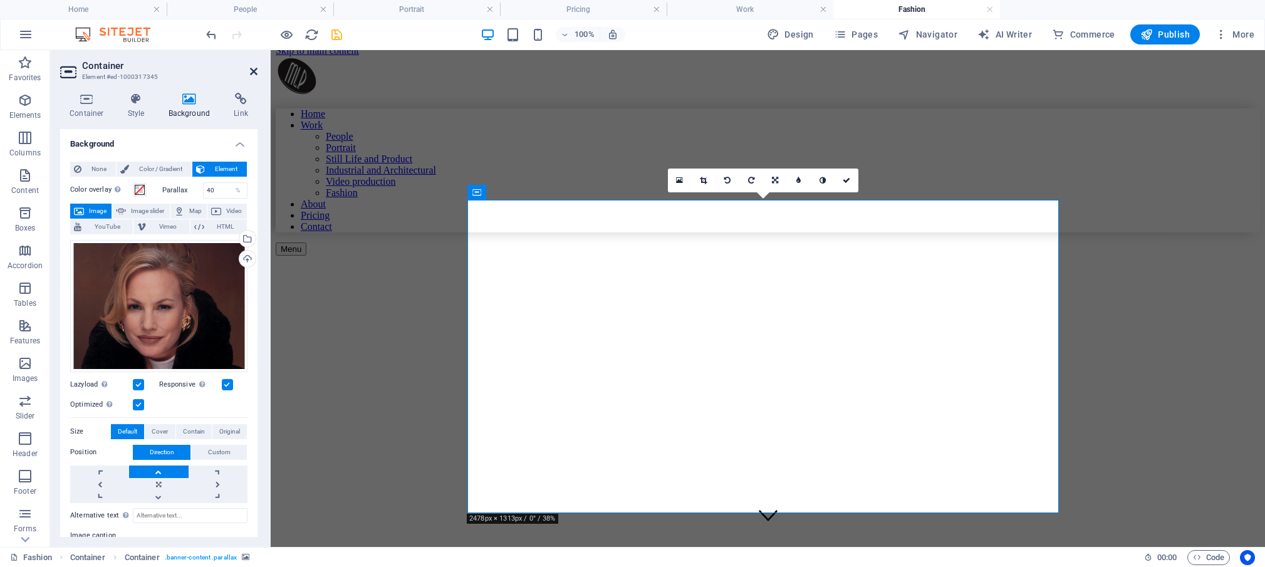
click at [256, 73] on icon at bounding box center [254, 71] width 8 height 10
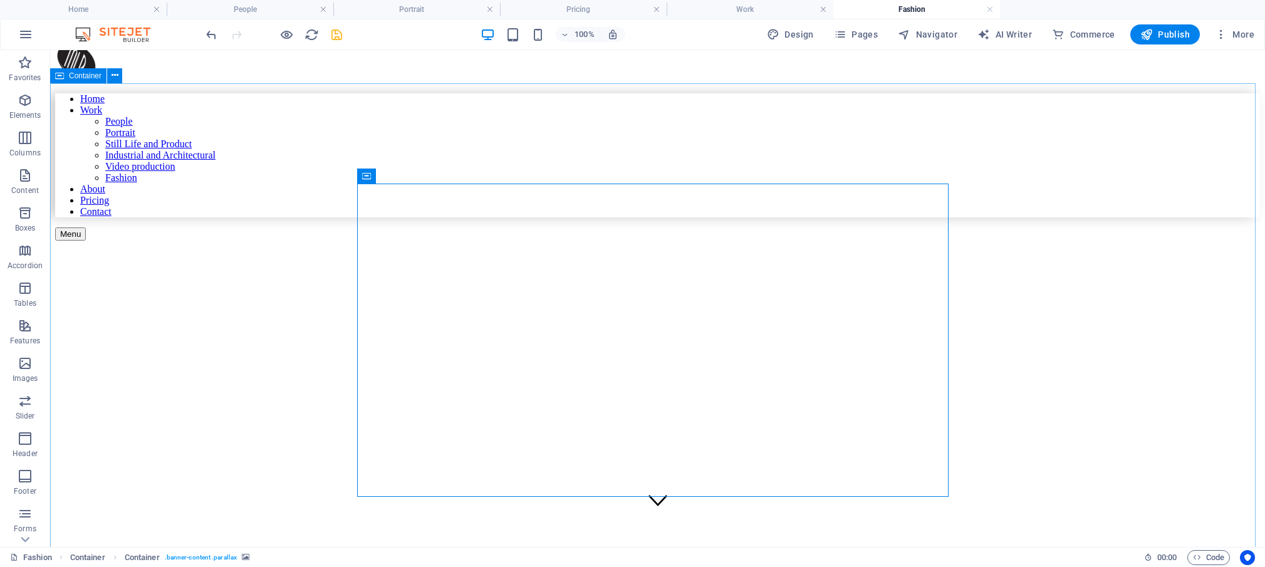
scroll to position [16, 0]
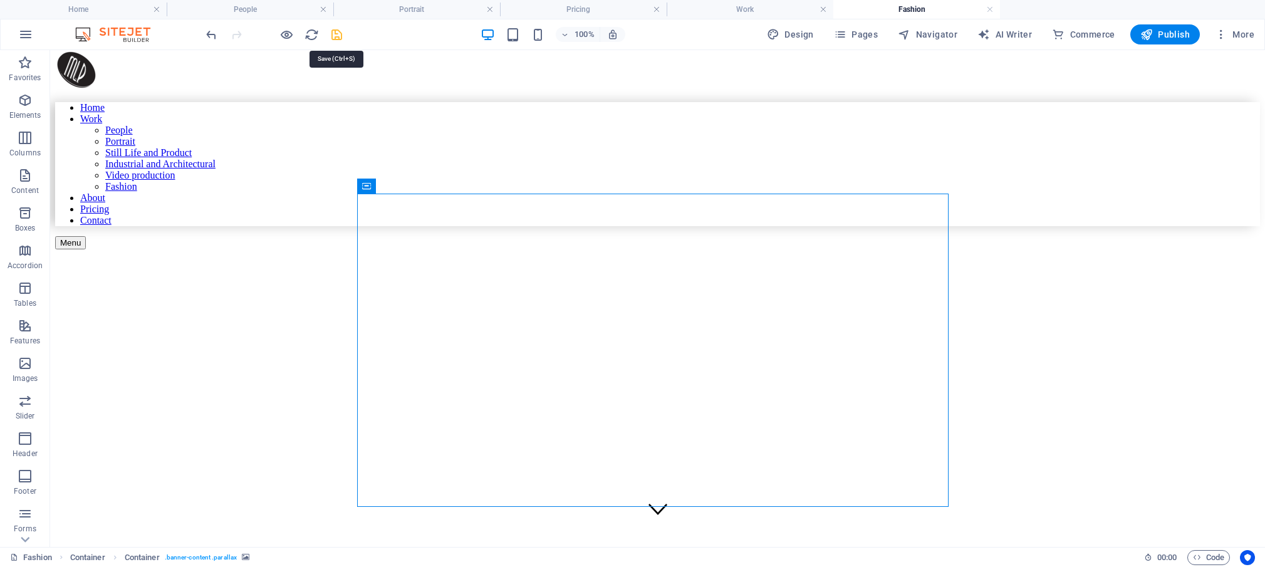
click at [333, 31] on icon "save" at bounding box center [337, 35] width 14 height 14
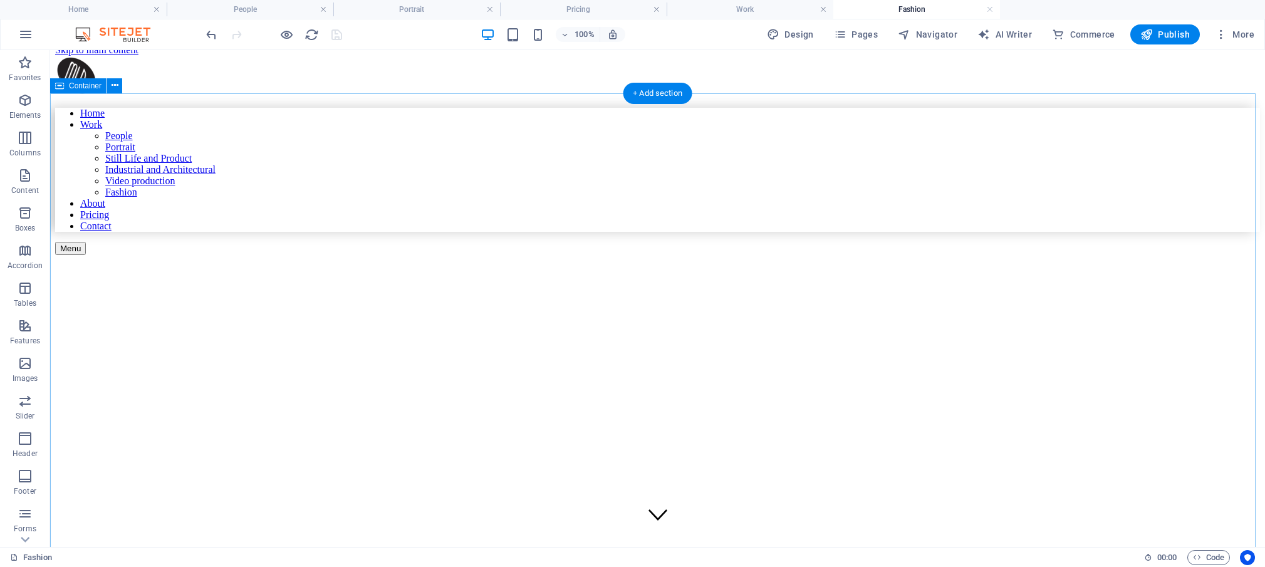
scroll to position [6, 0]
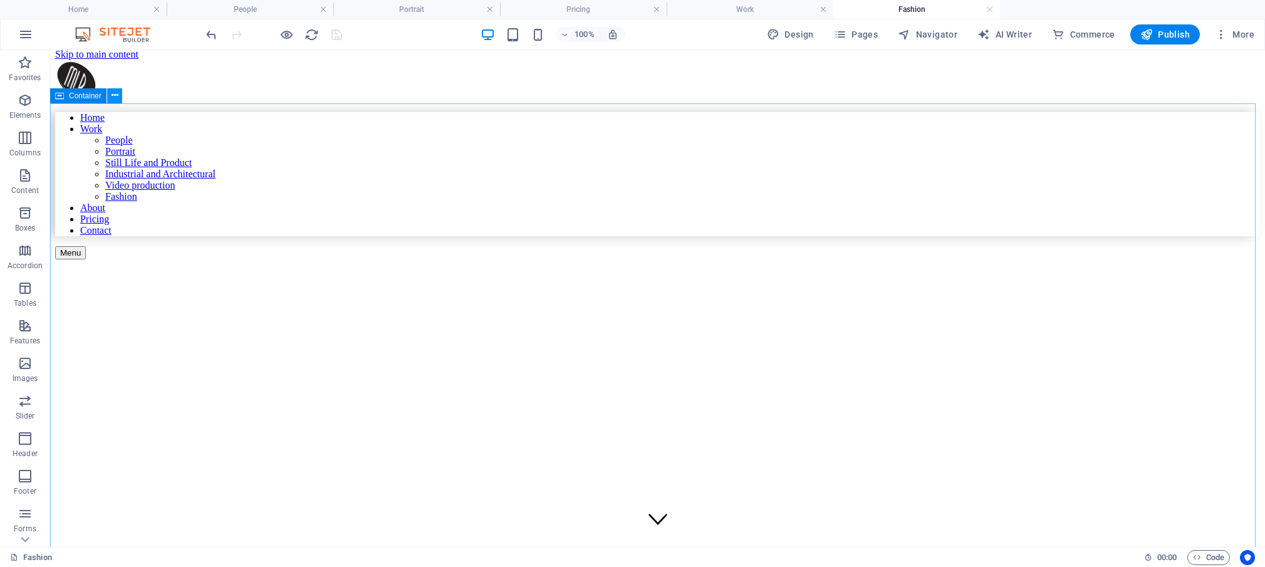
click at [118, 94] on icon at bounding box center [115, 95] width 7 height 13
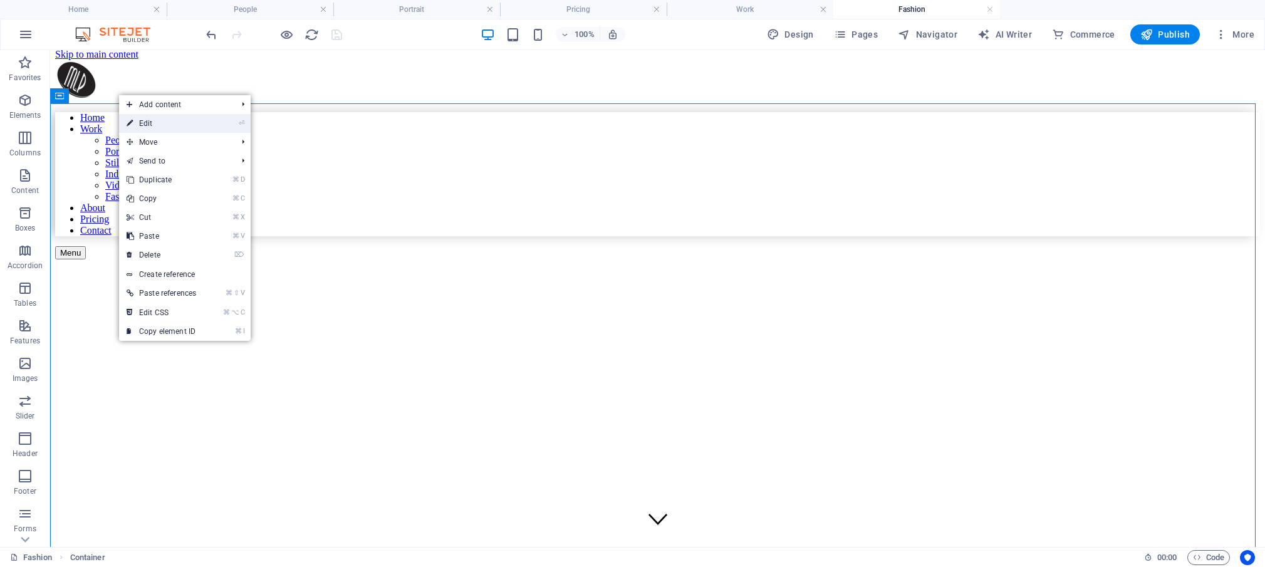
click at [145, 122] on link "⏎ Edit" at bounding box center [161, 123] width 85 height 19
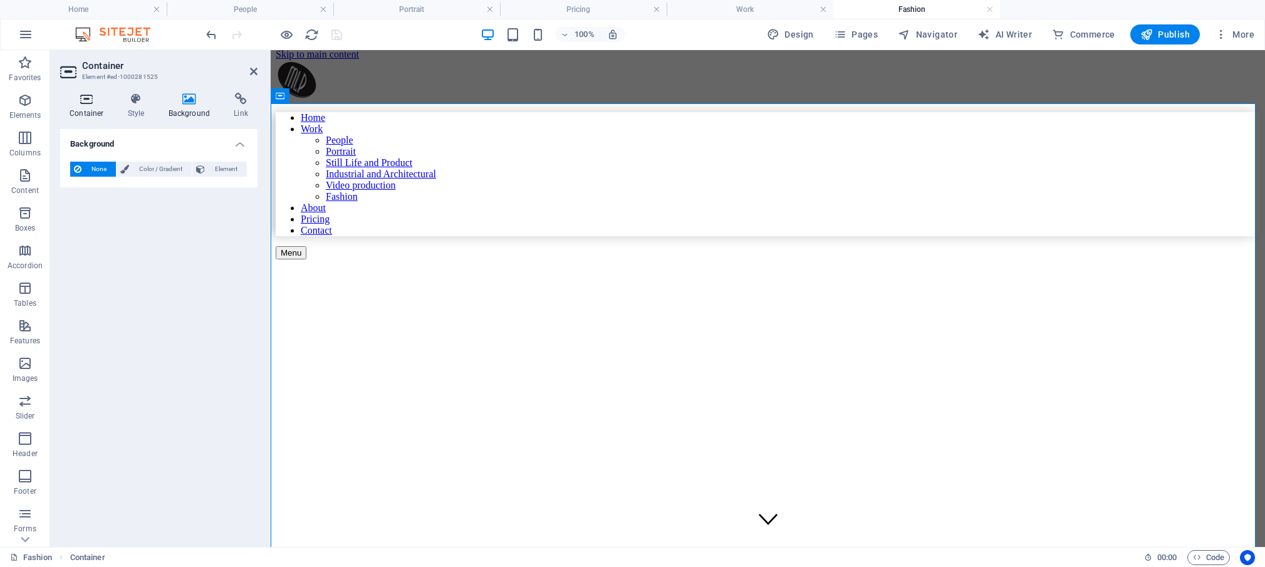
click at [95, 108] on h4 "Container" at bounding box center [89, 106] width 58 height 26
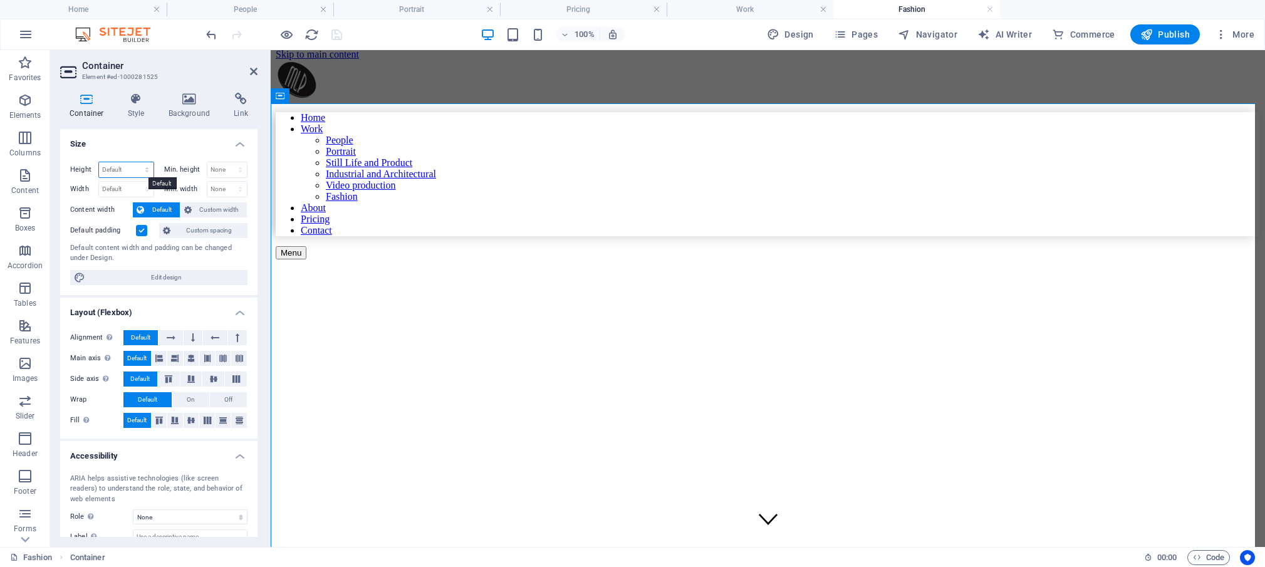
click at [99, 162] on select "Default px rem % vh vw" at bounding box center [126, 169] width 55 height 15
select select "px"
click option "px" at bounding box center [0, 0] width 0 height 0
click at [124, 171] on input "820" at bounding box center [126, 169] width 55 height 15
drag, startPoint x: 121, startPoint y: 170, endPoint x: 100, endPoint y: 169, distance: 21.4
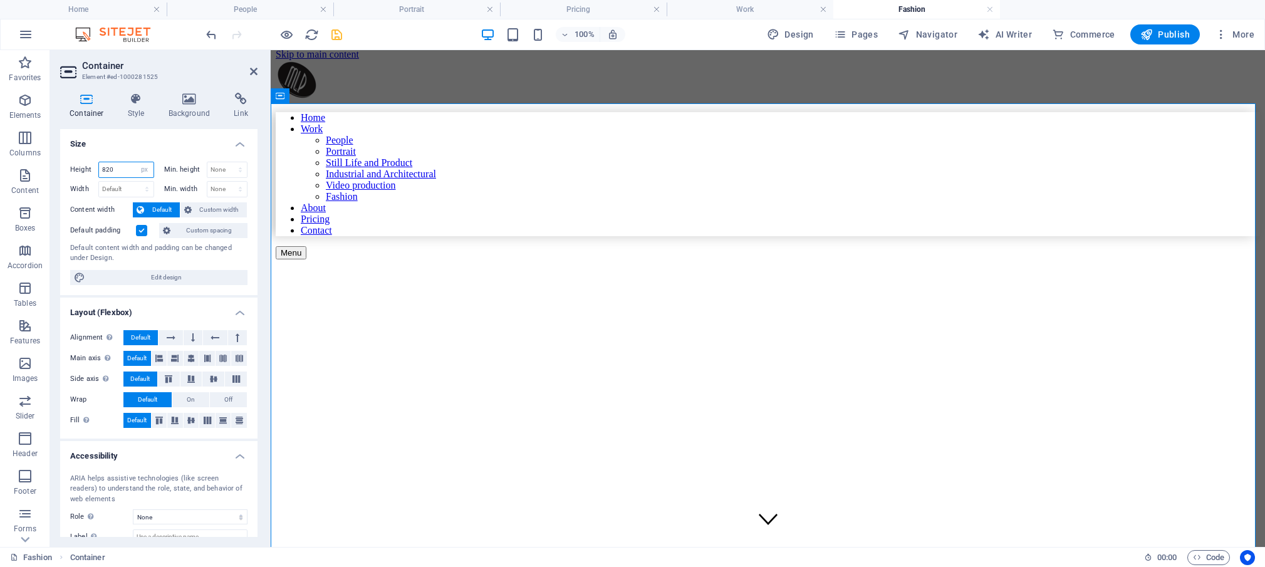
click at [100, 169] on input "820" at bounding box center [126, 169] width 55 height 15
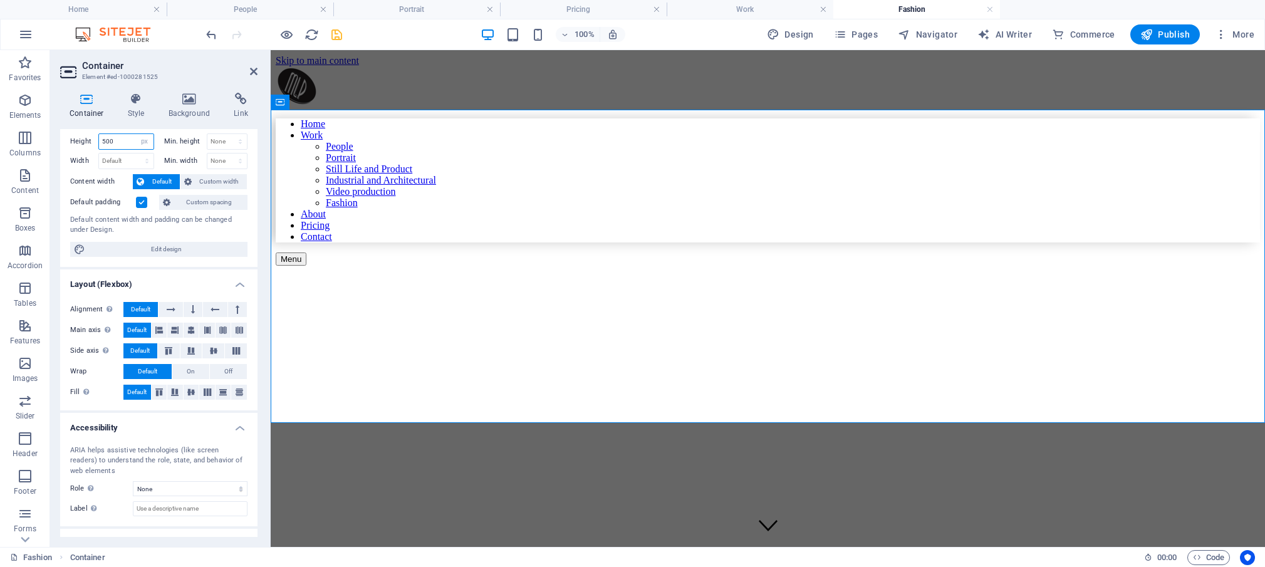
scroll to position [32, 0]
type input "5"
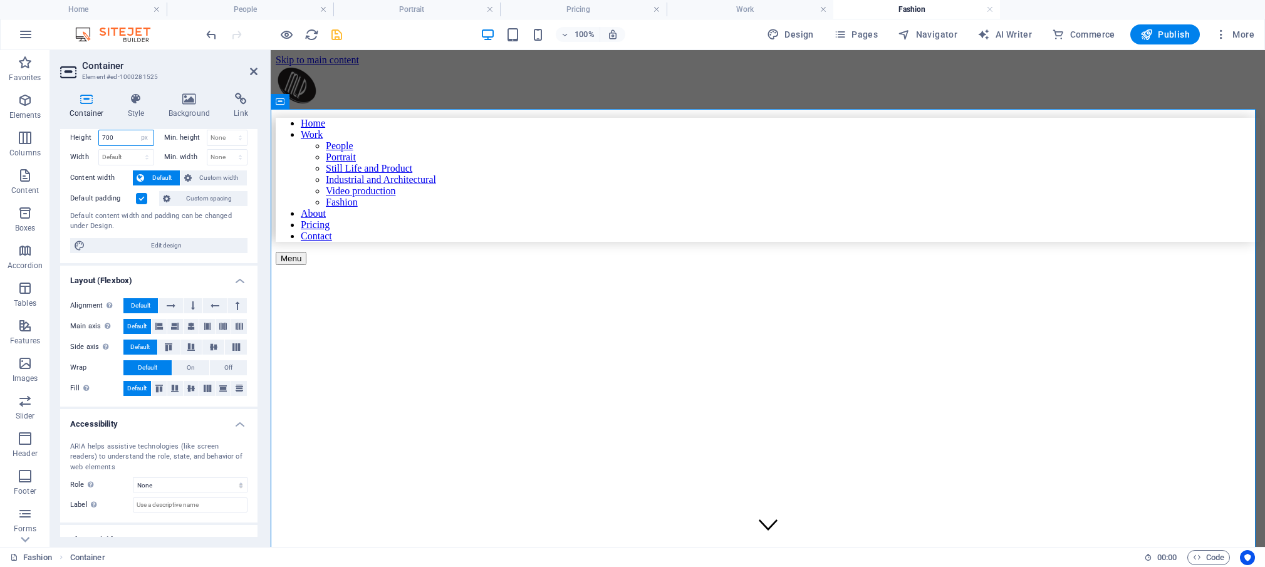
scroll to position [1, 0]
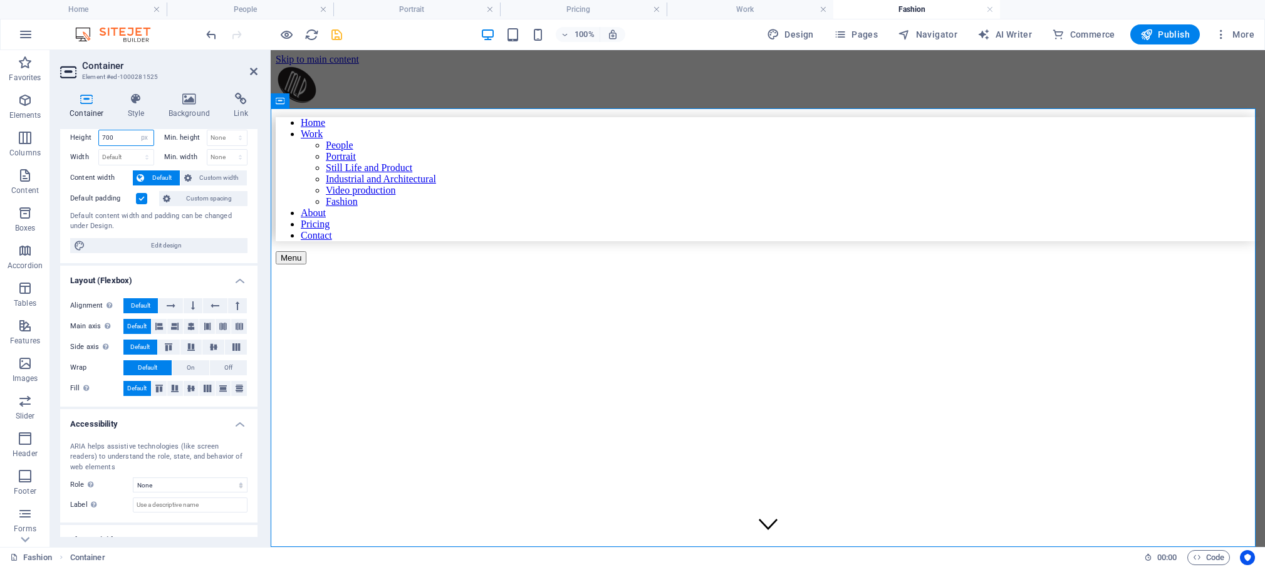
drag, startPoint x: 120, startPoint y: 137, endPoint x: 100, endPoint y: 132, distance: 20.5
click at [100, 132] on input "700" at bounding box center [126, 137] width 55 height 15
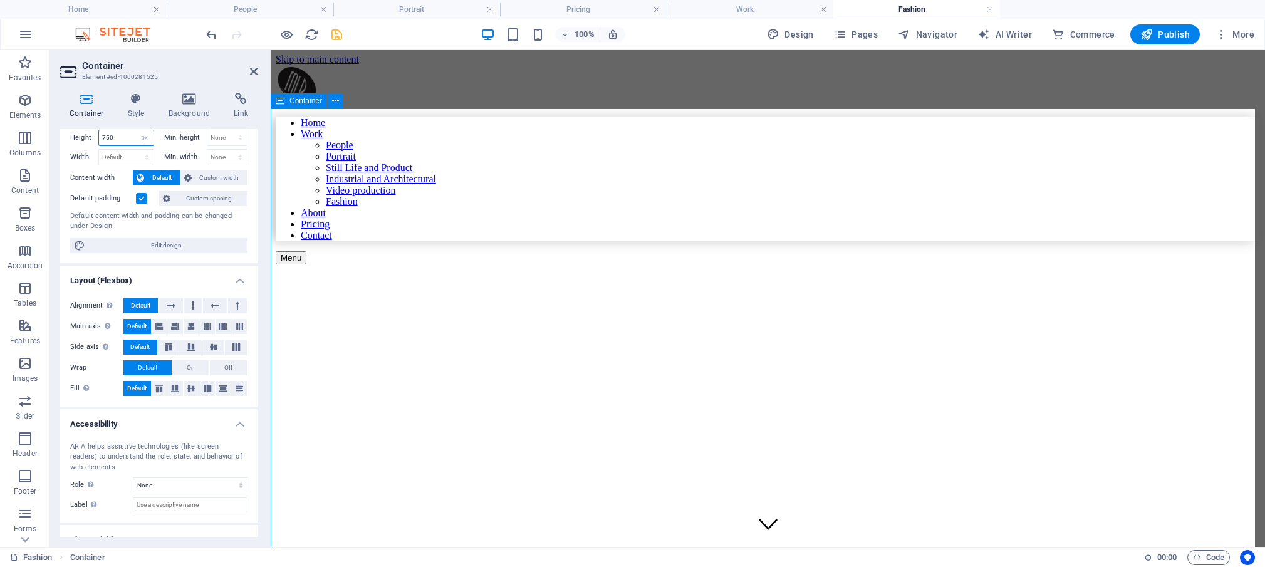
type input "750"
click at [1142, 314] on div "Fashion" at bounding box center [768, 549] width 984 height 470
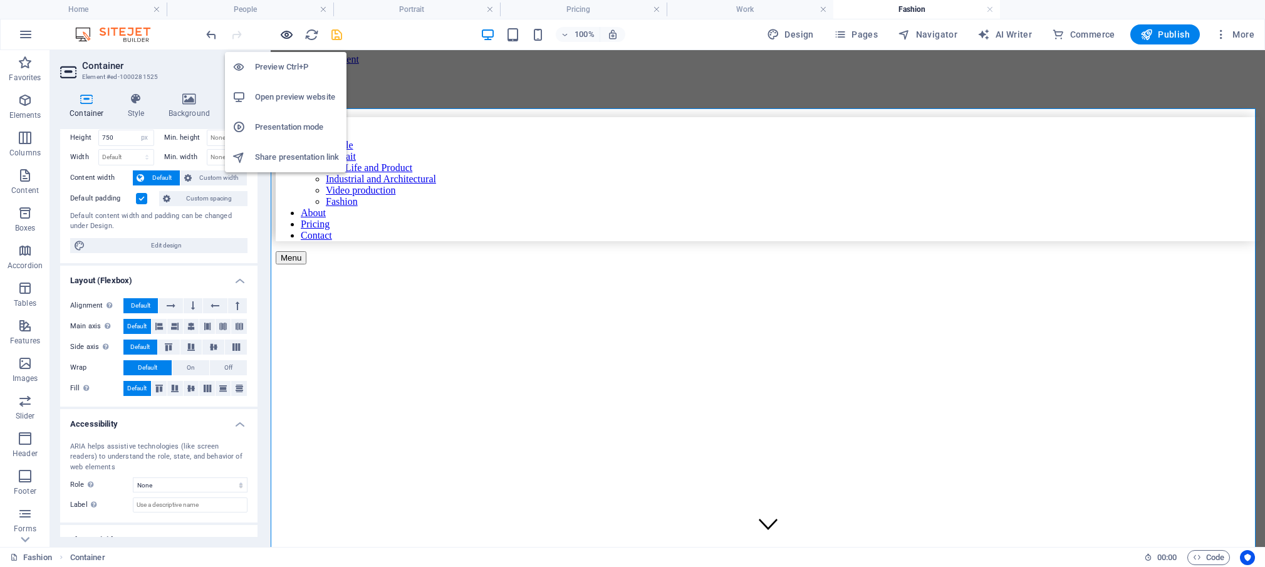
click at [284, 30] on icon "button" at bounding box center [286, 35] width 14 height 14
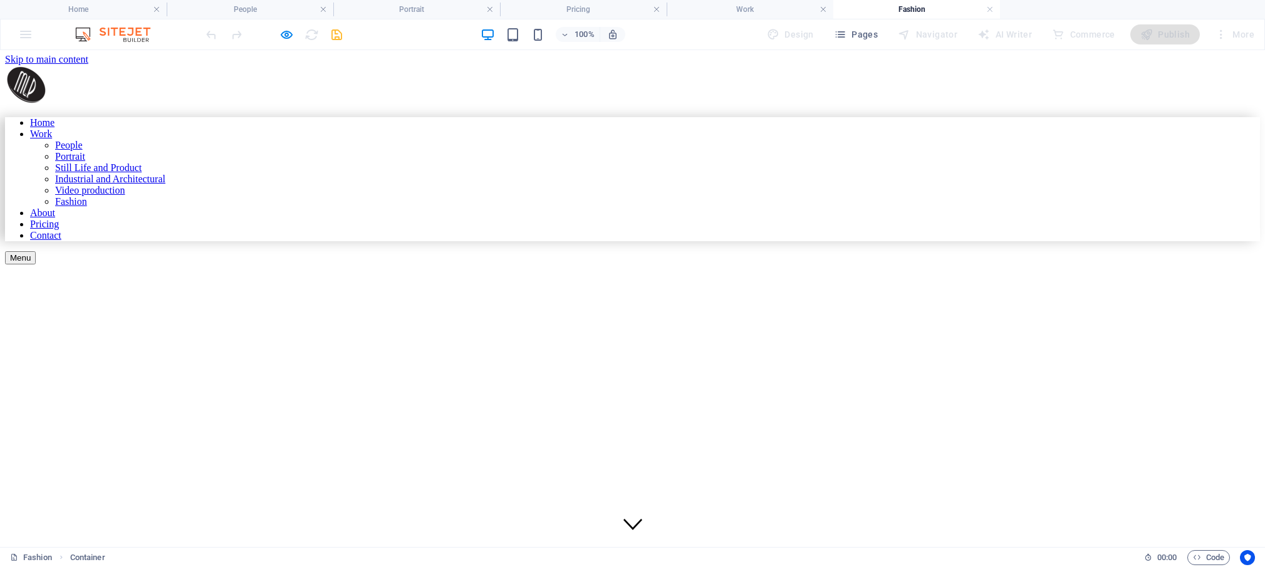
click at [628, 514] on icon at bounding box center [632, 523] width 19 height 19
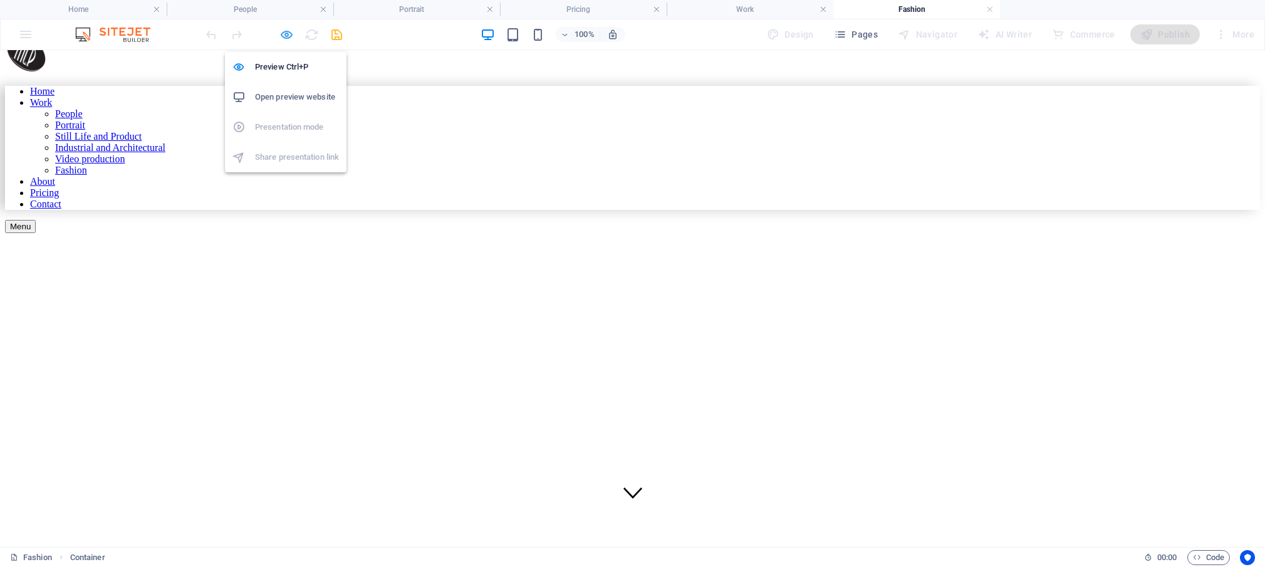
click at [285, 36] on icon "button" at bounding box center [286, 35] width 14 height 14
select select "px"
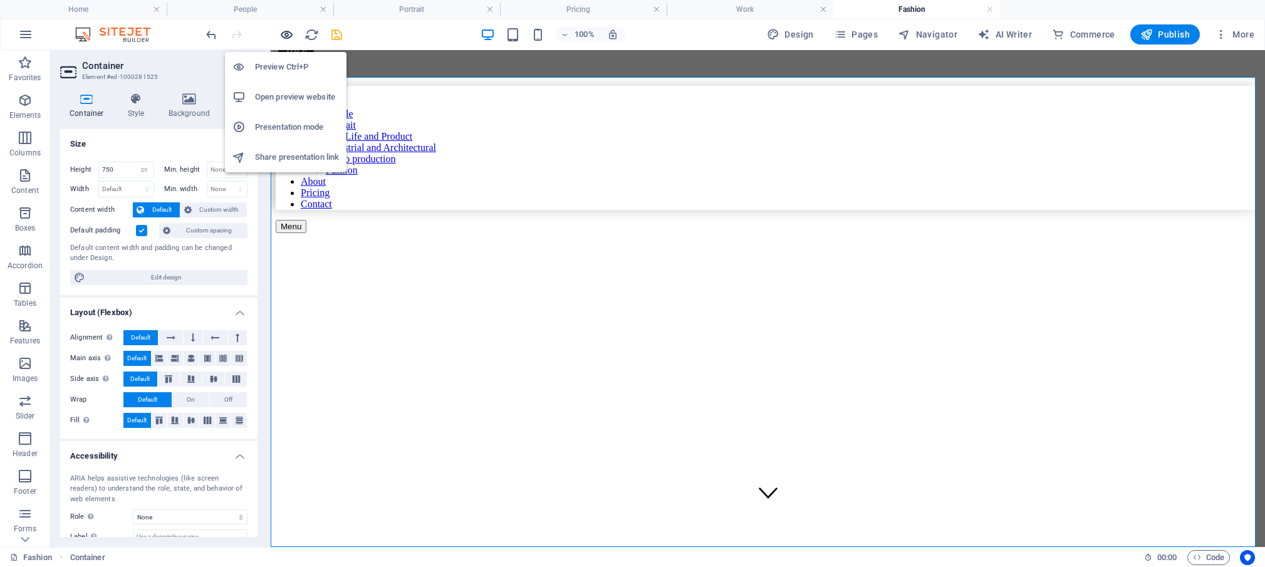
scroll to position [32, 0]
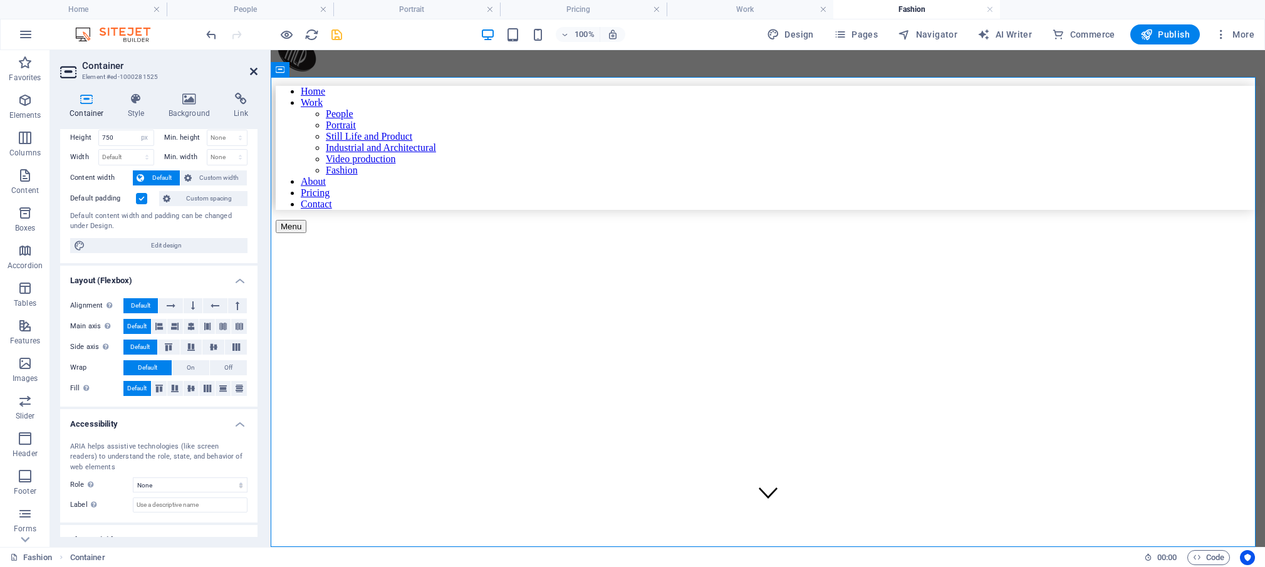
click at [254, 70] on icon at bounding box center [254, 71] width 8 height 10
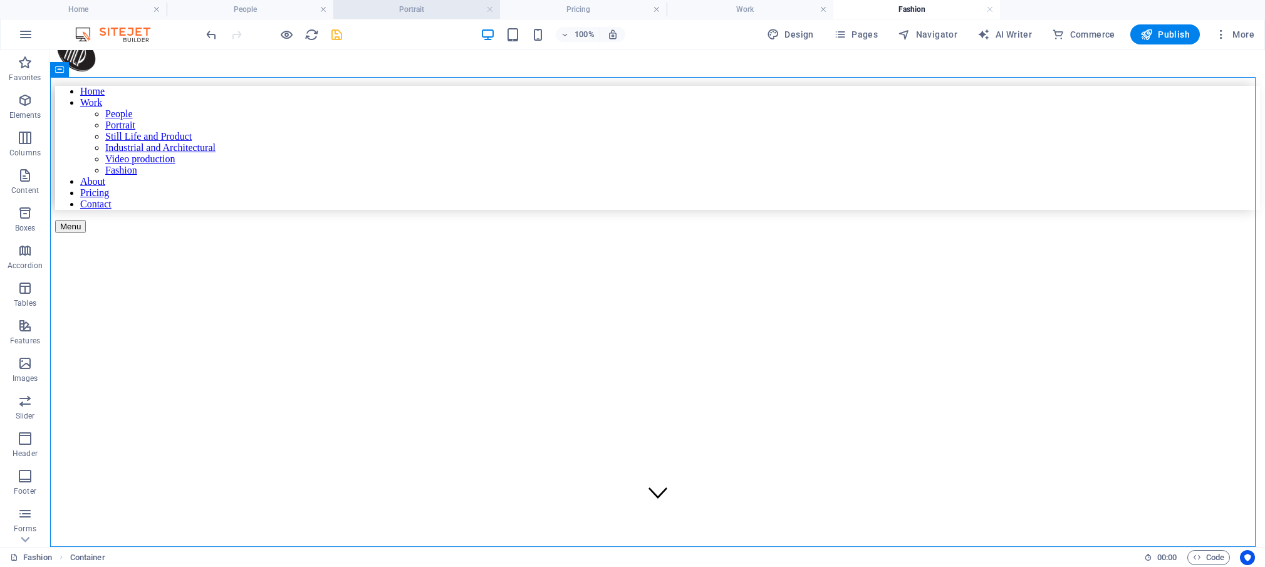
click at [435, 11] on h4 "Portrait" at bounding box center [416, 10] width 167 height 14
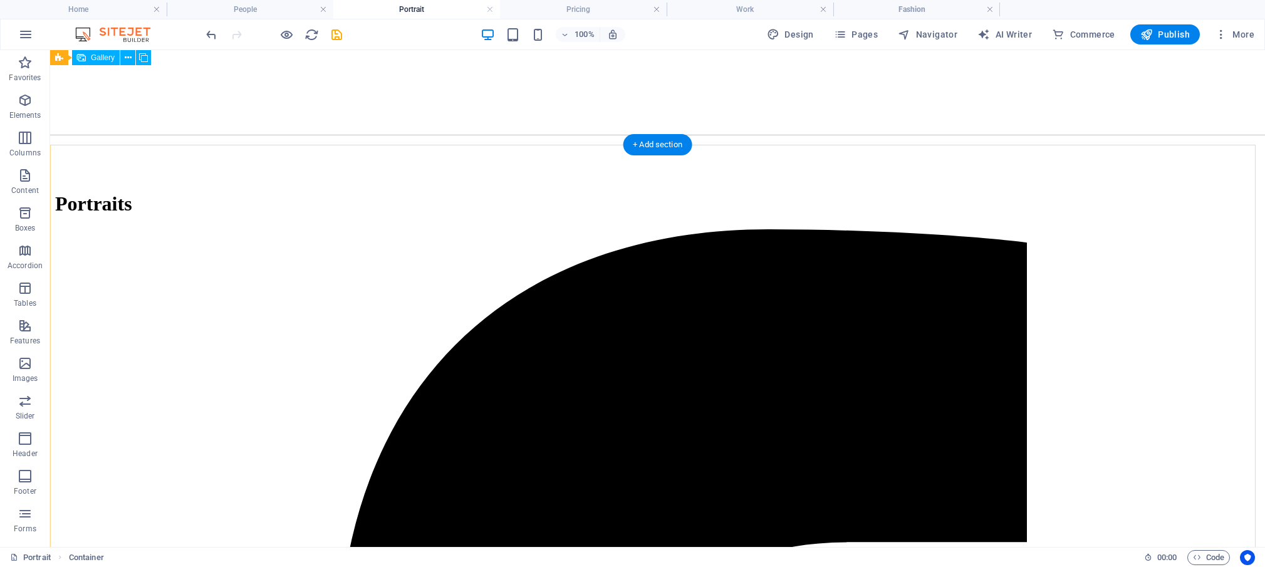
scroll to position [561, 0]
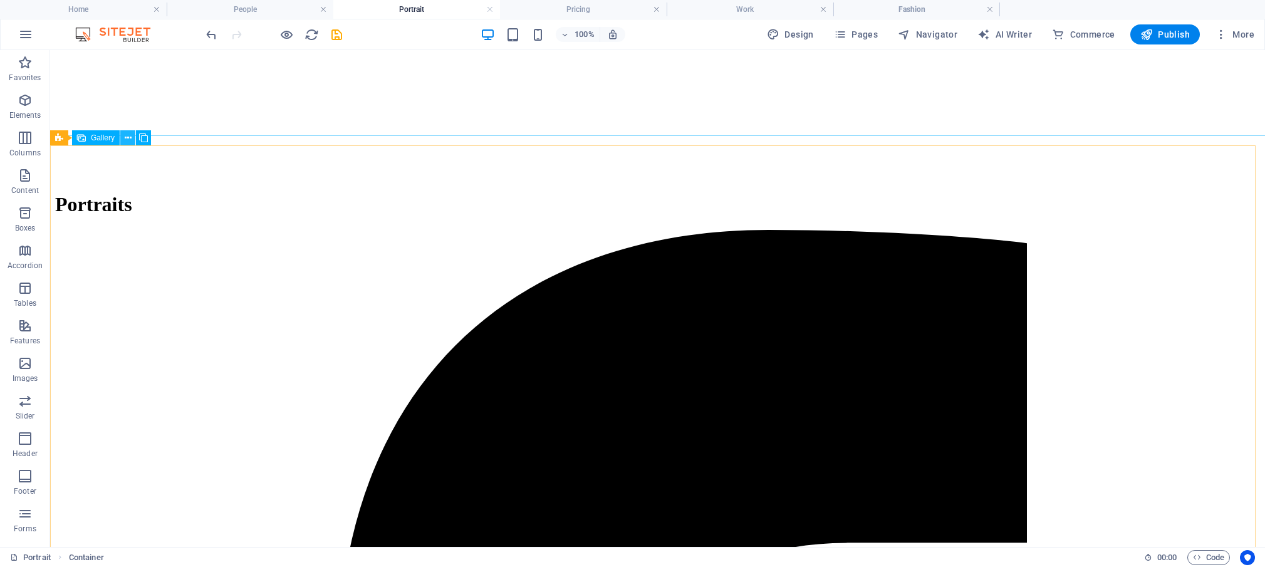
click at [129, 138] on icon at bounding box center [128, 138] width 7 height 13
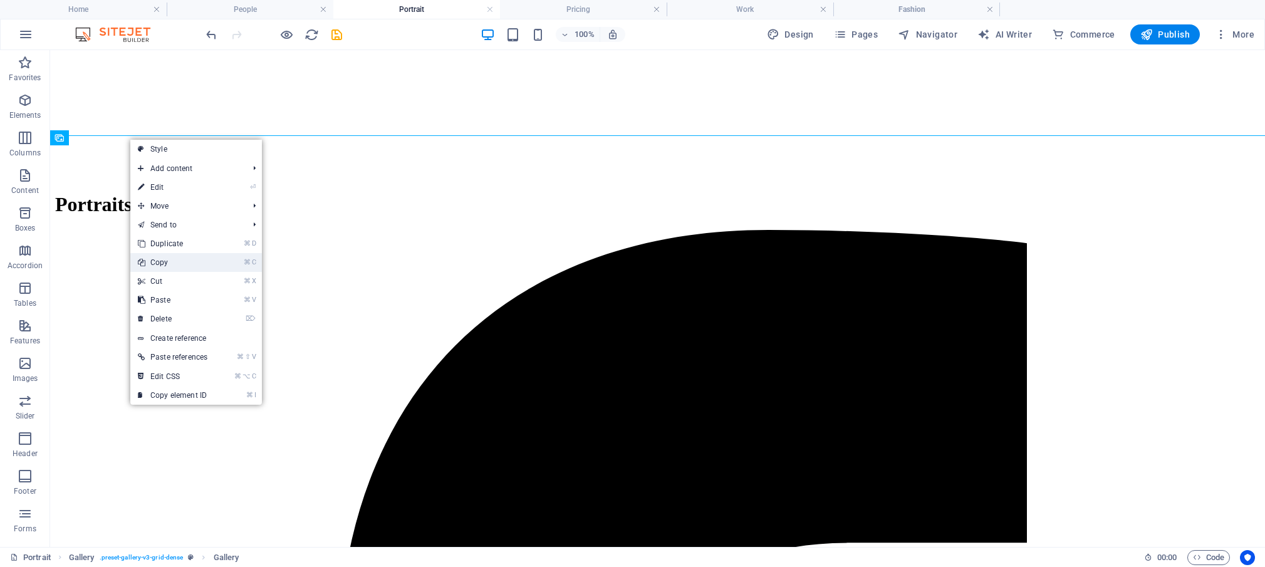
click at [170, 264] on link "⌘ C Copy" at bounding box center [172, 262] width 85 height 19
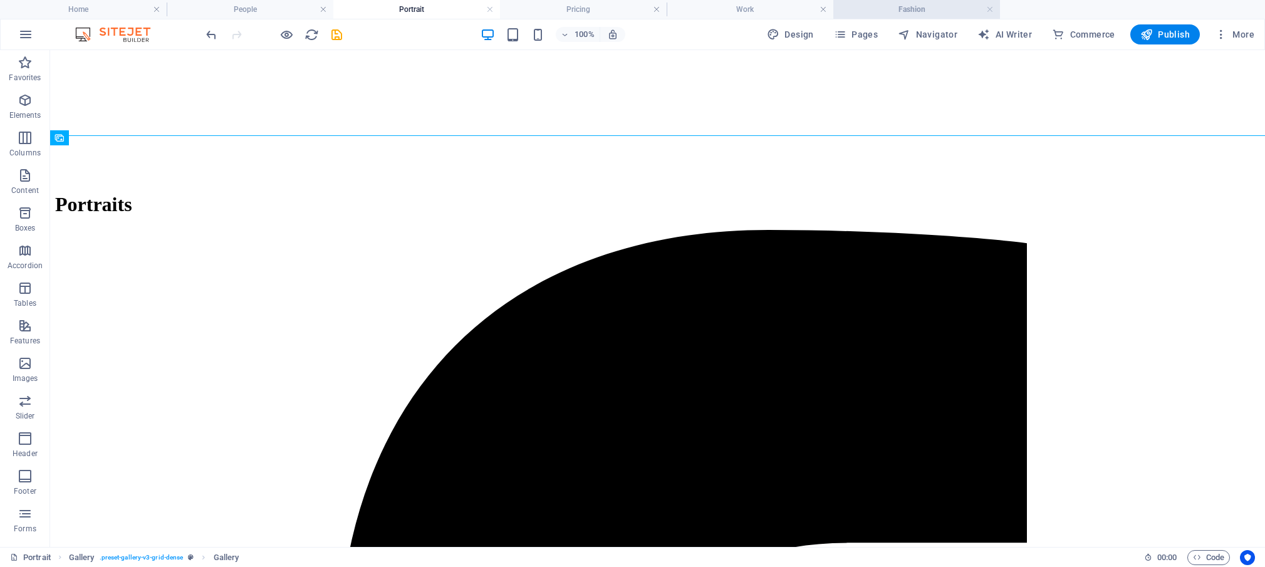
click at [945, 4] on h4 "Fashion" at bounding box center [916, 10] width 167 height 14
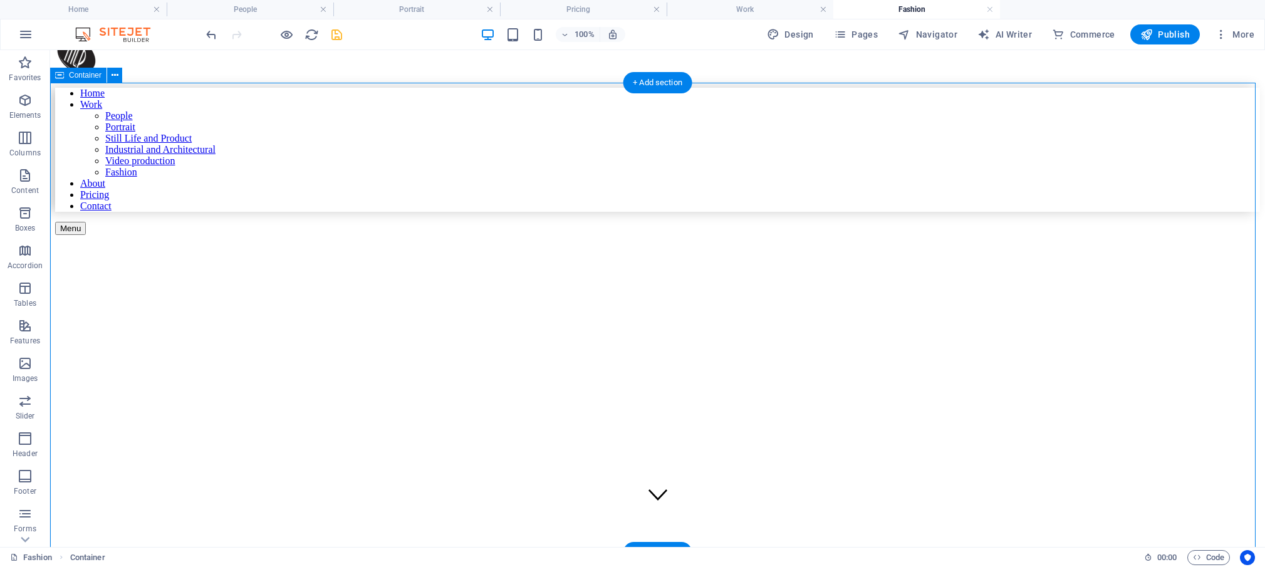
scroll to position [33, 0]
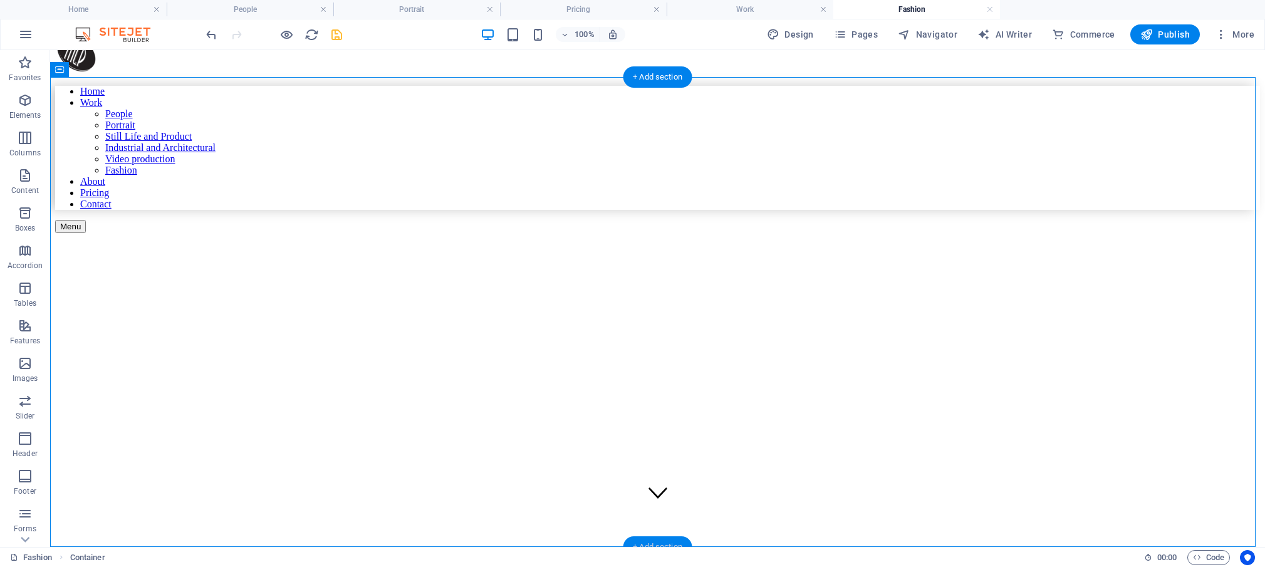
click at [641, 540] on div "+ Add section" at bounding box center [658, 546] width 70 height 21
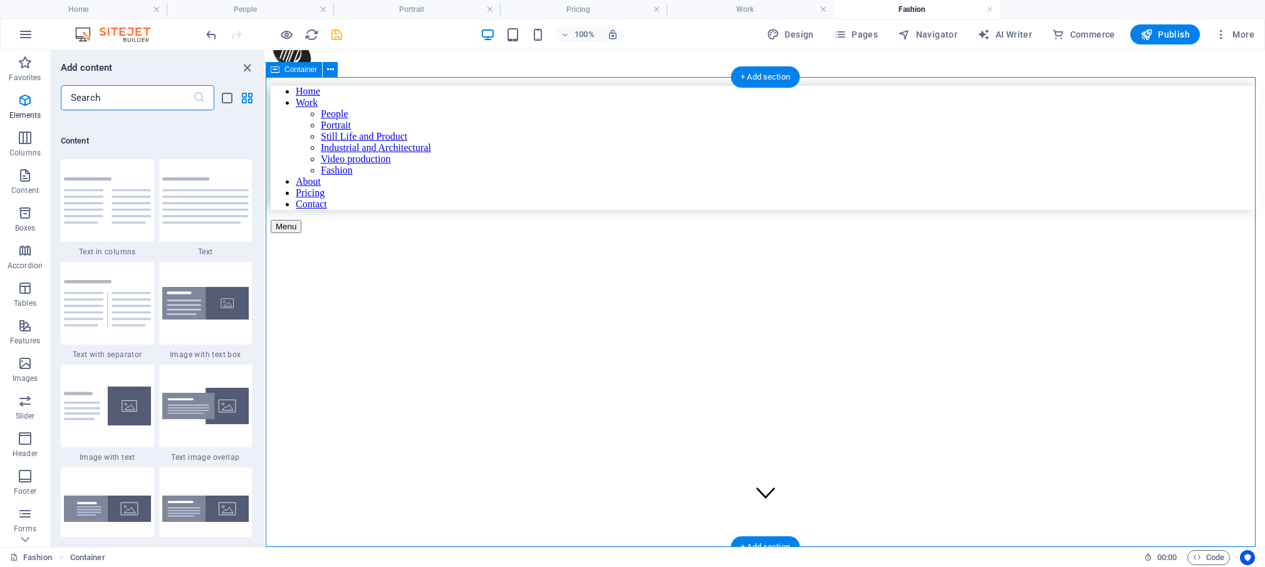
scroll to position [2192, 0]
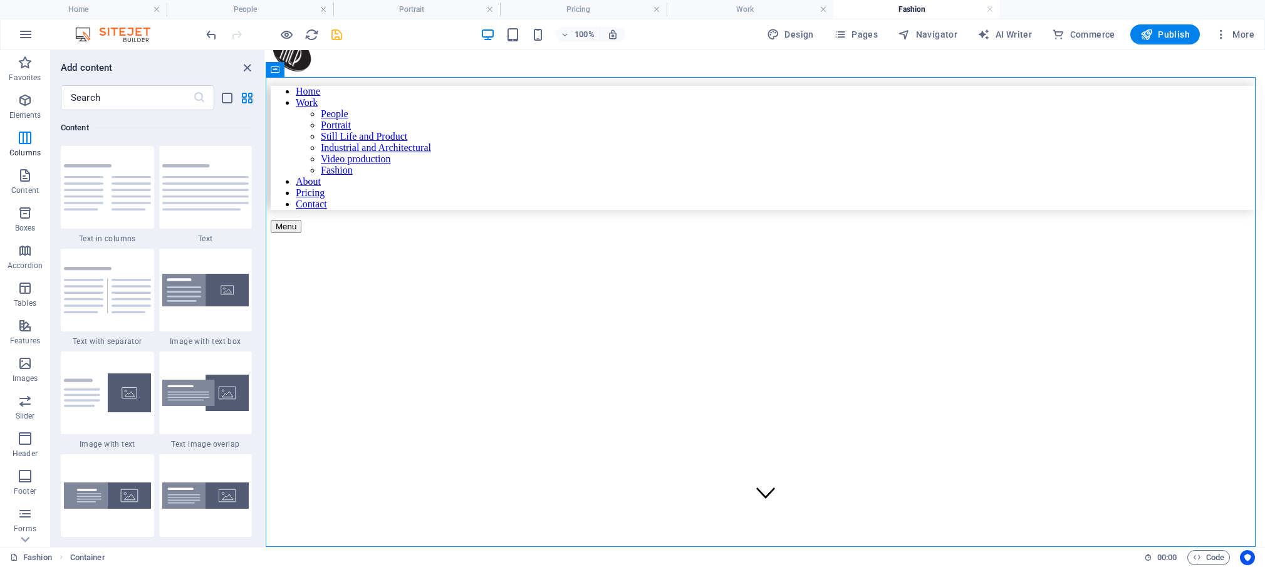
click at [621, 555] on div "Fashion Container" at bounding box center [572, 557] width 1124 height 15
click at [243, 66] on icon "close panel" at bounding box center [247, 68] width 14 height 14
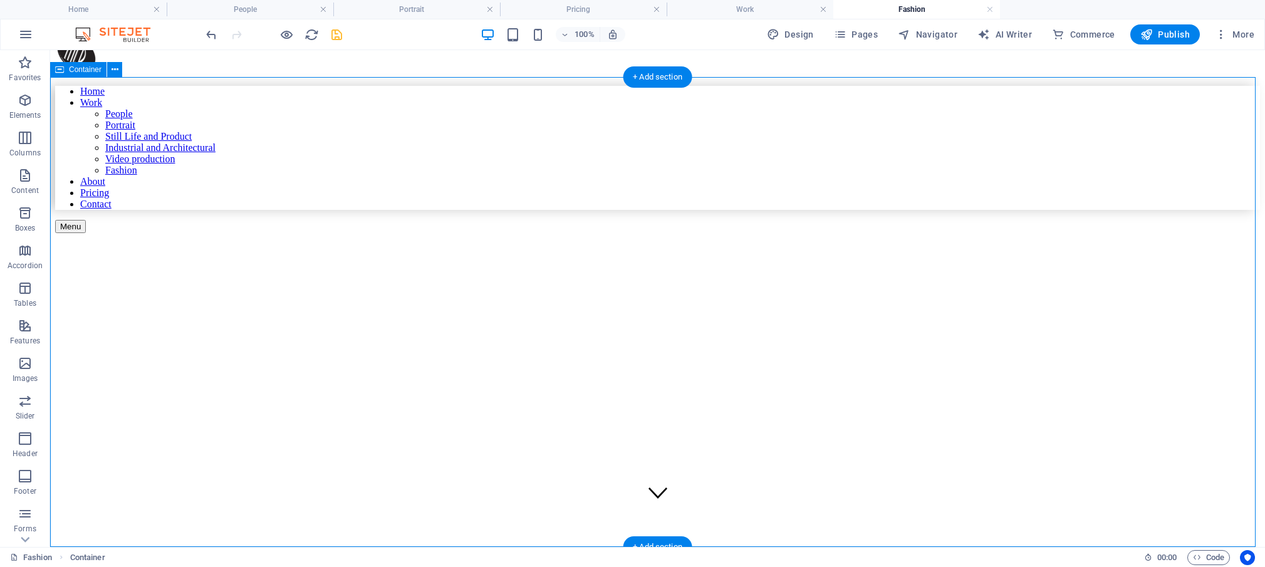
click at [652, 509] on div "Fashion" at bounding box center [657, 518] width 1205 height 470
click at [645, 541] on div "+ Add section" at bounding box center [658, 546] width 70 height 21
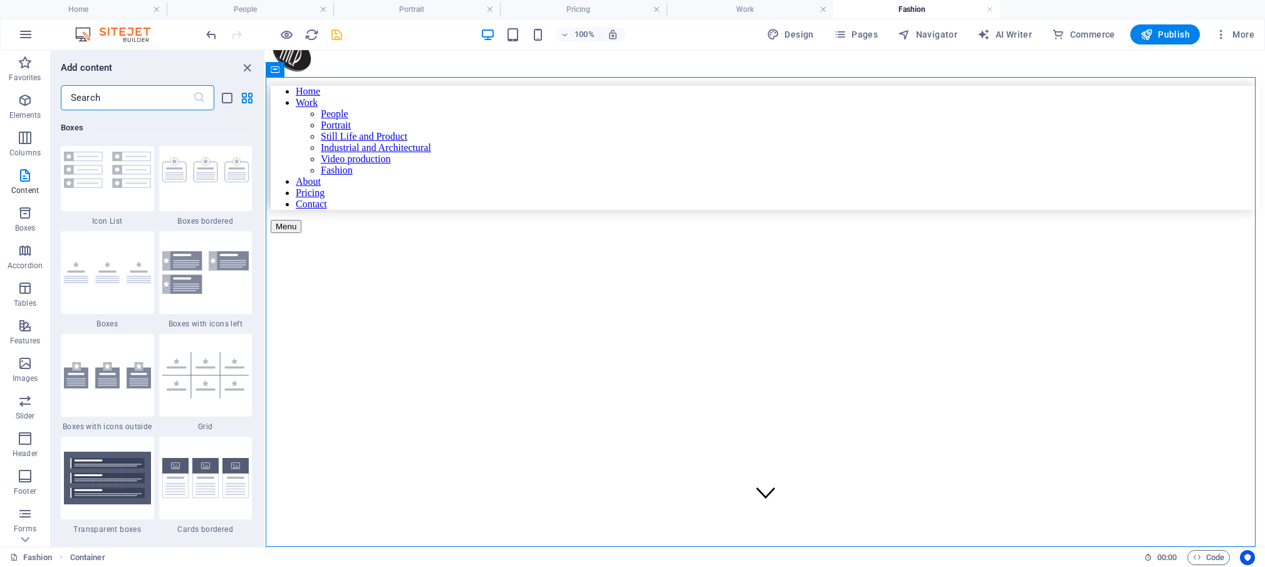
scroll to position [3587, 0]
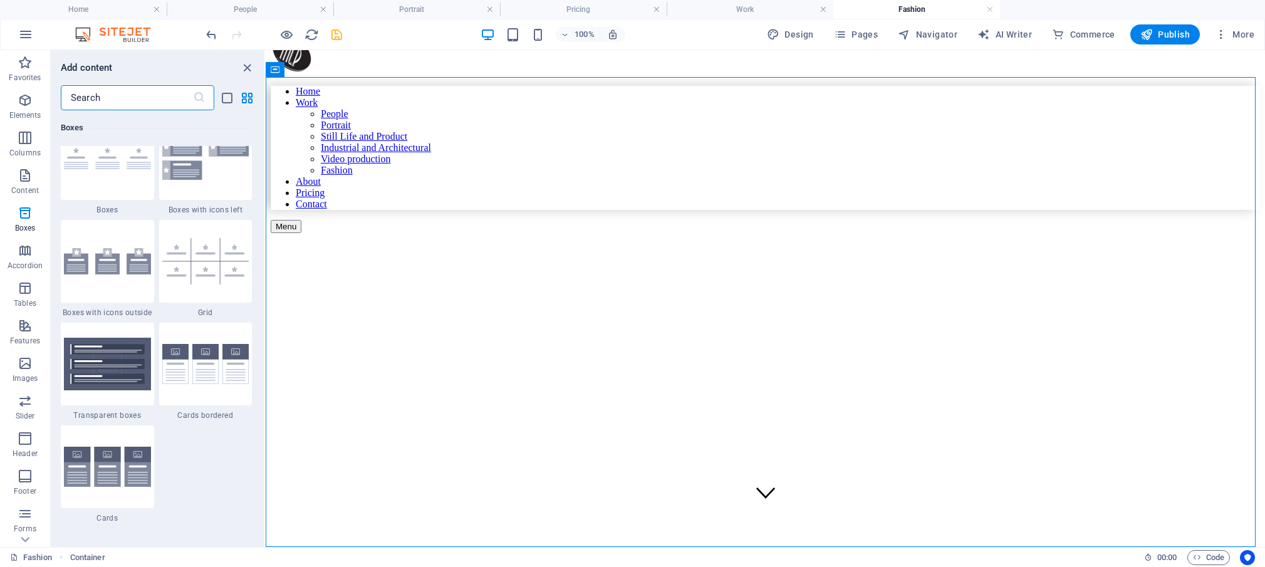
click at [626, 560] on div "Fashion Container" at bounding box center [572, 557] width 1124 height 15
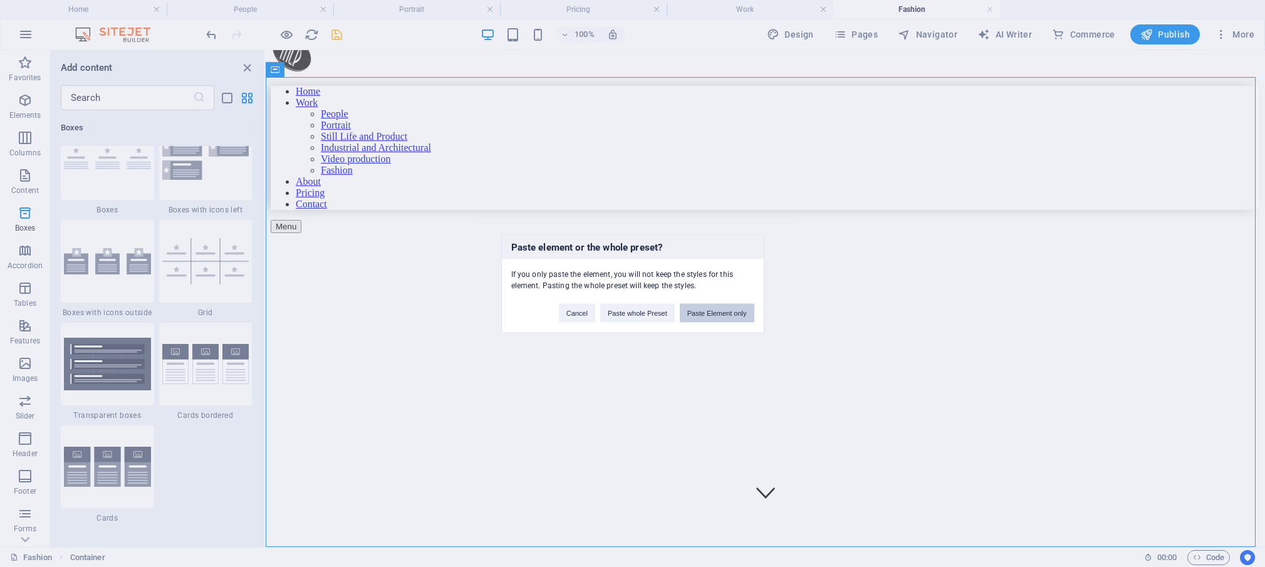
click at [738, 309] on button "Paste Element only" at bounding box center [717, 312] width 75 height 19
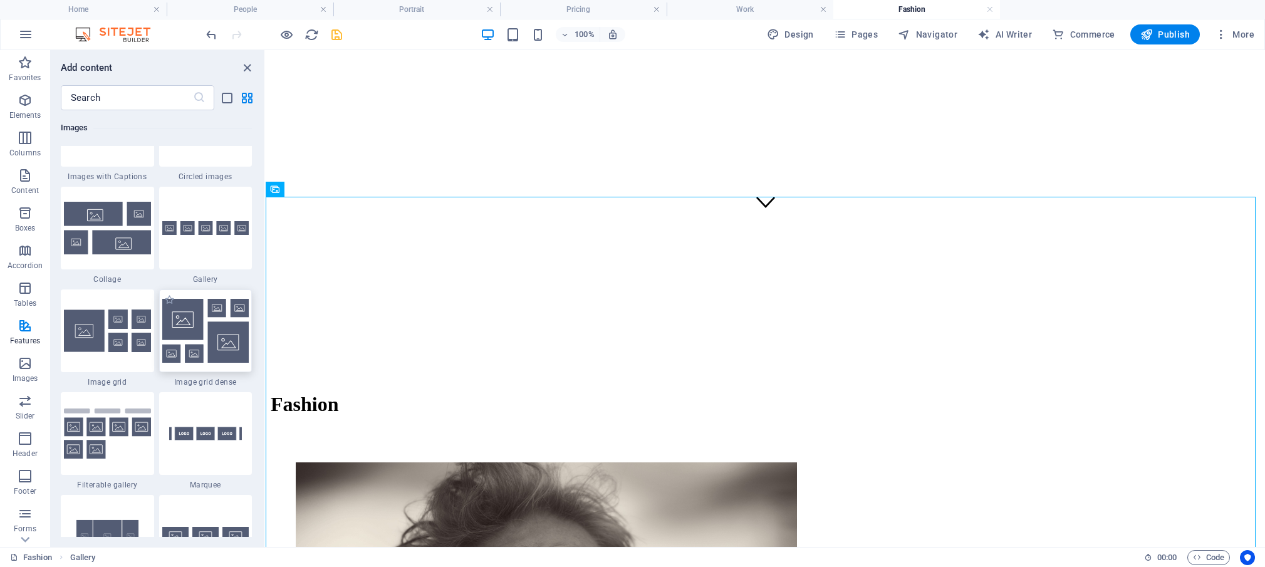
scroll to position [6420, 0]
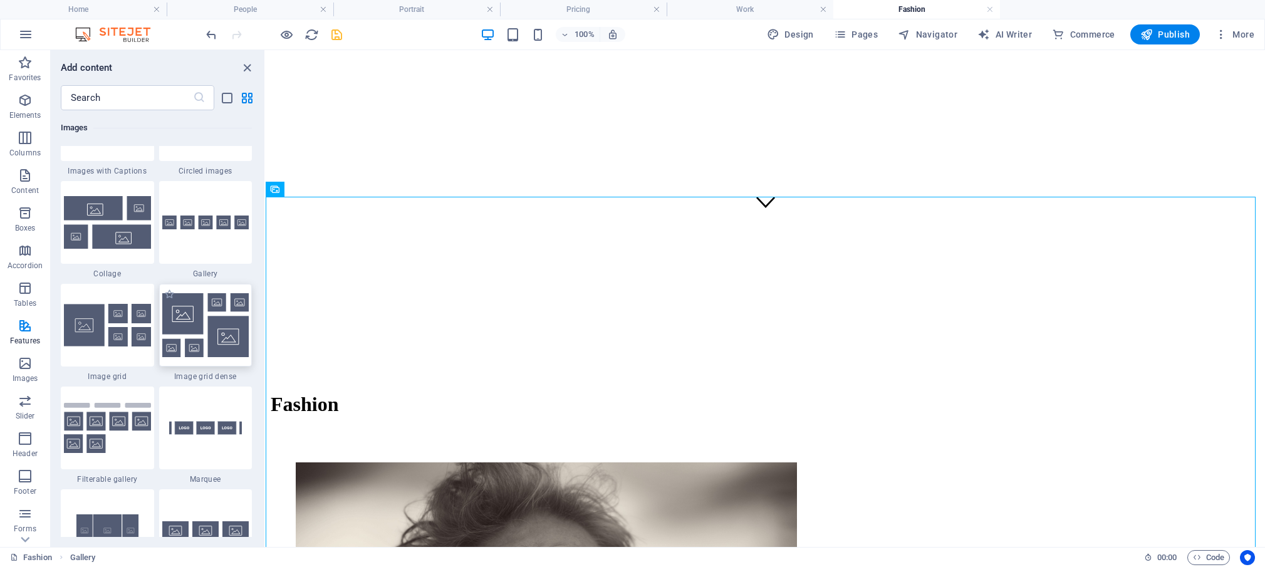
click at [204, 357] on img at bounding box center [205, 325] width 87 height 64
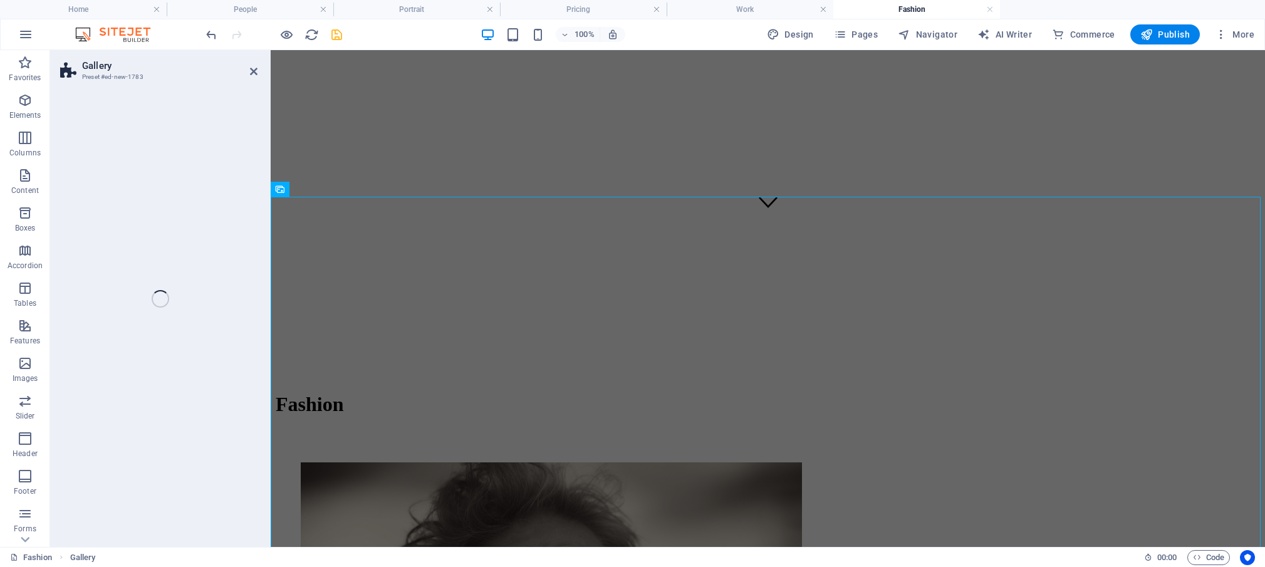
scroll to position [8077, 0]
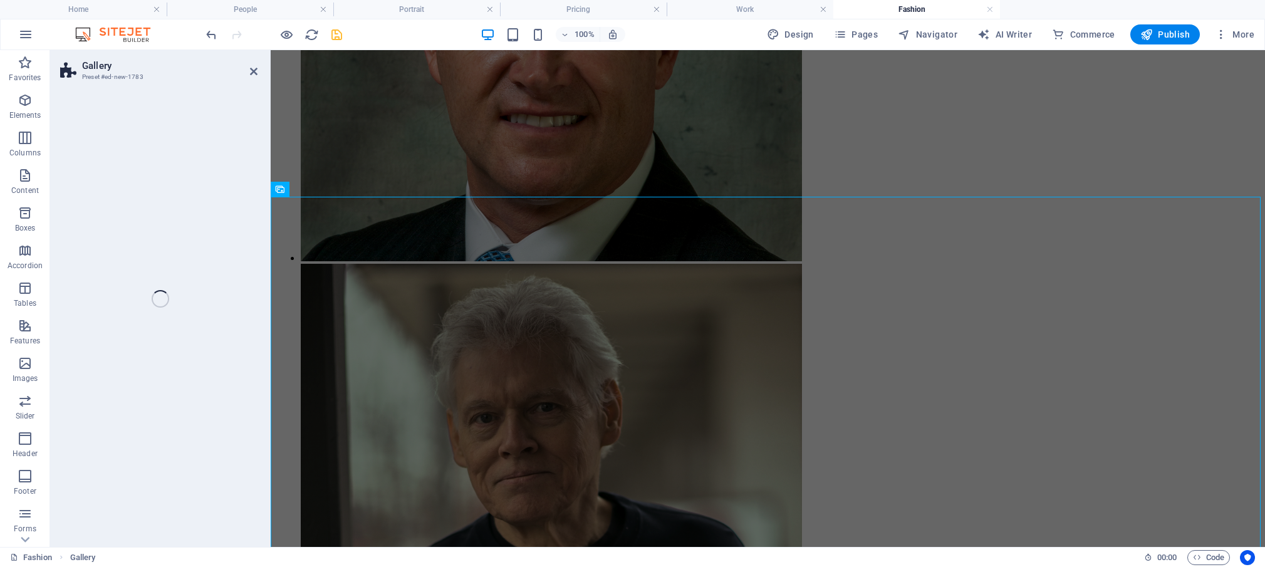
select select "rem"
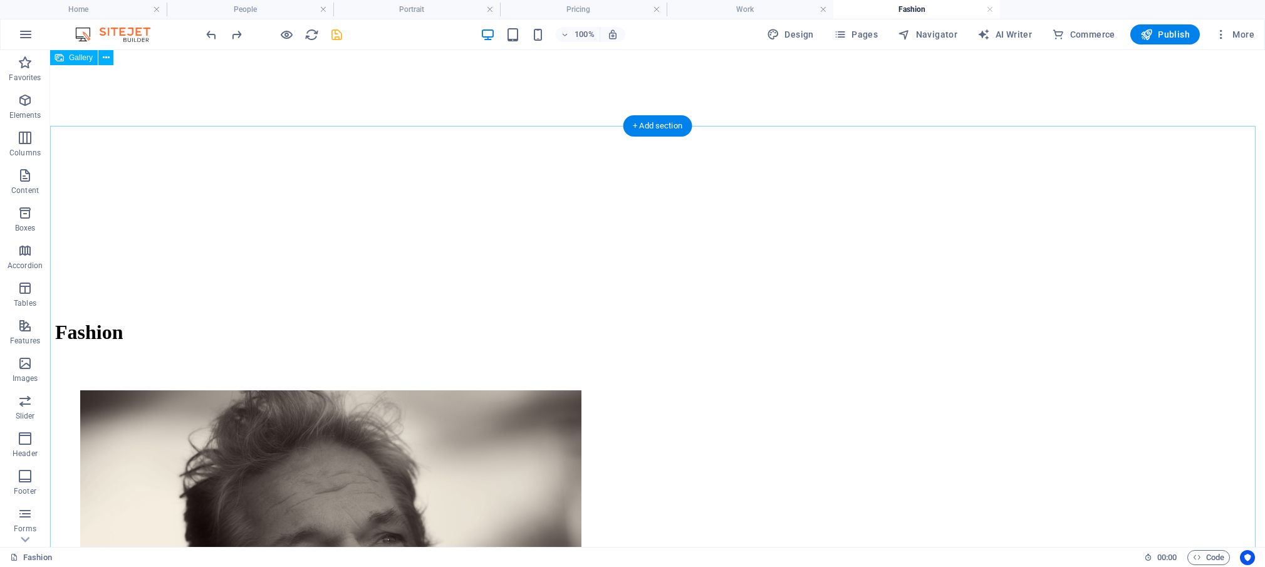
scroll to position [394, 0]
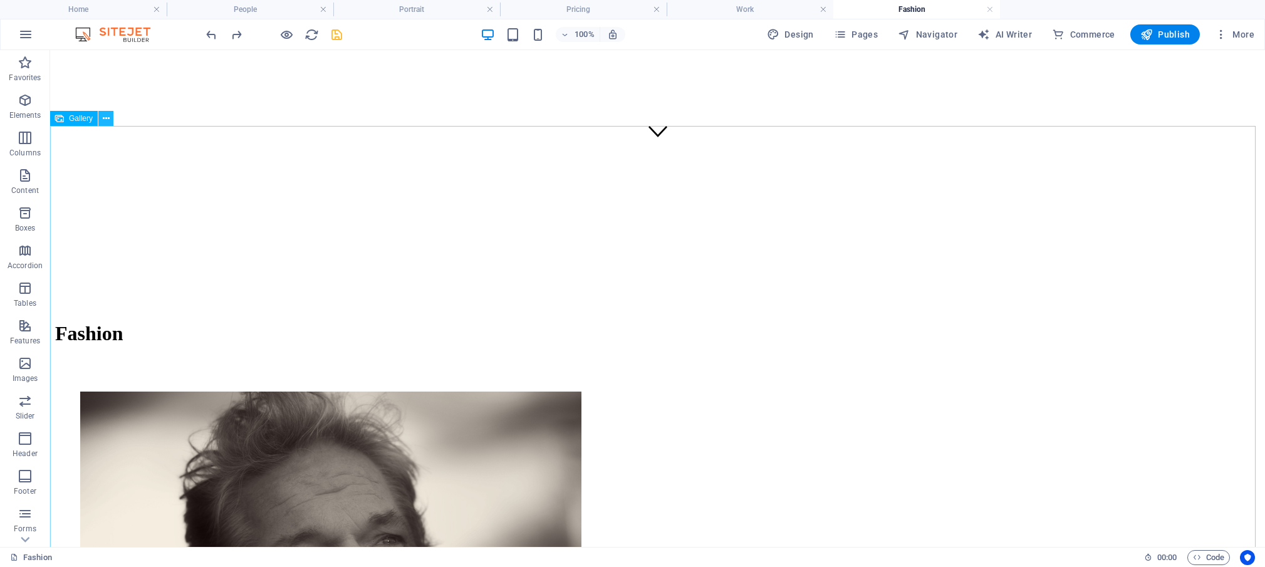
click at [105, 115] on icon at bounding box center [106, 118] width 7 height 13
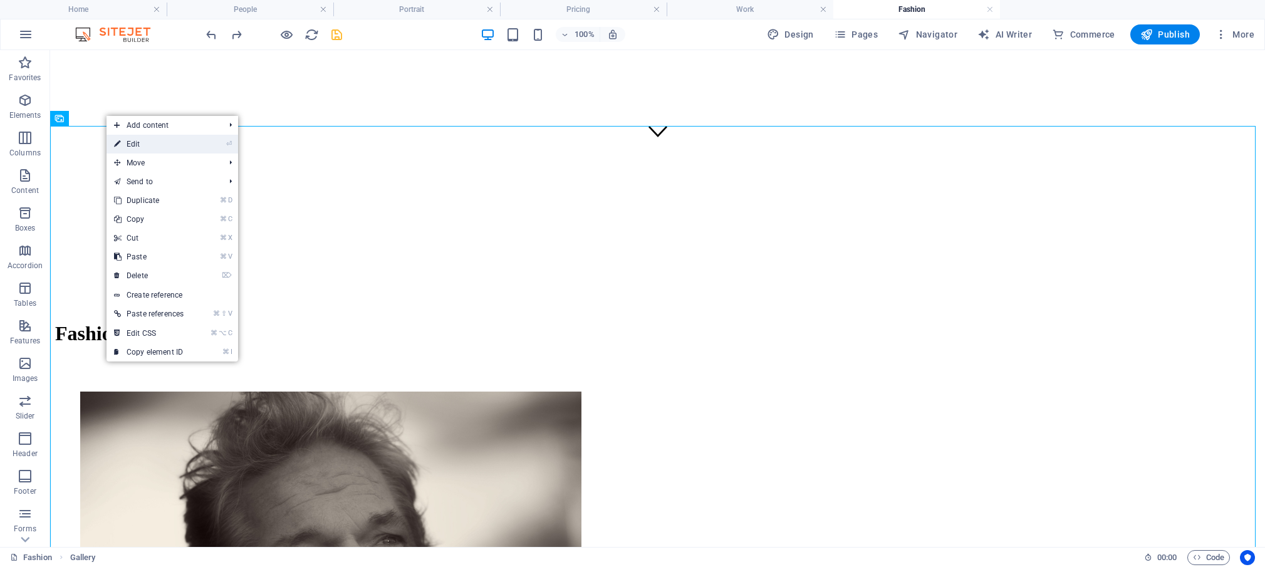
click at [131, 142] on link "⏎ Edit" at bounding box center [149, 144] width 85 height 19
select select "4"
select select "px"
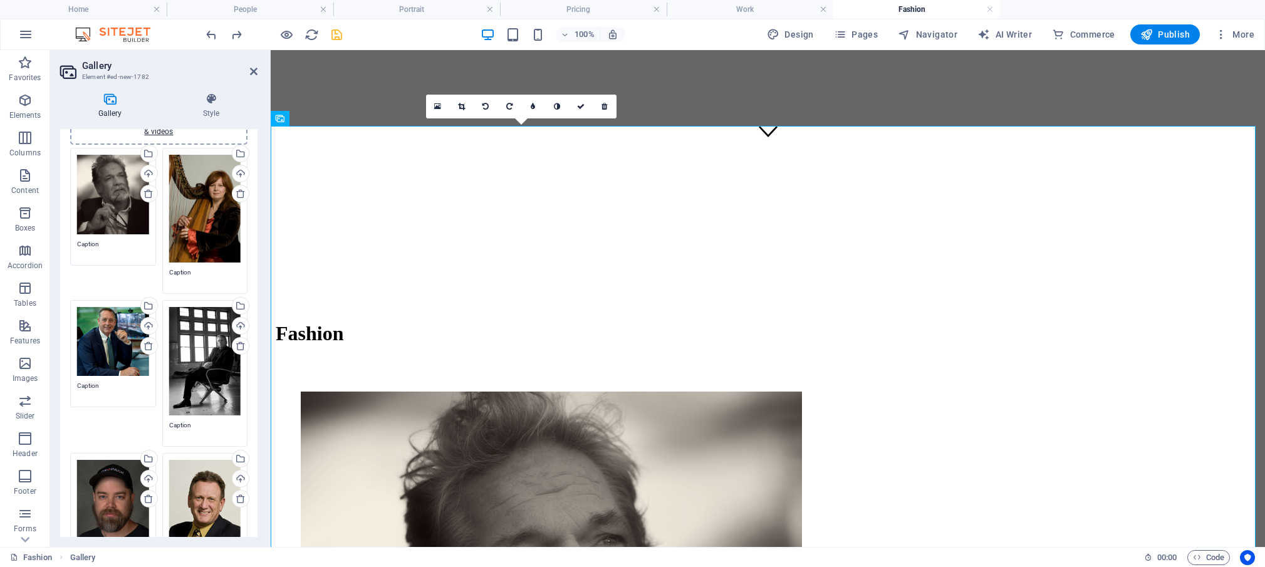
scroll to position [0, 0]
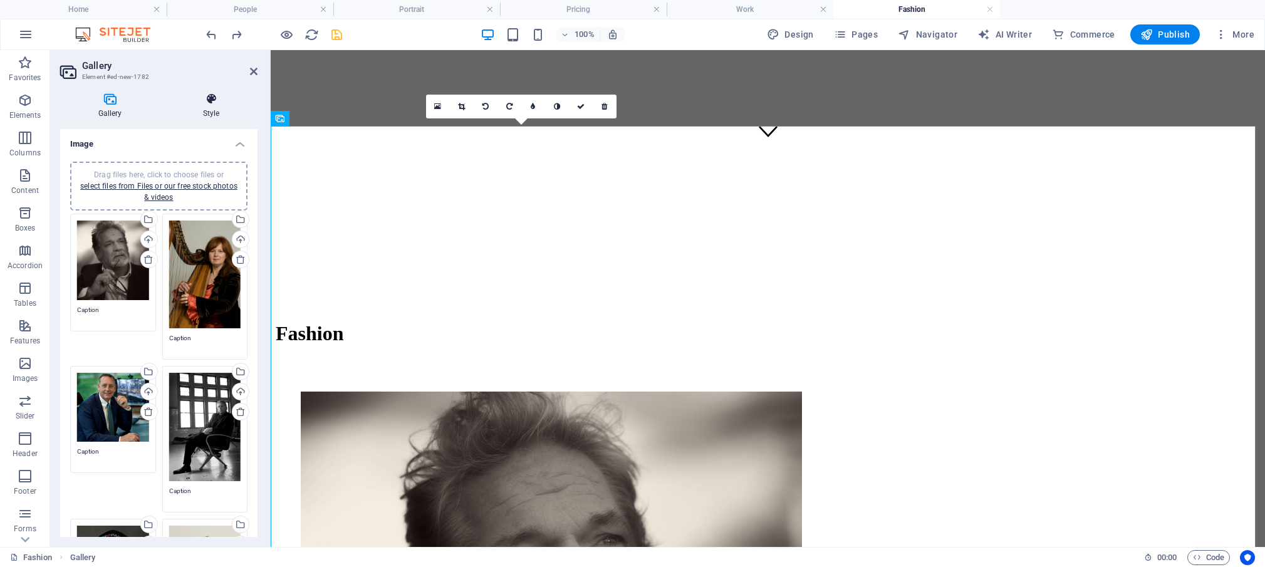
click at [215, 108] on h4 "Style" at bounding box center [211, 106] width 93 height 26
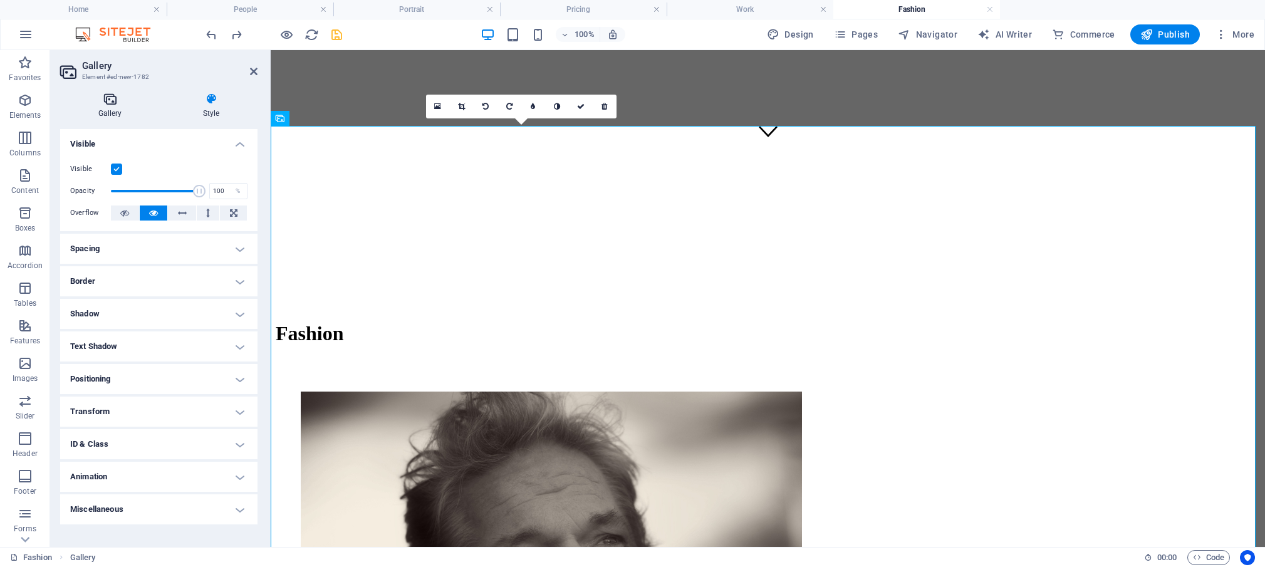
click at [115, 105] on icon at bounding box center [110, 99] width 100 height 13
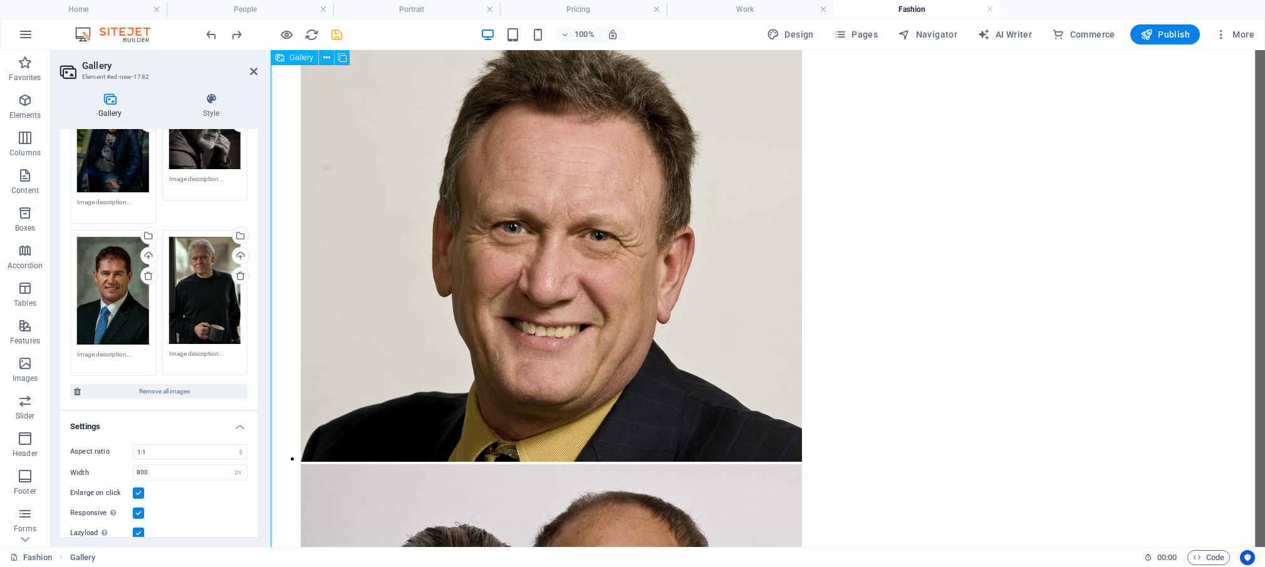
scroll to position [3401, 0]
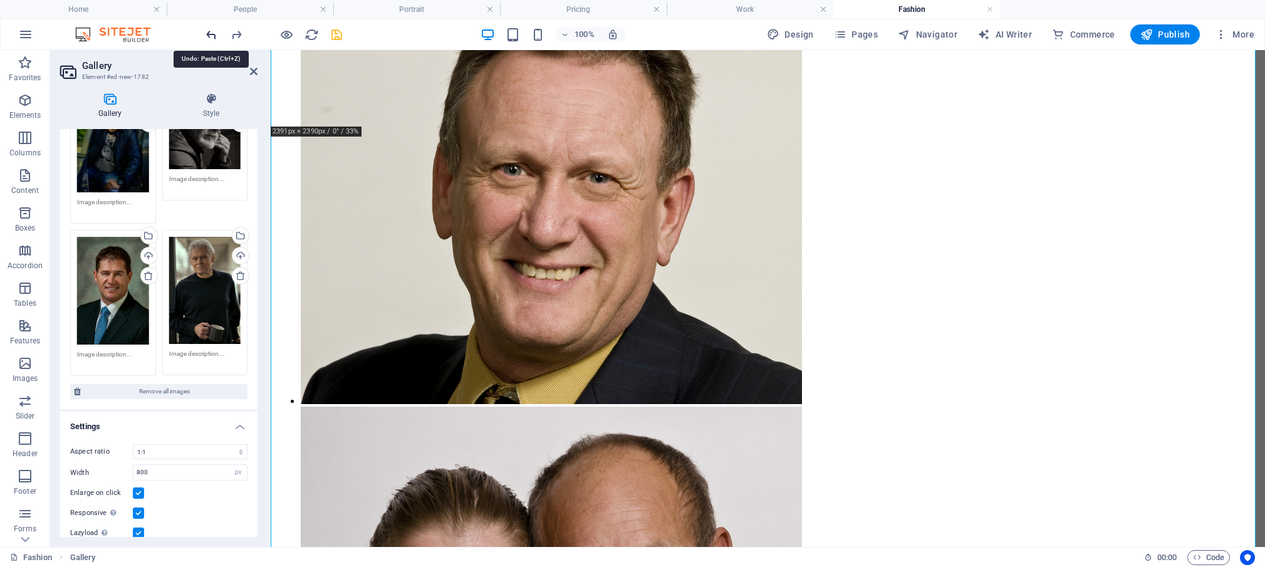
click at [213, 35] on icon "undo" at bounding box center [211, 35] width 14 height 14
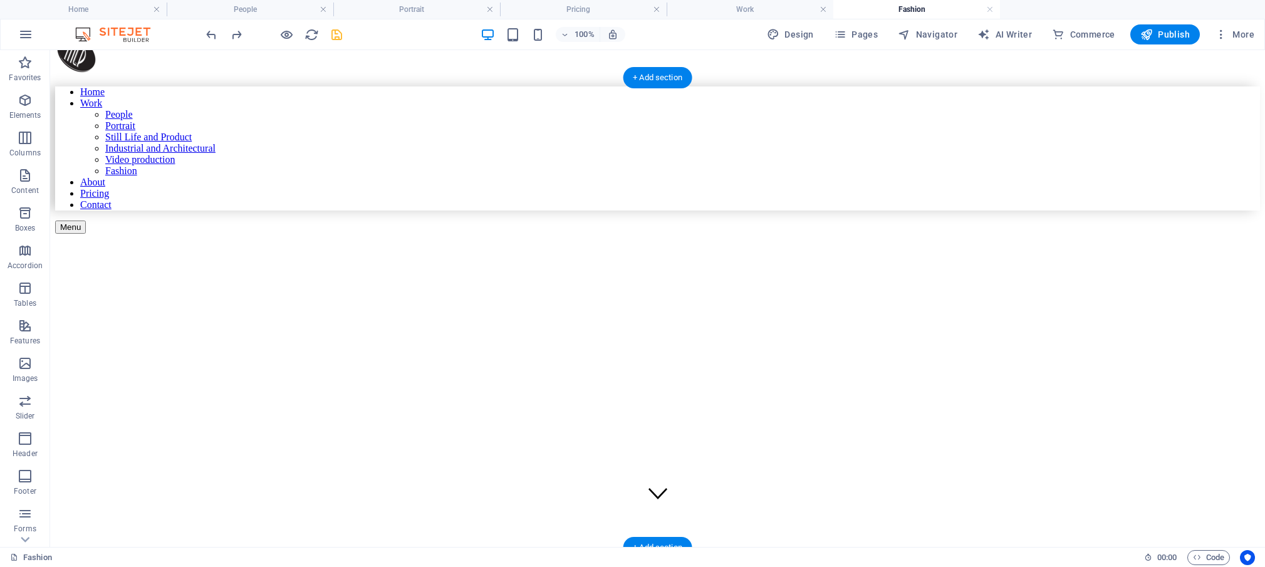
scroll to position [33, 0]
click at [657, 542] on div "+ Add section" at bounding box center [658, 546] width 70 height 21
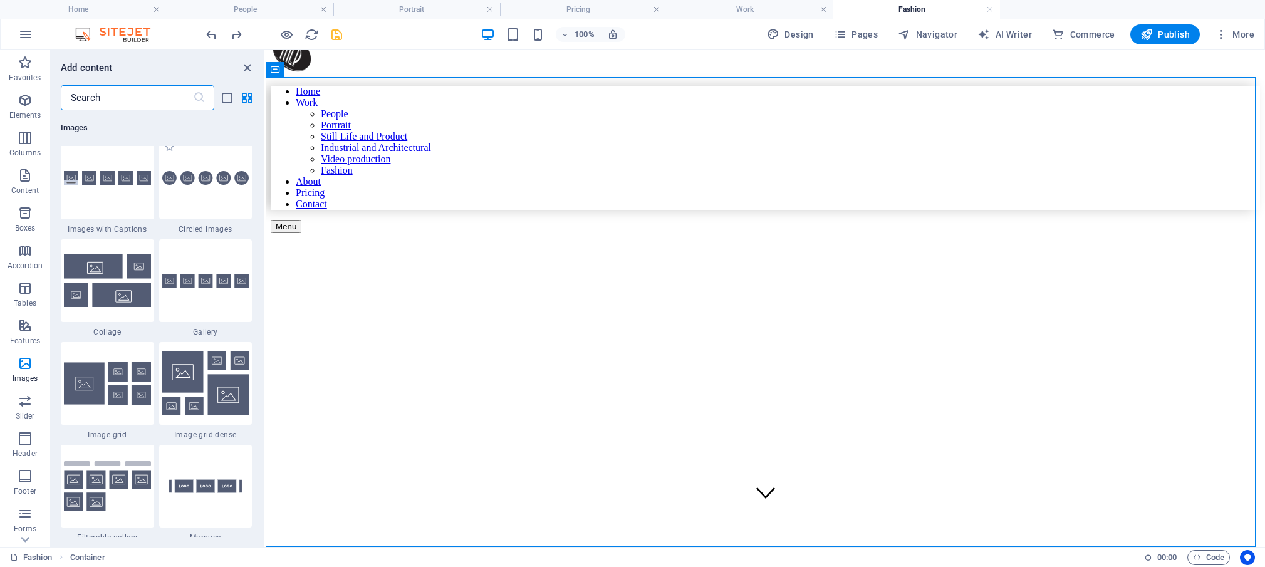
scroll to position [6484, 0]
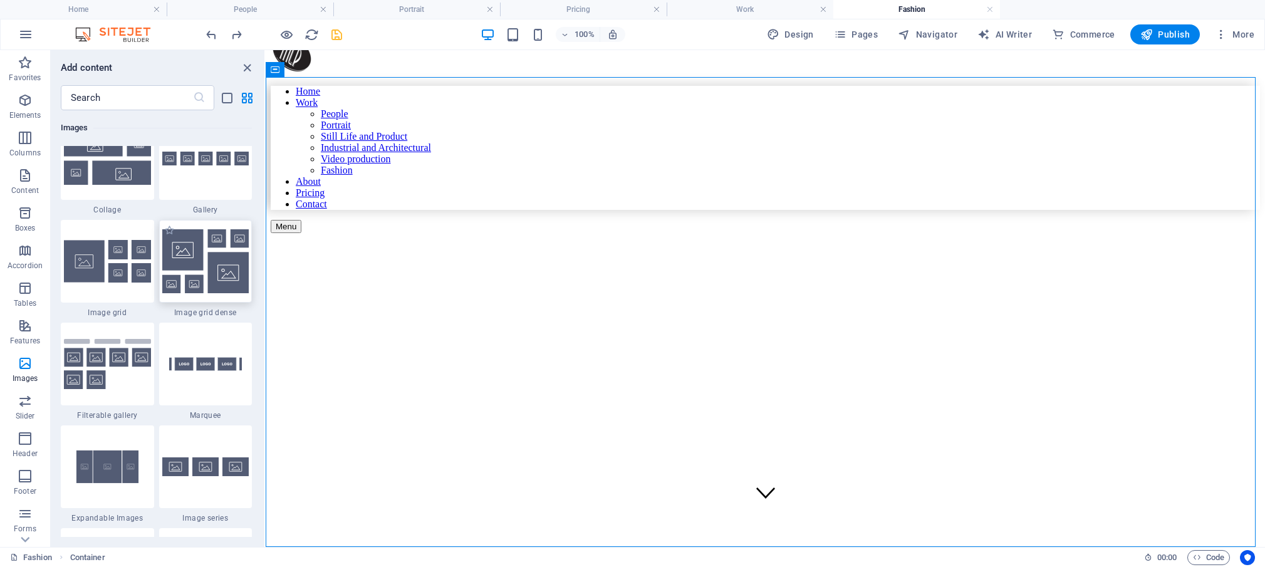
click at [207, 293] on img at bounding box center [205, 261] width 87 height 64
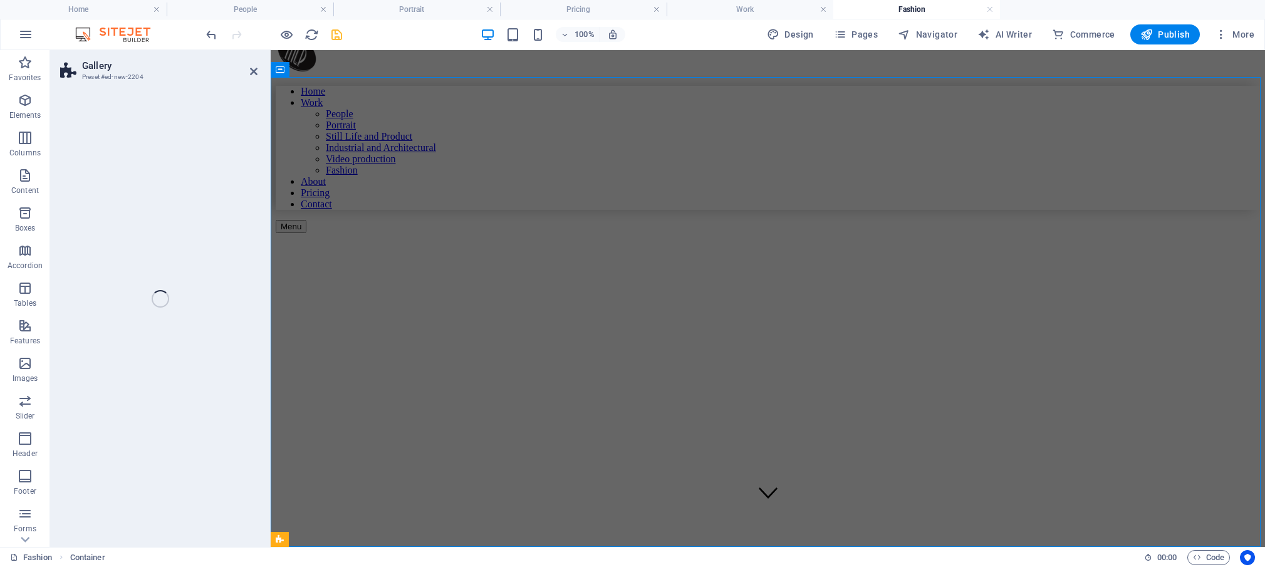
select select "rem"
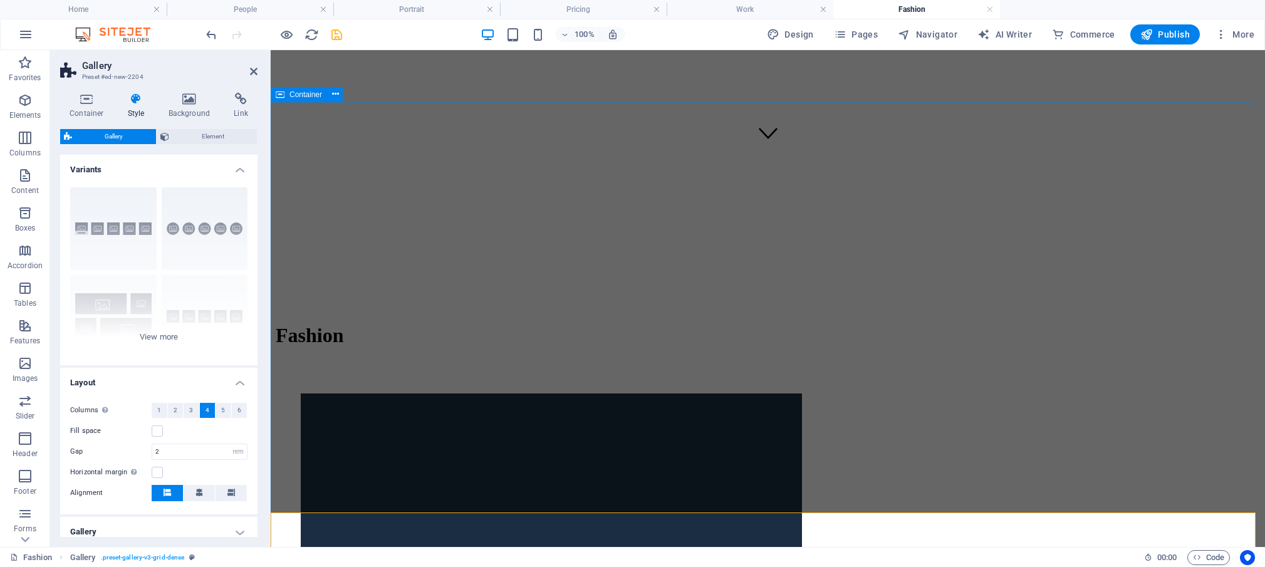
scroll to position [0, 0]
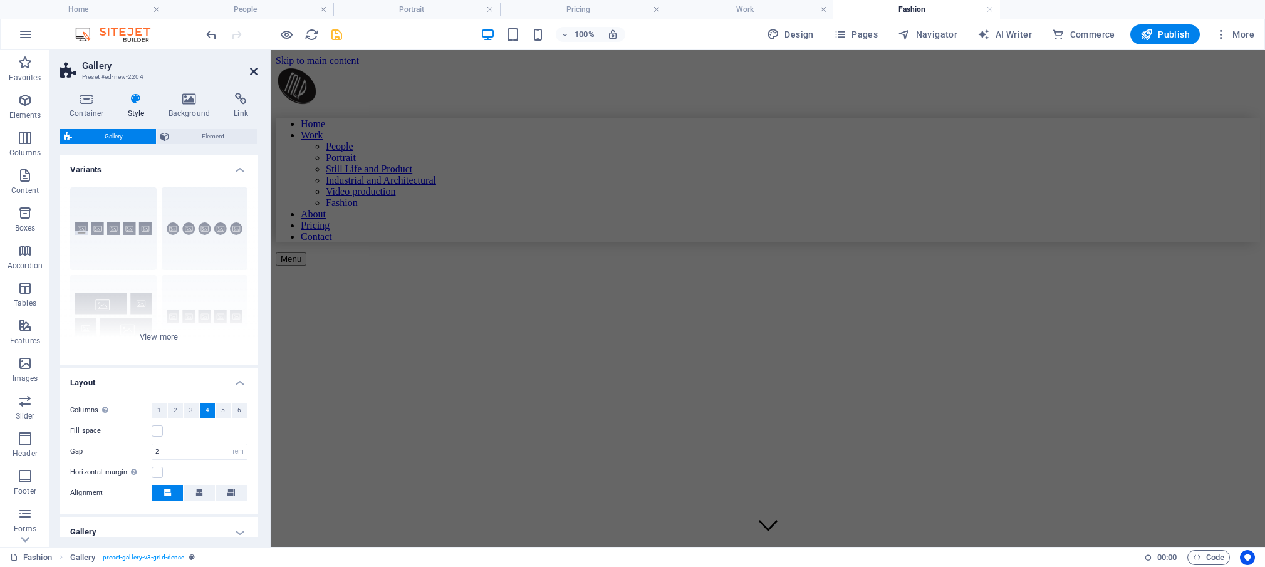
click at [251, 68] on icon at bounding box center [254, 71] width 8 height 10
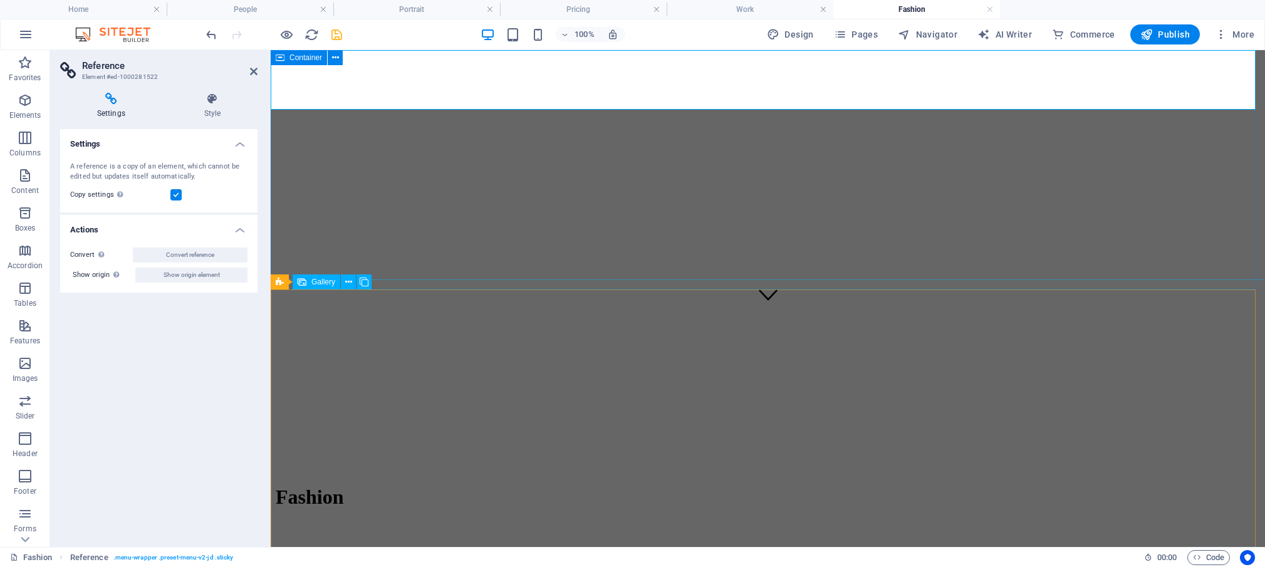
scroll to position [241, 0]
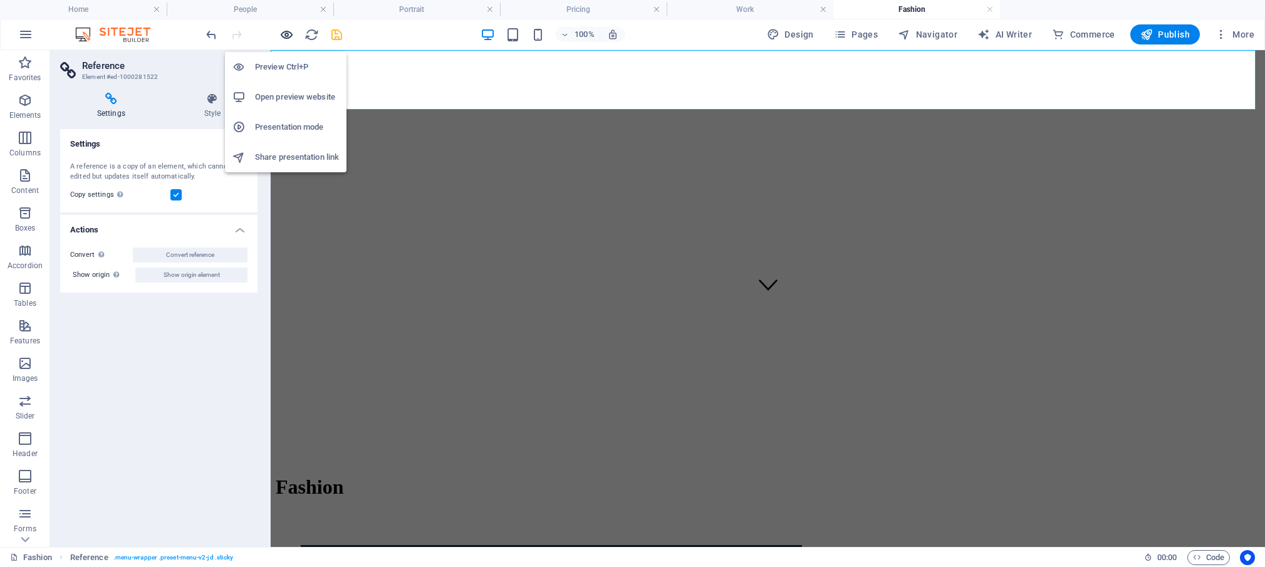
click at [286, 34] on icon "button" at bounding box center [286, 35] width 14 height 14
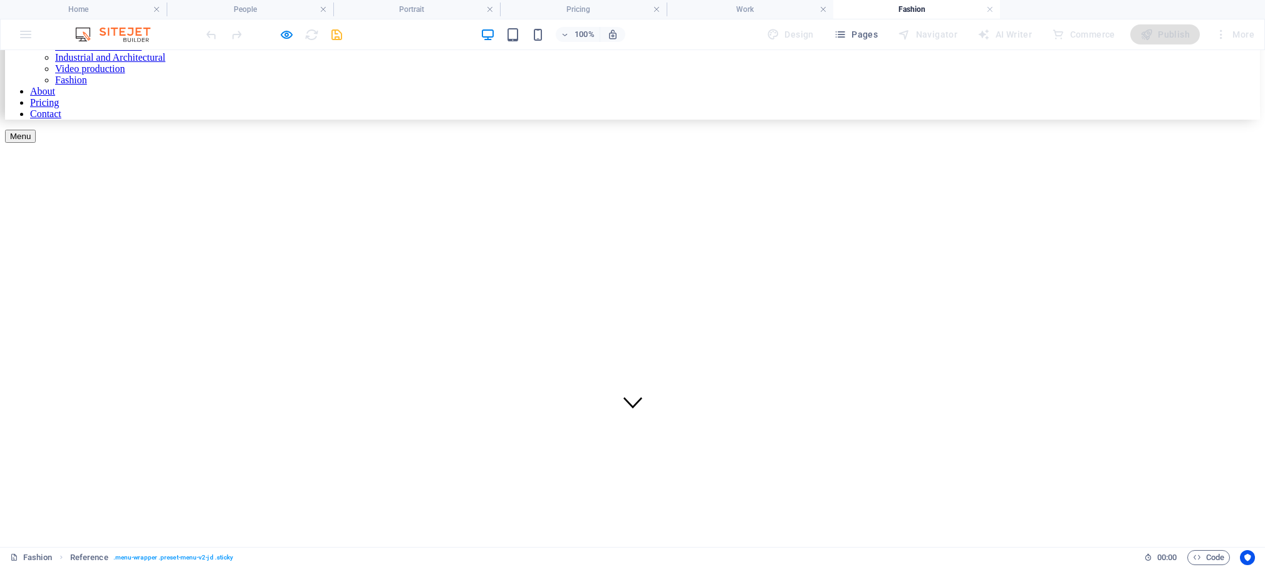
scroll to position [108, 0]
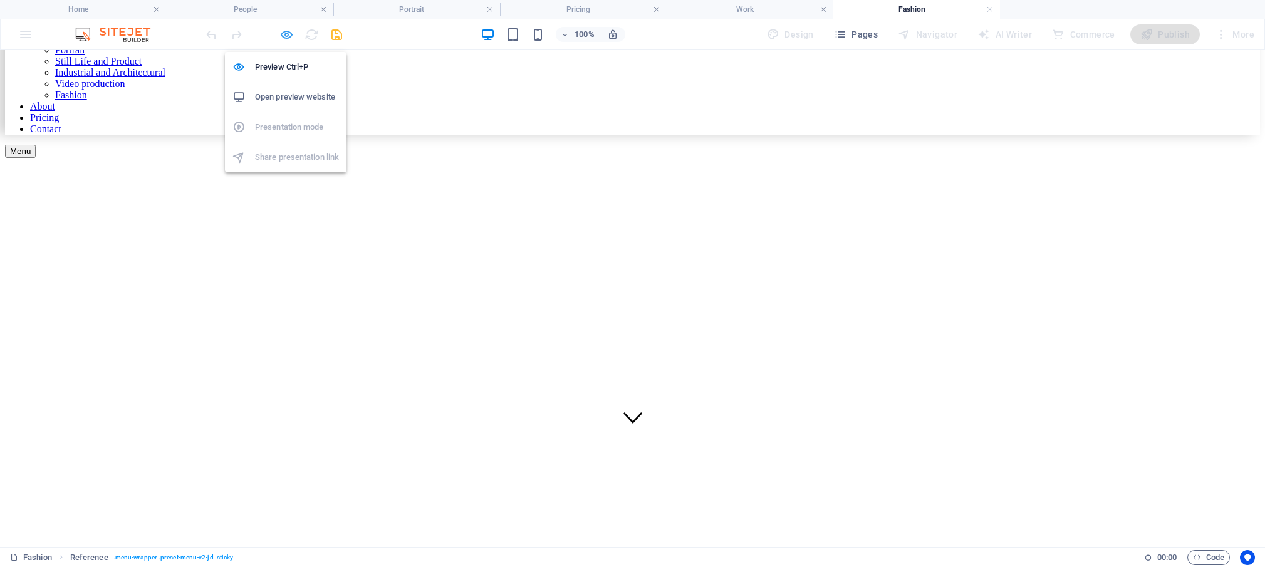
click at [287, 31] on icon "button" at bounding box center [286, 35] width 14 height 14
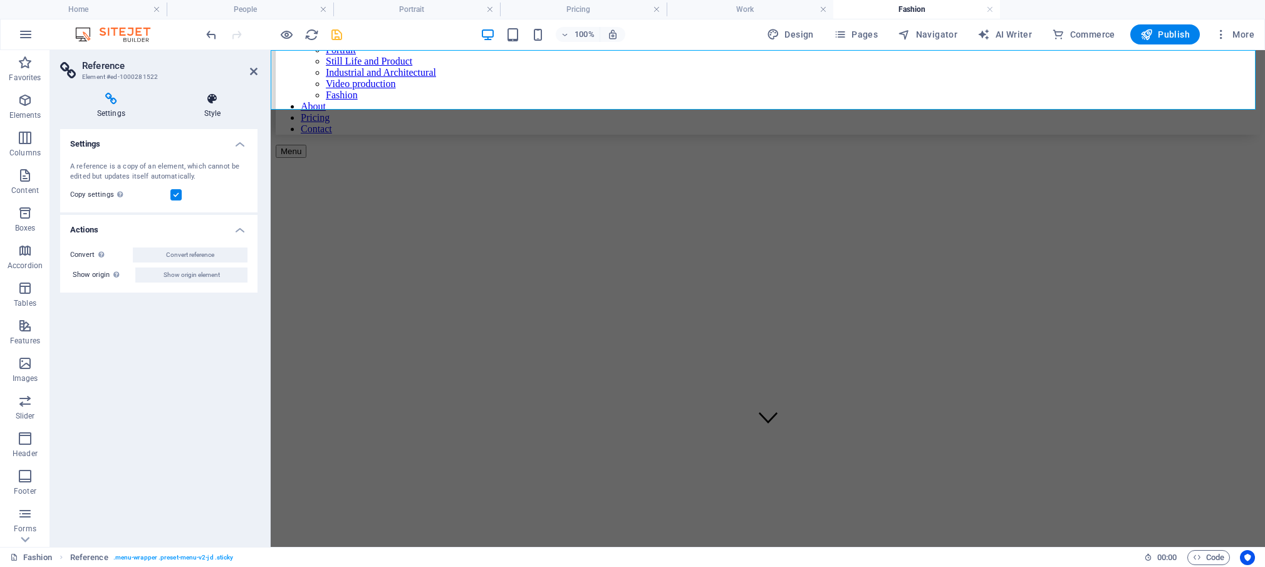
click at [213, 105] on icon at bounding box center [212, 99] width 90 height 13
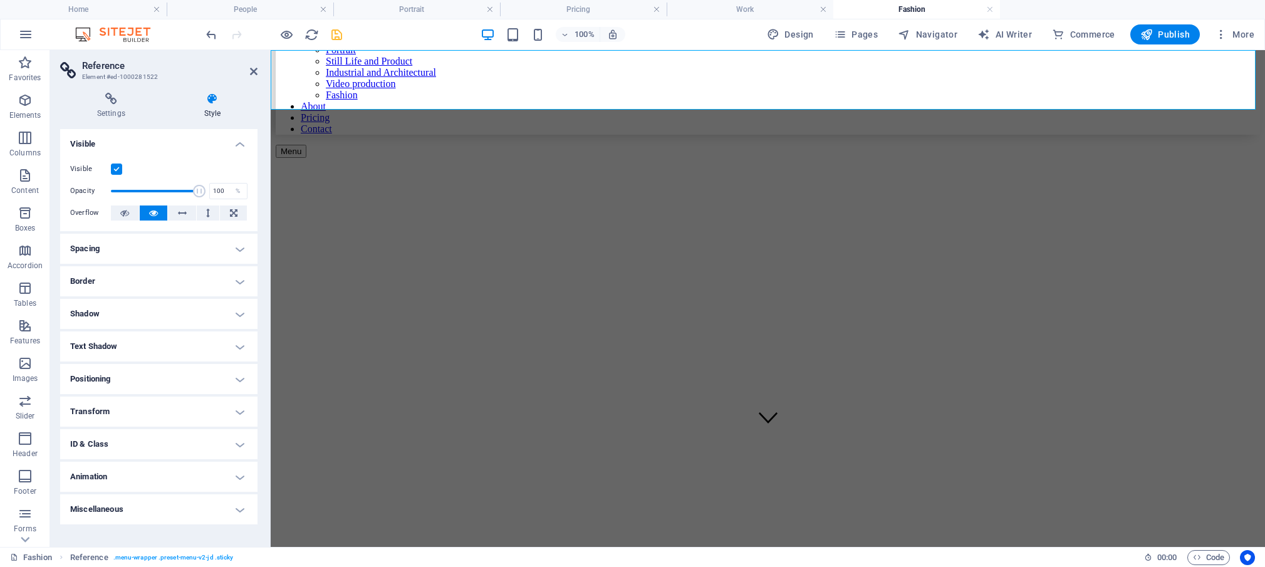
click at [239, 246] on h4 "Spacing" at bounding box center [158, 249] width 197 height 30
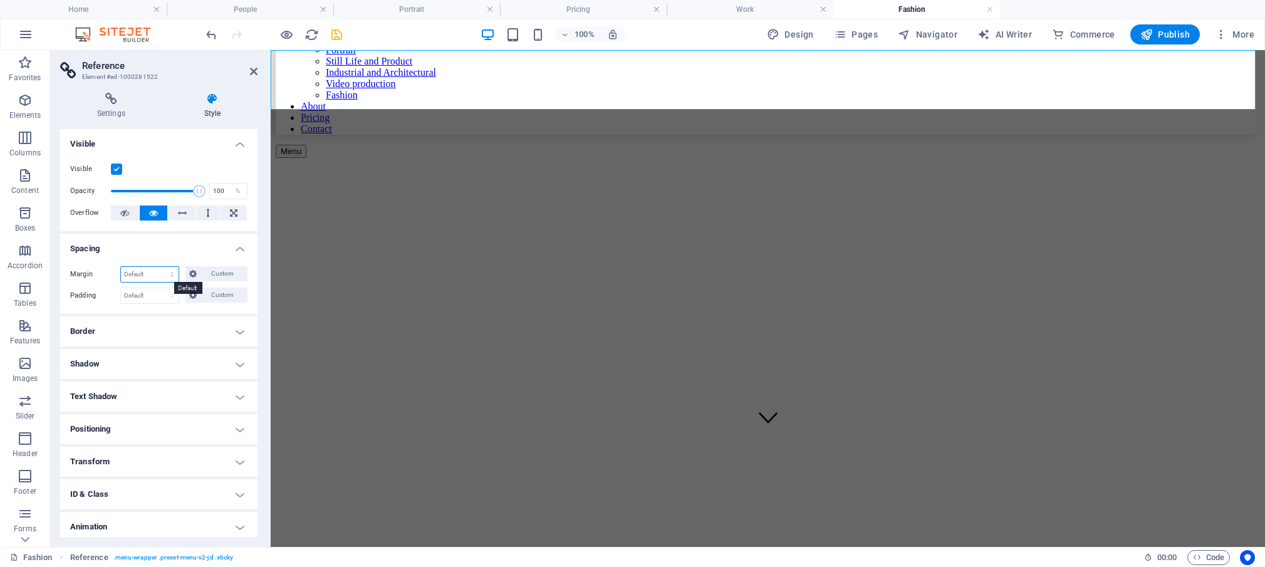
click at [121, 267] on select "Default auto px % rem vw vh Custom" at bounding box center [150, 274] width 58 height 15
click option "auto" at bounding box center [0, 0] width 0 height 0
click at [121, 267] on select "Default auto px % rem vw vh Custom" at bounding box center [150, 274] width 58 height 15
select select "px"
click option "px" at bounding box center [0, 0] width 0 height 0
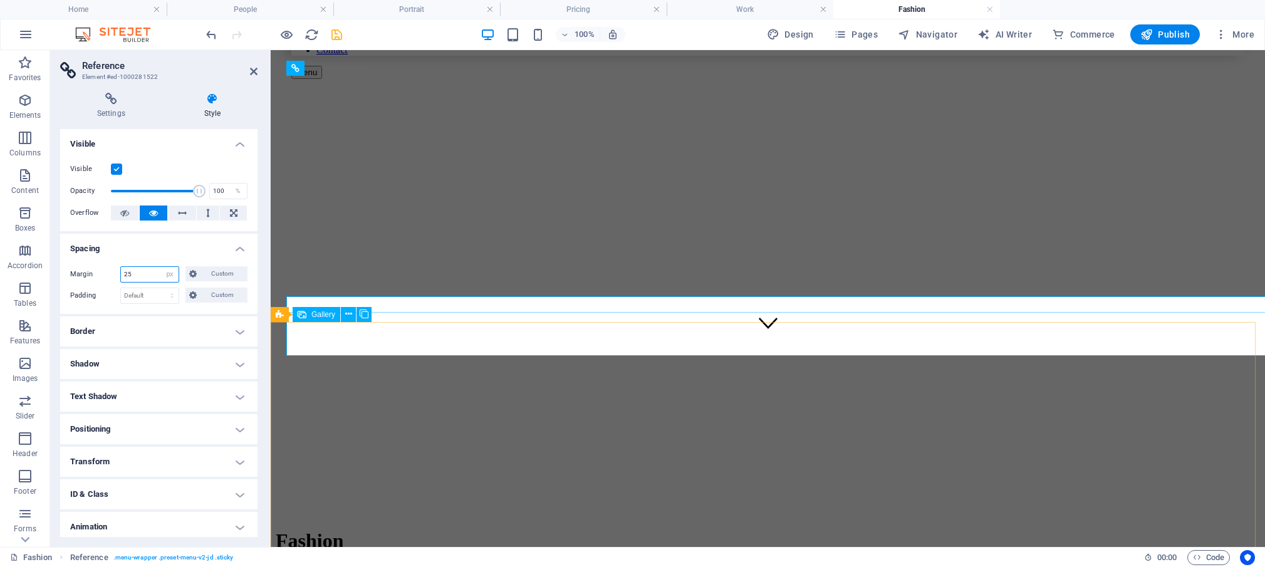
scroll to position [198, 0]
type input "2"
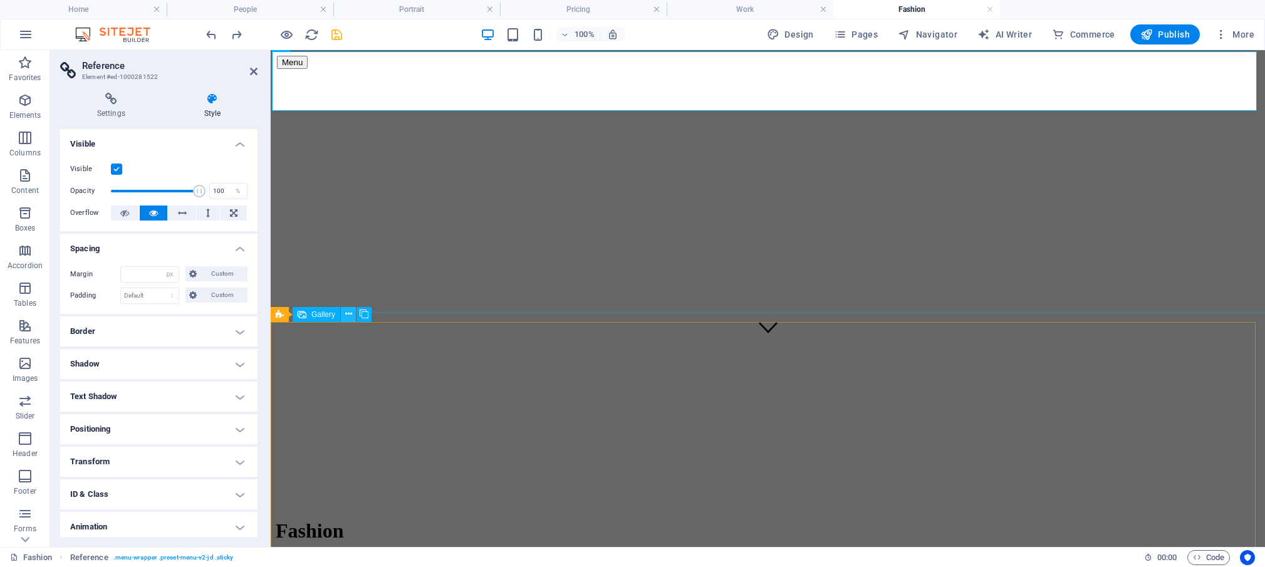
click at [350, 314] on icon at bounding box center [348, 314] width 7 height 13
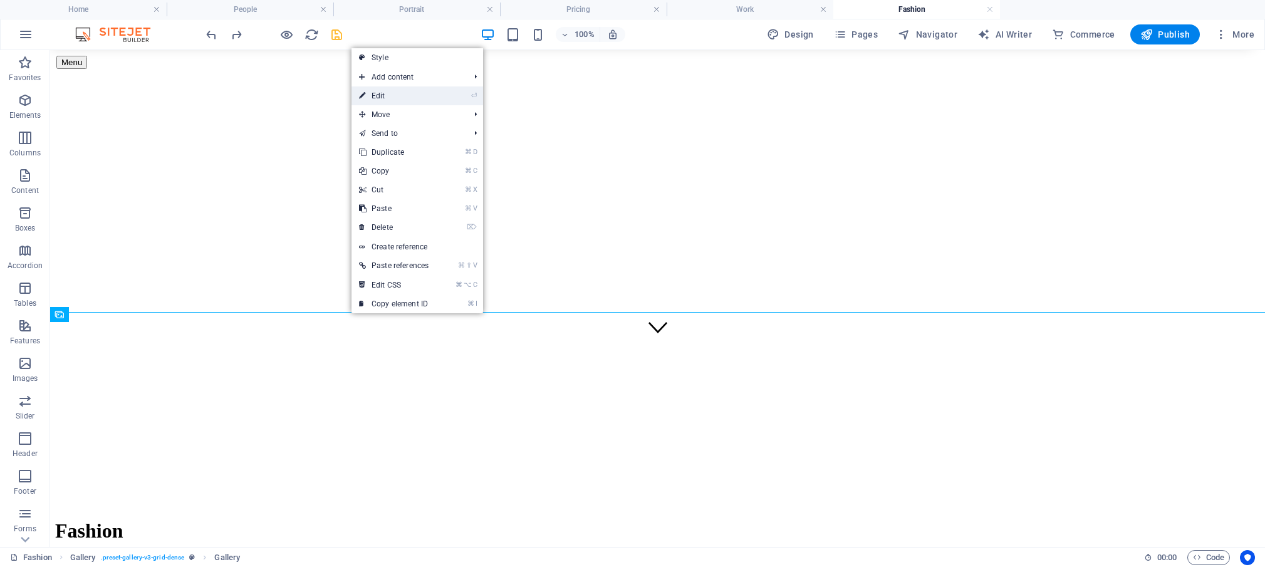
click at [387, 100] on link "⏎ Edit" at bounding box center [393, 95] width 85 height 19
select select "4"
select select "px"
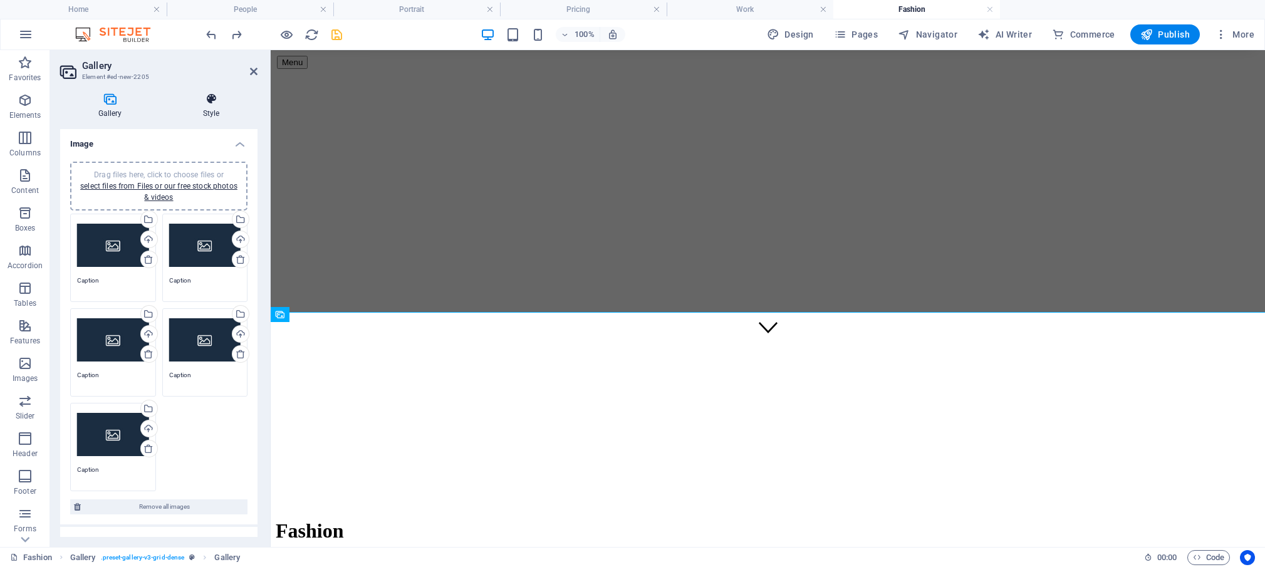
click at [213, 99] on icon at bounding box center [211, 99] width 93 height 13
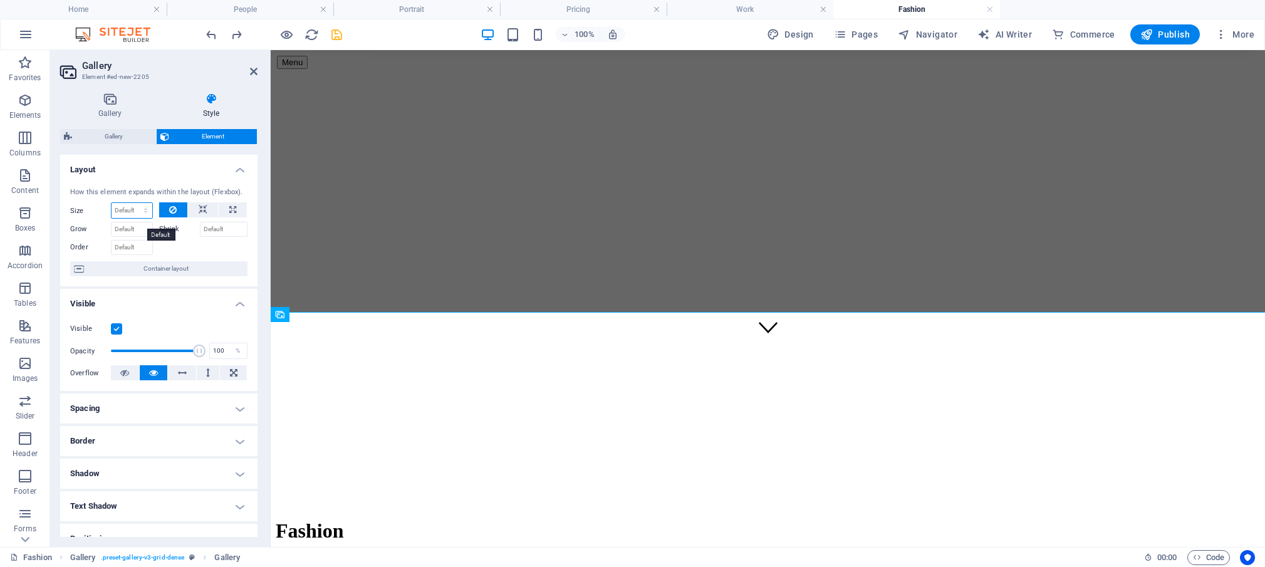
click at [112, 203] on select "Default auto px % 1/1 1/2 1/3 1/4 1/5 1/6 1/7 1/8 1/9 1/10" at bounding box center [132, 210] width 41 height 15
select select "px"
click option "px" at bounding box center [0, 0] width 0 height 0
type input "0"
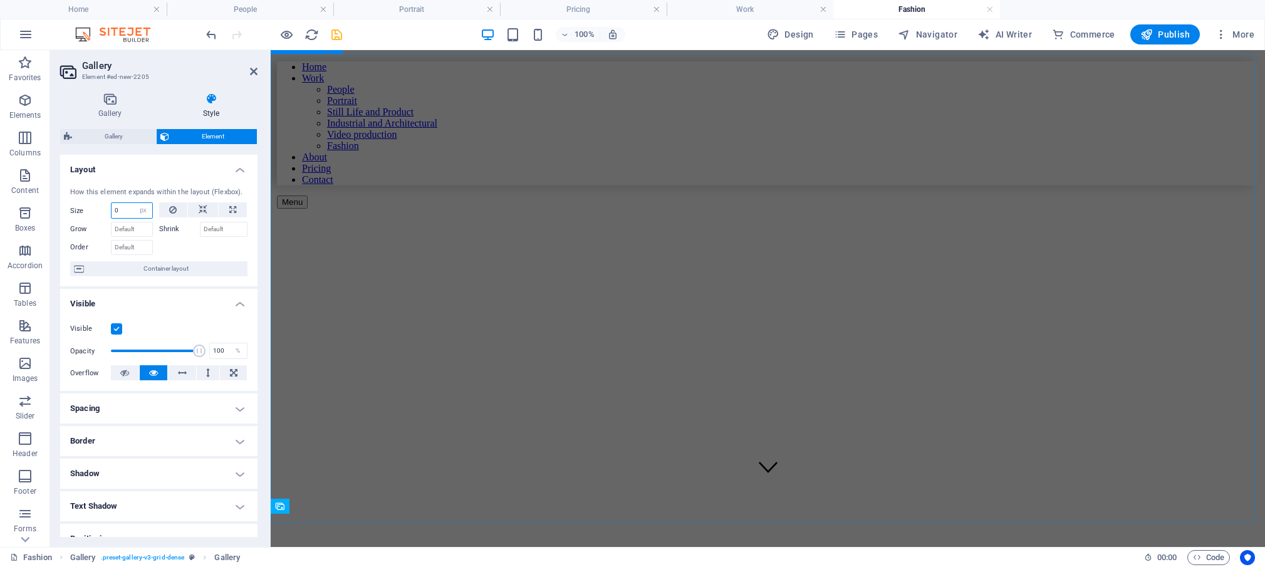
scroll to position [58, 0]
drag, startPoint x: 252, startPoint y: 71, endPoint x: 202, endPoint y: 22, distance: 70.4
click at [252, 71] on icon at bounding box center [254, 71] width 8 height 10
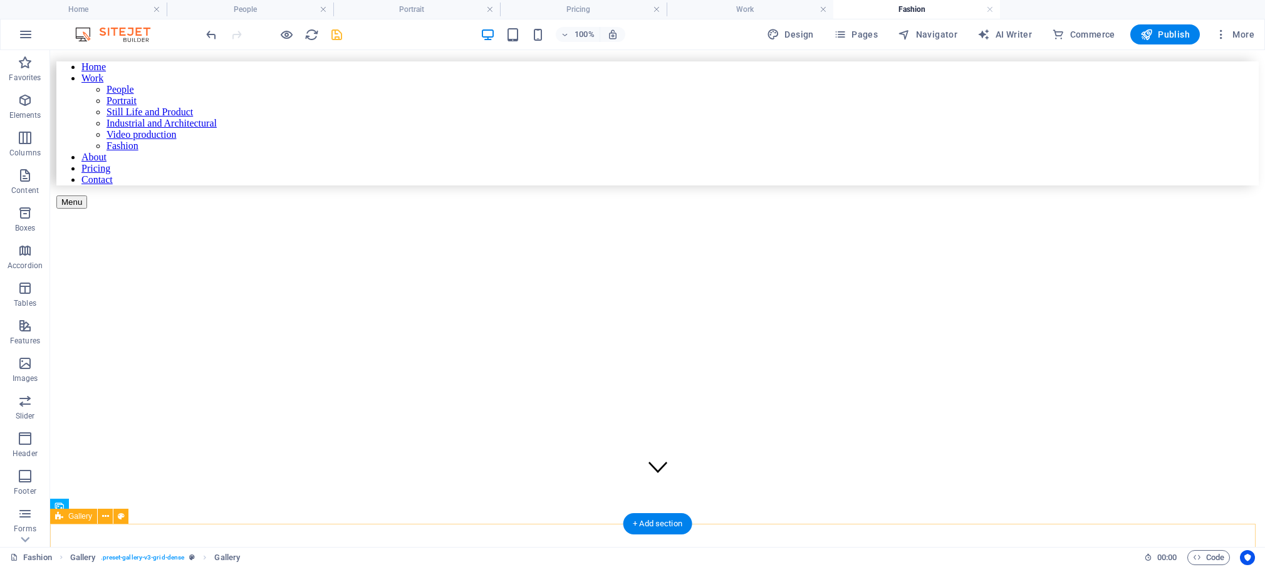
click at [105, 514] on icon at bounding box center [105, 516] width 7 height 13
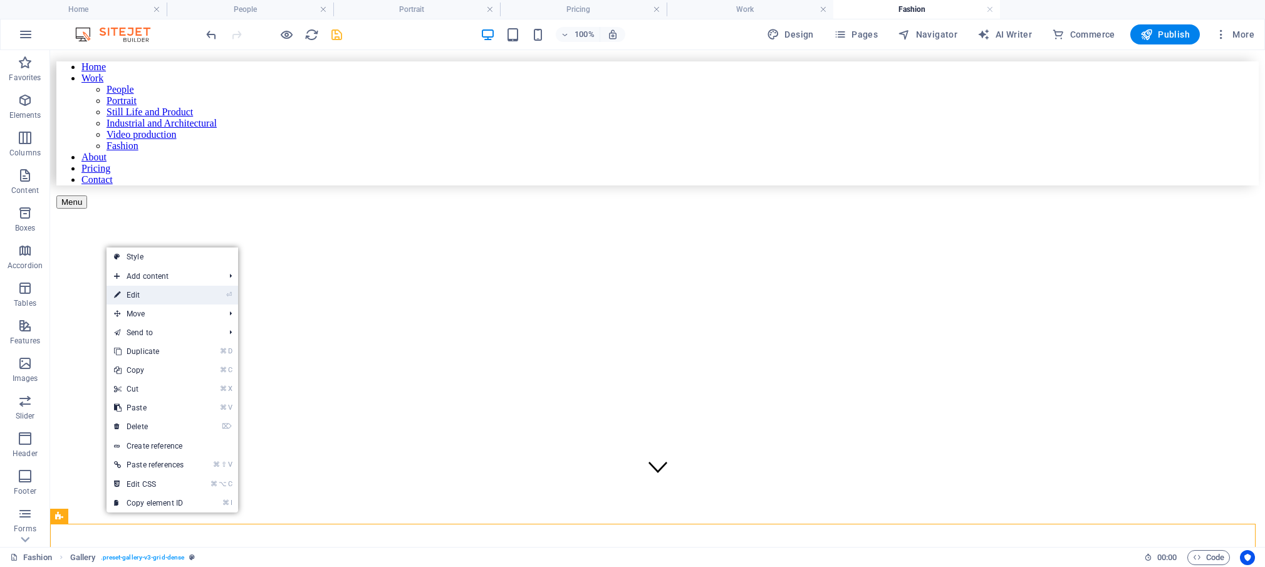
click at [151, 293] on link "⏎ Edit" at bounding box center [149, 295] width 85 height 19
select select "rem"
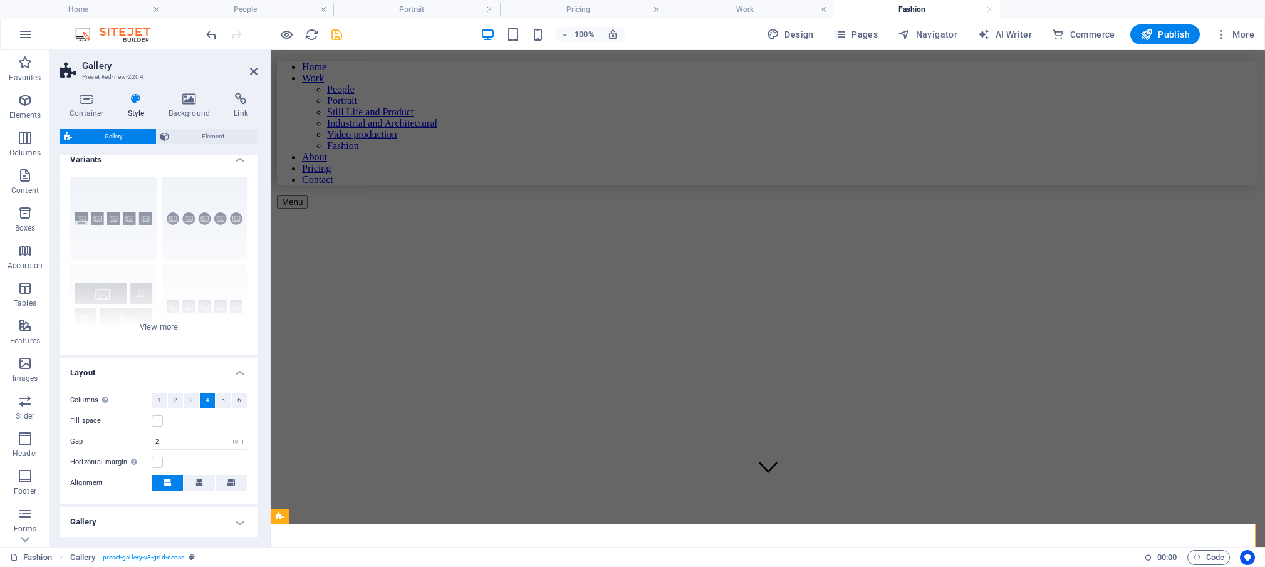
scroll to position [93, 0]
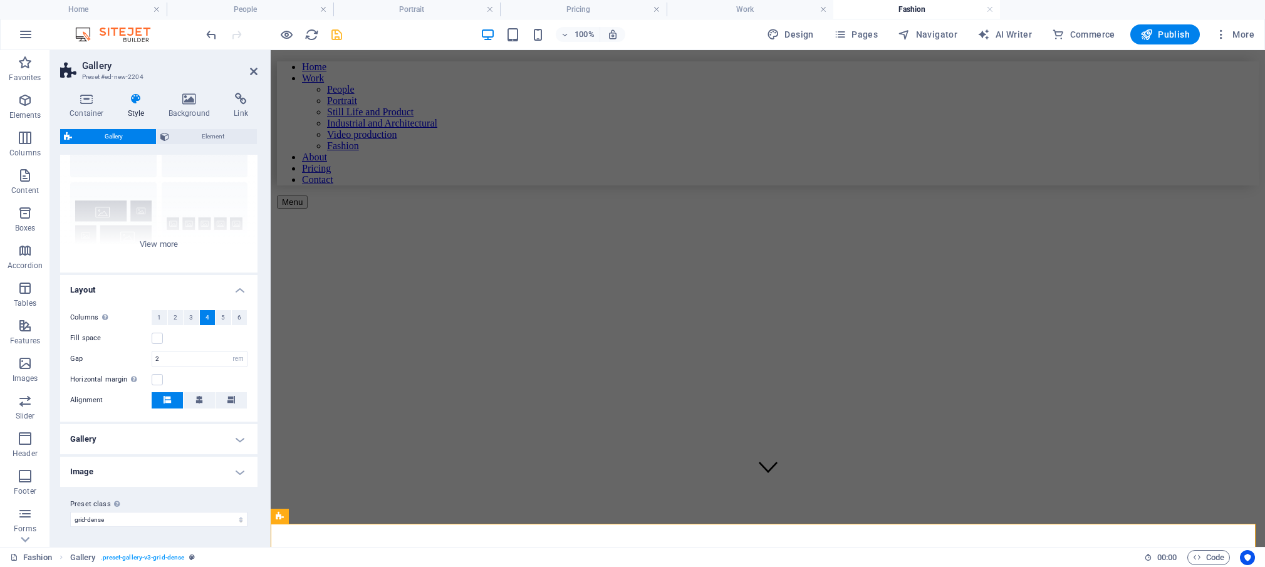
click at [231, 439] on h4 "Gallery" at bounding box center [158, 439] width 197 height 30
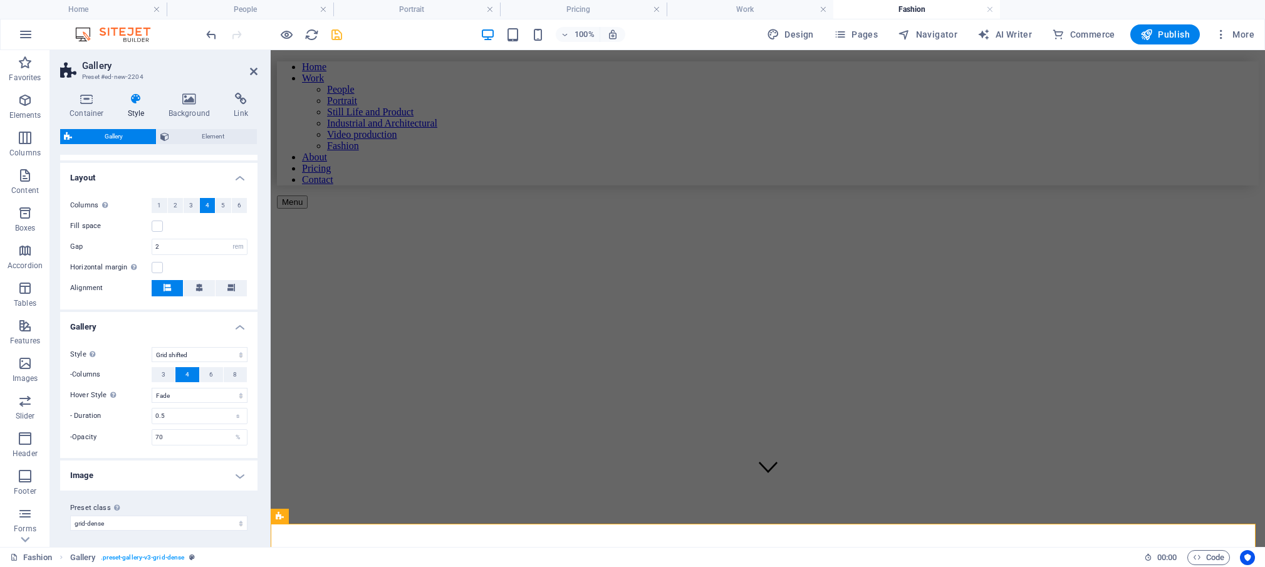
scroll to position [209, 0]
click at [232, 322] on h4 "Gallery" at bounding box center [158, 319] width 197 height 23
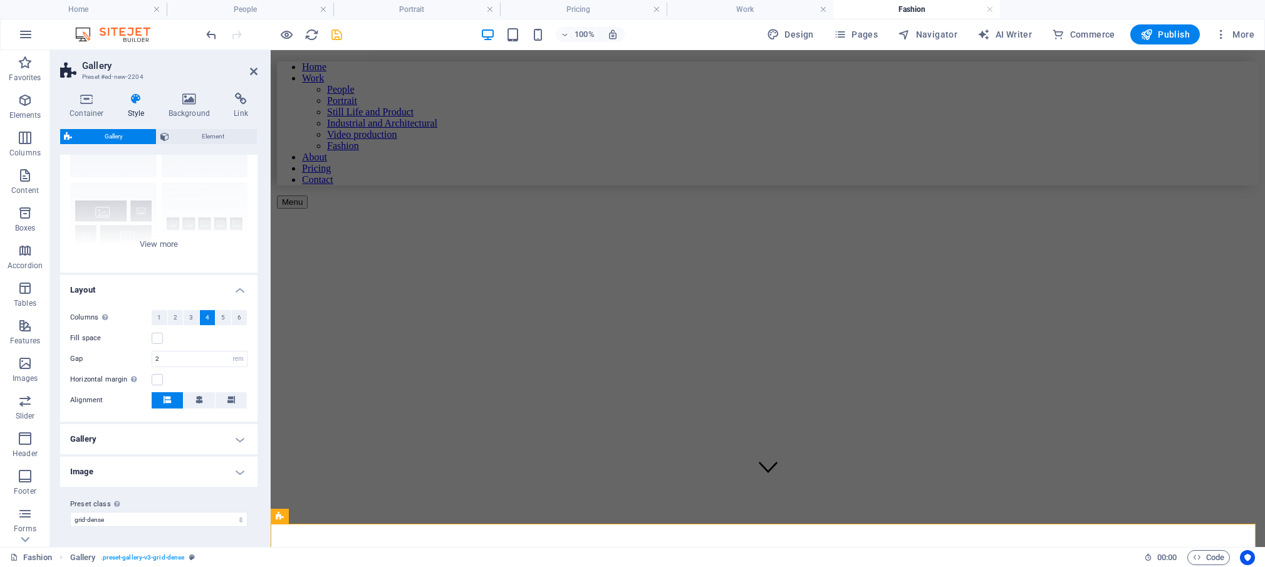
scroll to position [0, 0]
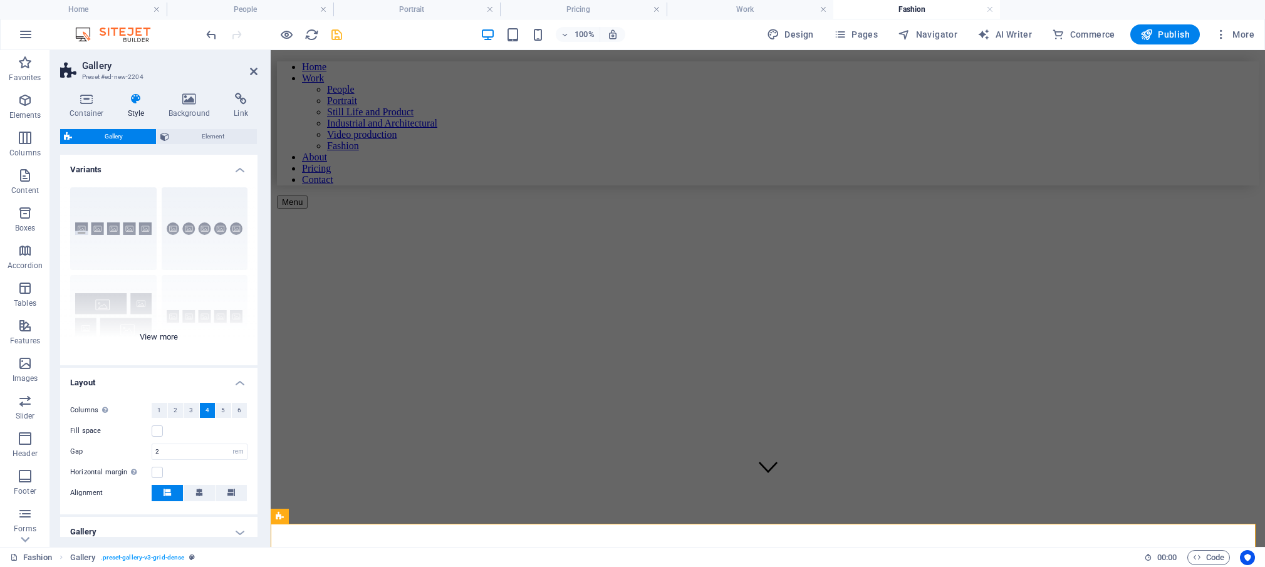
click at [163, 336] on div "Captions Circle Collage Default Grid Grid shifted" at bounding box center [158, 271] width 197 height 188
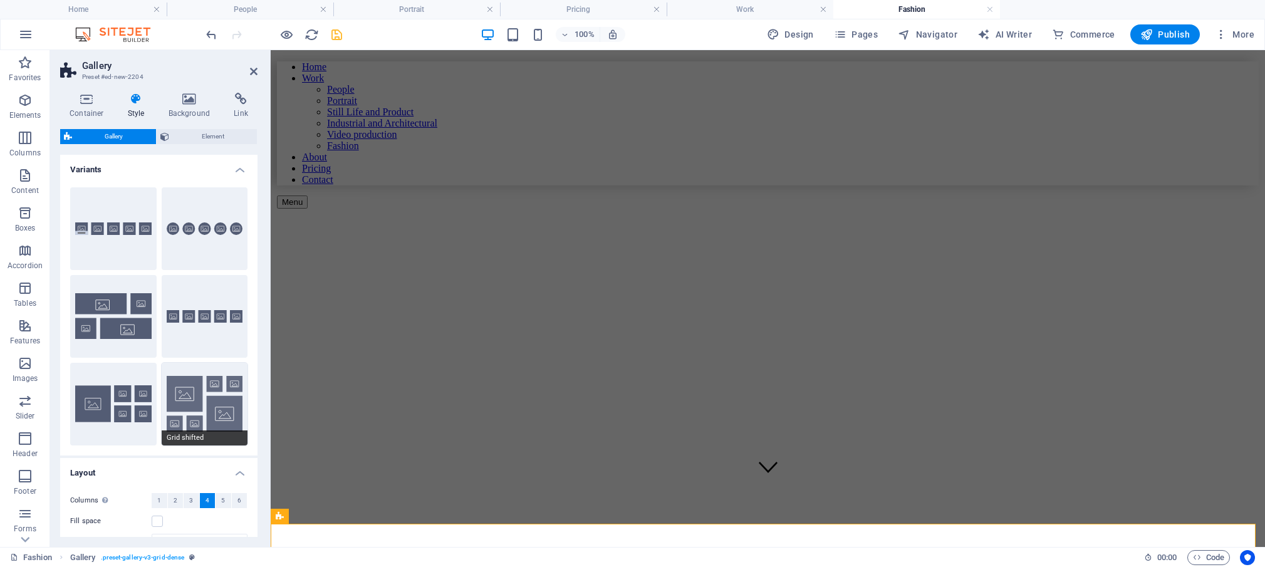
click at [190, 397] on button "Grid shifted" at bounding box center [205, 404] width 86 height 83
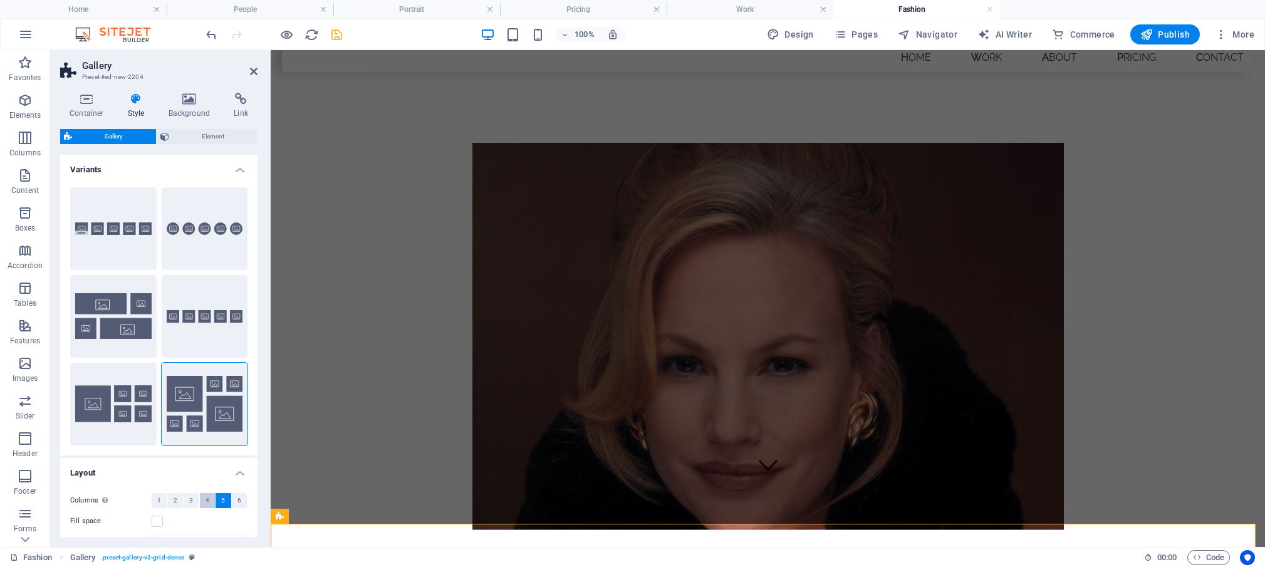
click at [205, 500] on span "4" at bounding box center [207, 500] width 4 height 15
drag, startPoint x: 253, startPoint y: 69, endPoint x: 203, endPoint y: 19, distance: 70.9
click at [253, 69] on icon at bounding box center [254, 71] width 8 height 10
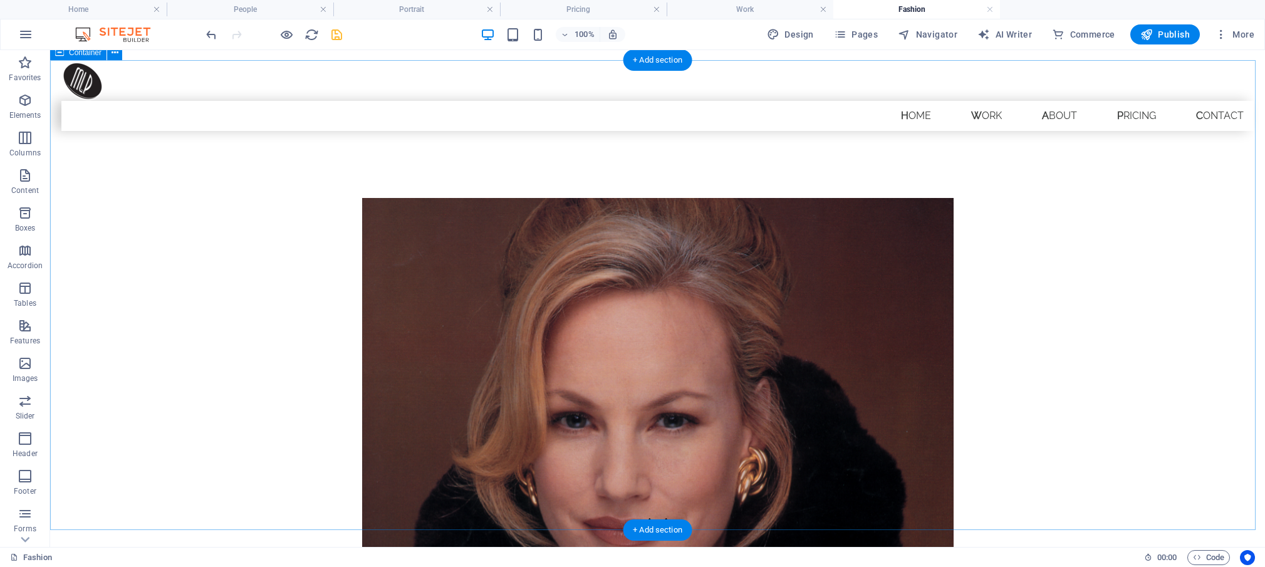
scroll to position [58, 0]
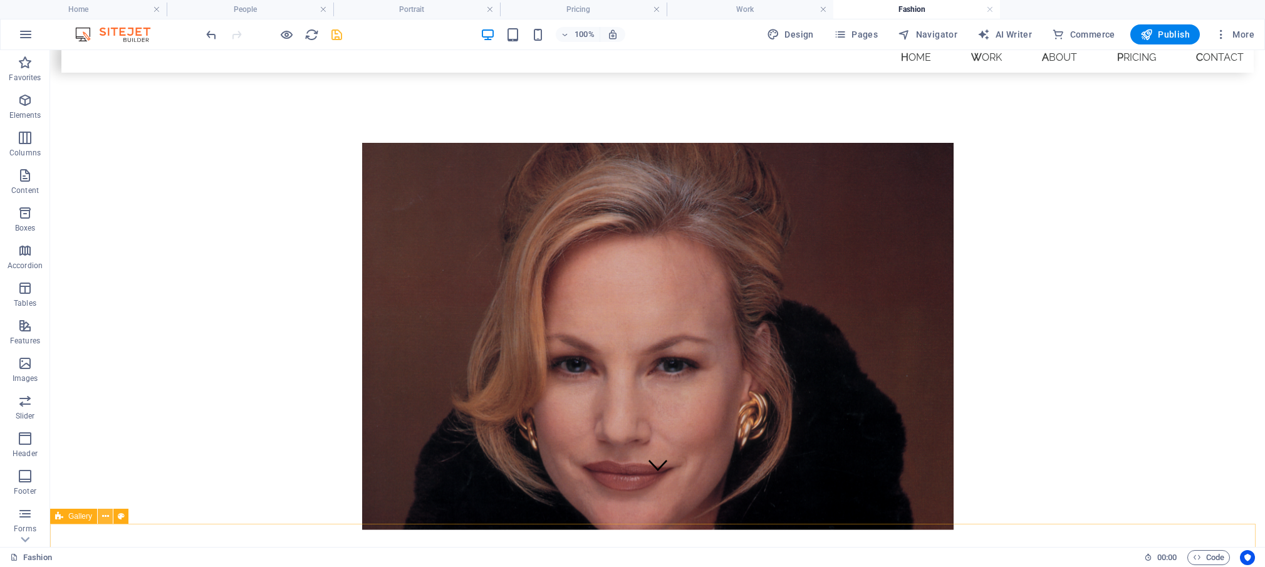
click at [105, 515] on icon at bounding box center [105, 516] width 7 height 13
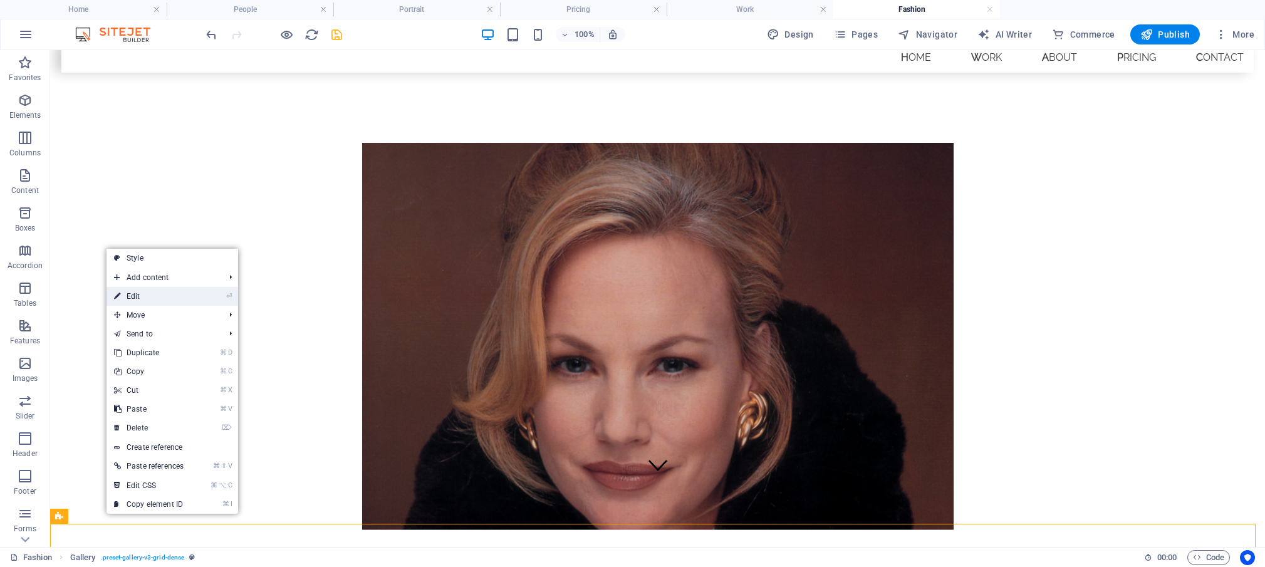
click at [166, 298] on link "⏎ Edit" at bounding box center [149, 296] width 85 height 19
select select "rem"
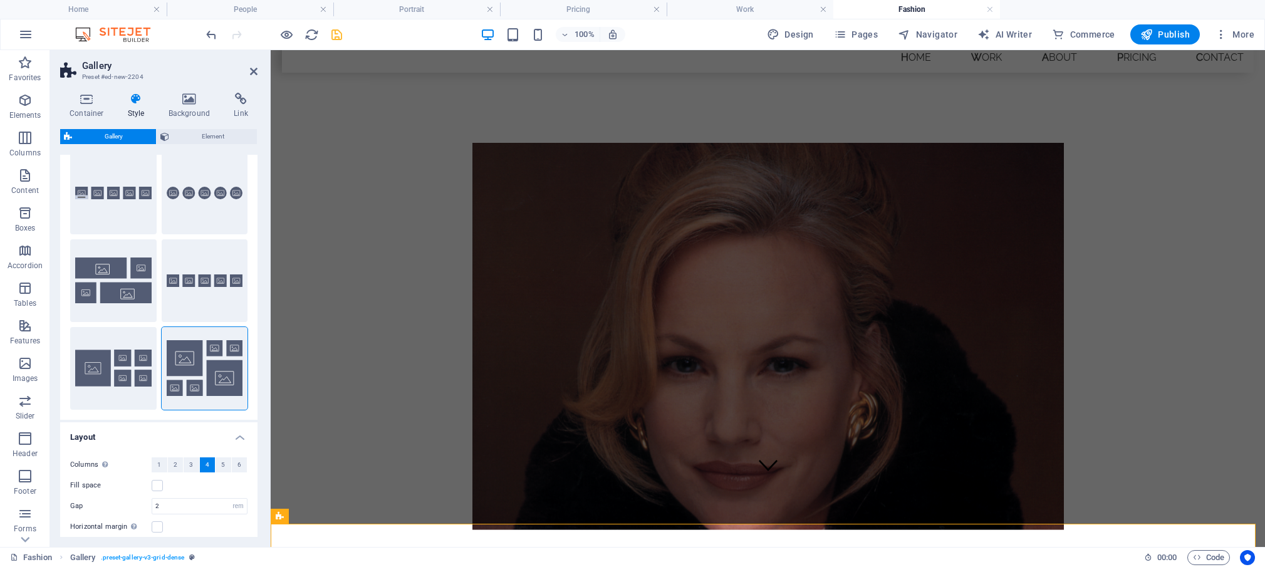
scroll to position [43, 0]
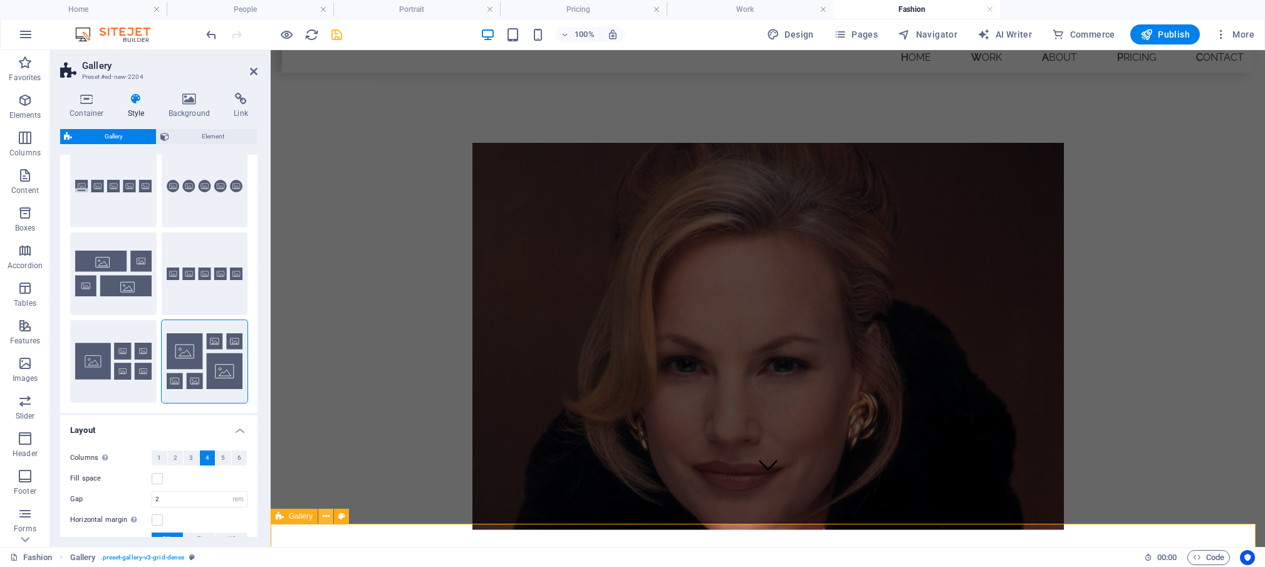
click at [327, 516] on icon at bounding box center [326, 516] width 7 height 13
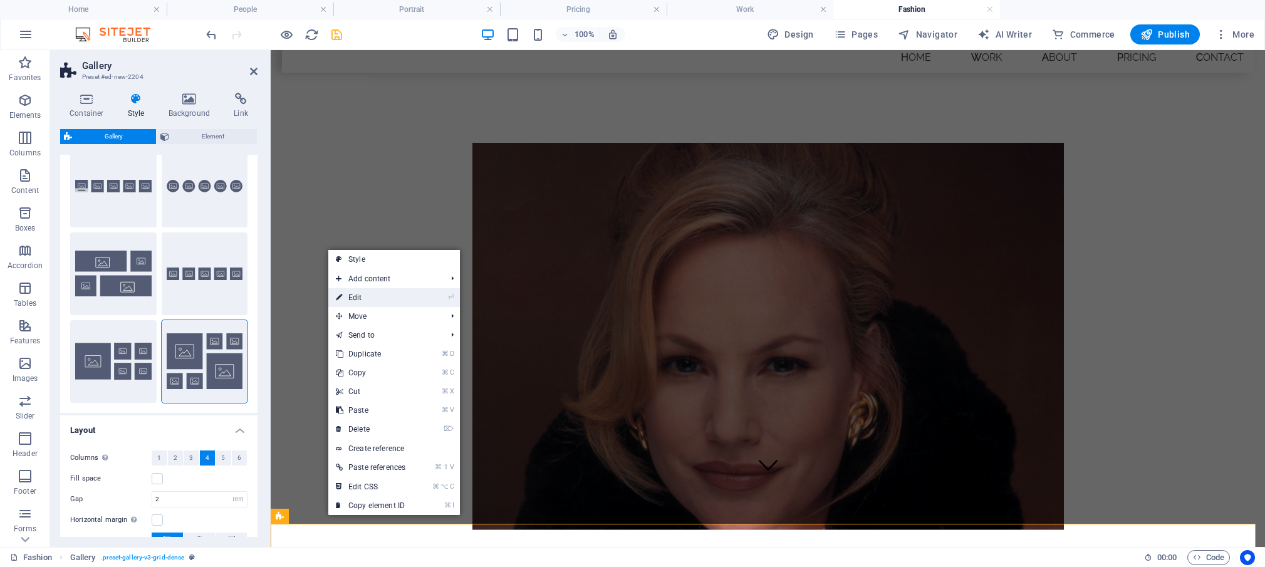
click at [363, 299] on link "⏎ Edit" at bounding box center [370, 297] width 85 height 19
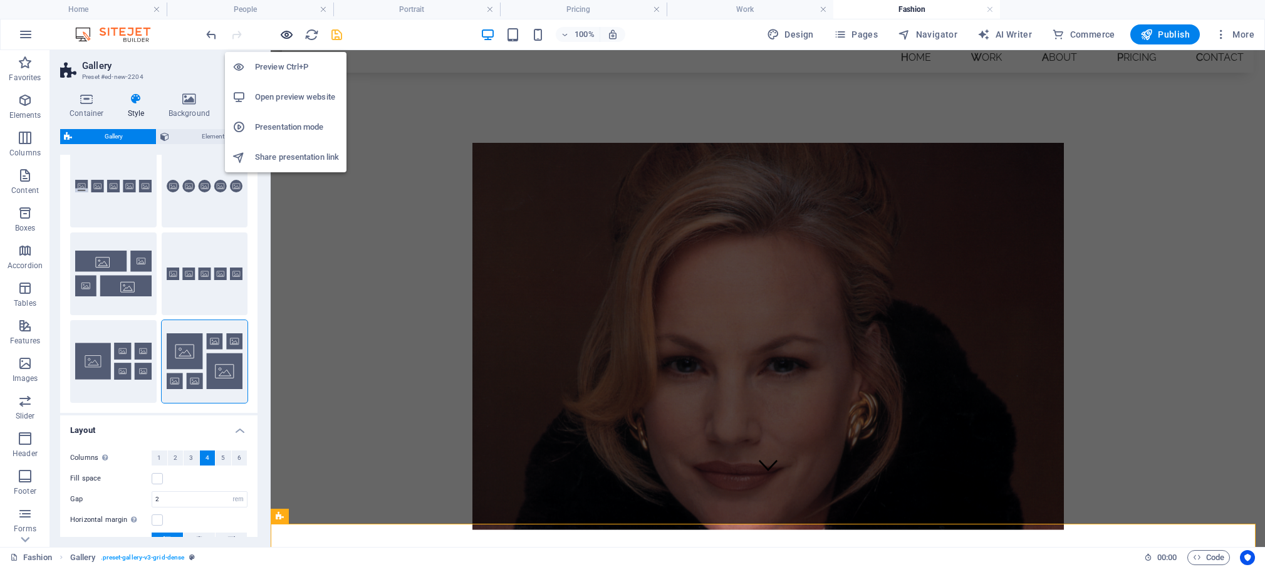
click at [289, 30] on icon "button" at bounding box center [286, 35] width 14 height 14
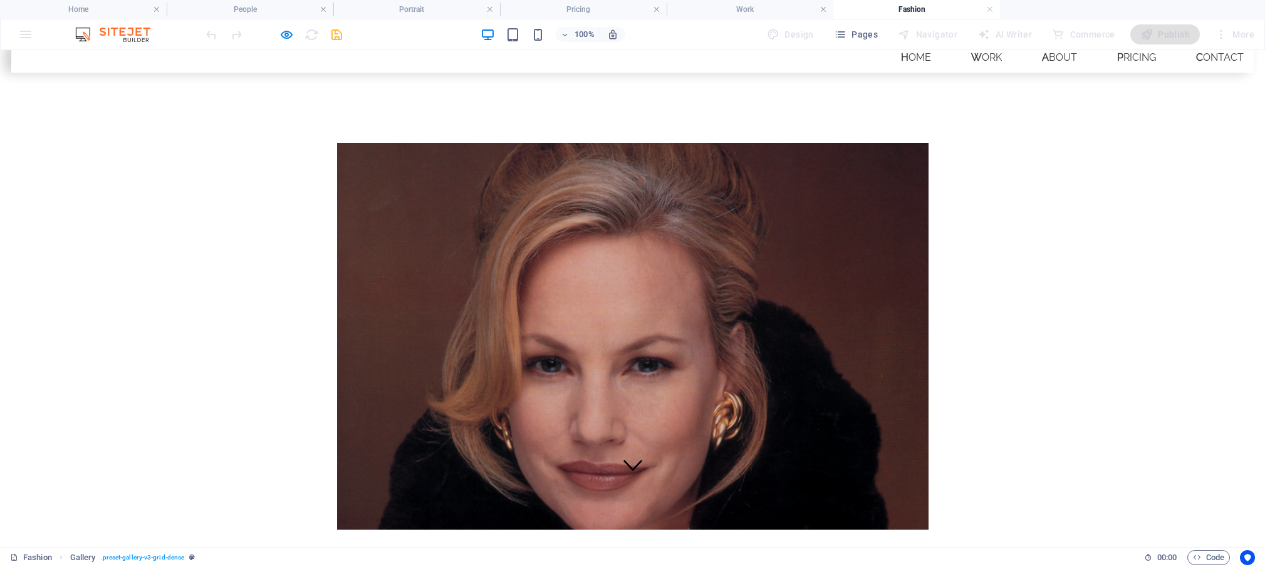
scroll to position [58, 0]
